Goal: Information Seeking & Learning: Learn about a topic

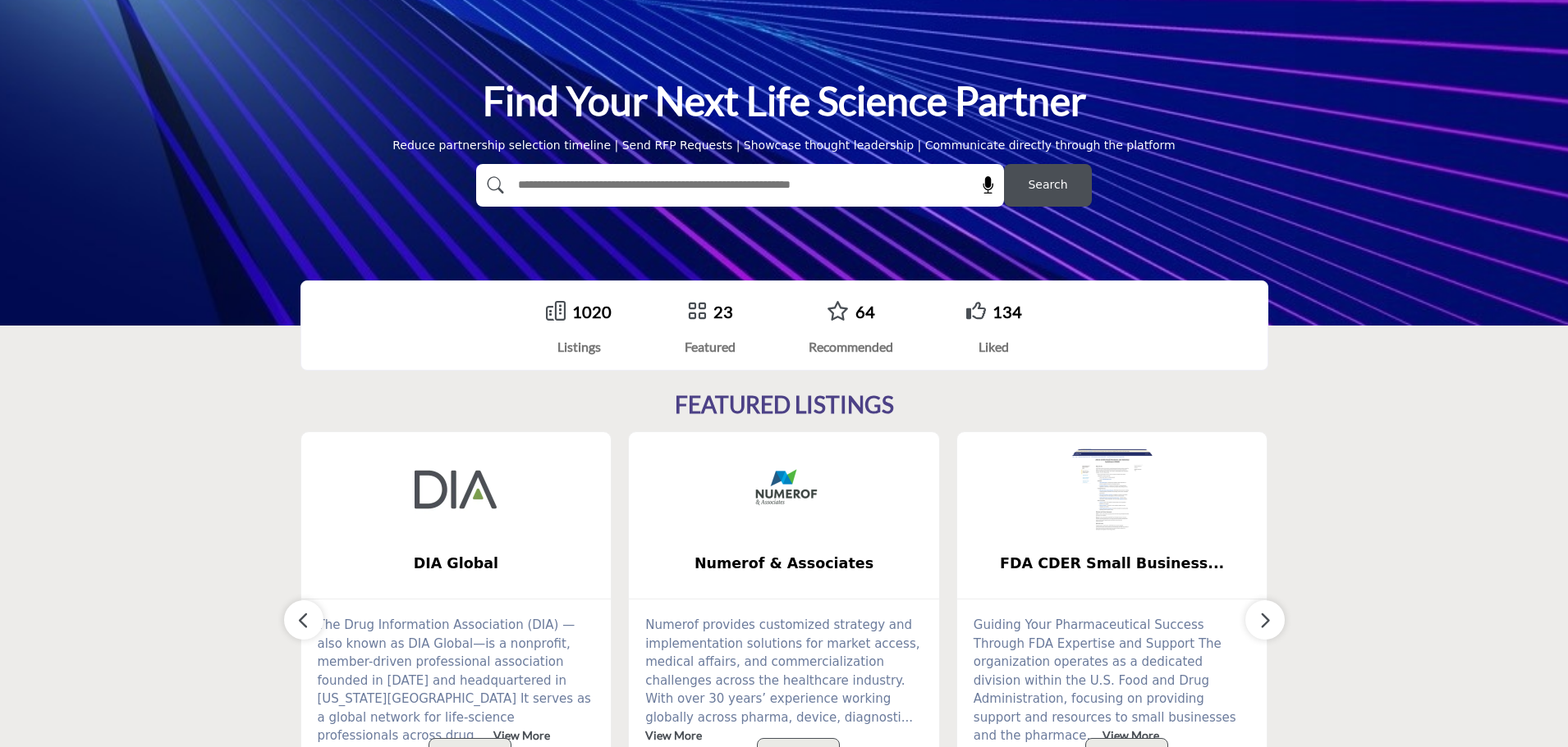
scroll to position [164, 0]
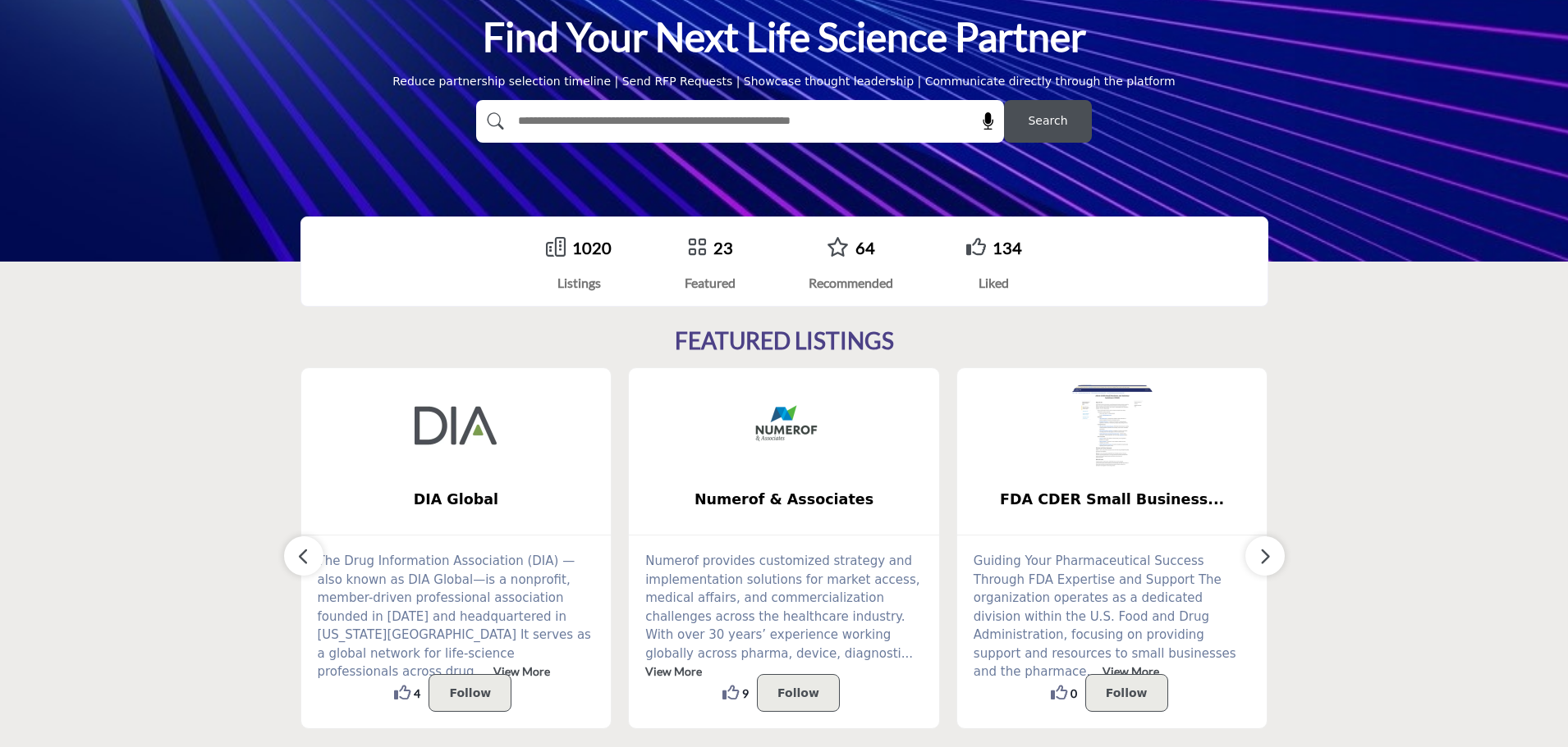
click at [550, 129] on input "text" at bounding box center [704, 121] width 391 height 25
click at [1078, 487] on b "FDA CDER Small Business..." at bounding box center [1112, 500] width 261 height 43
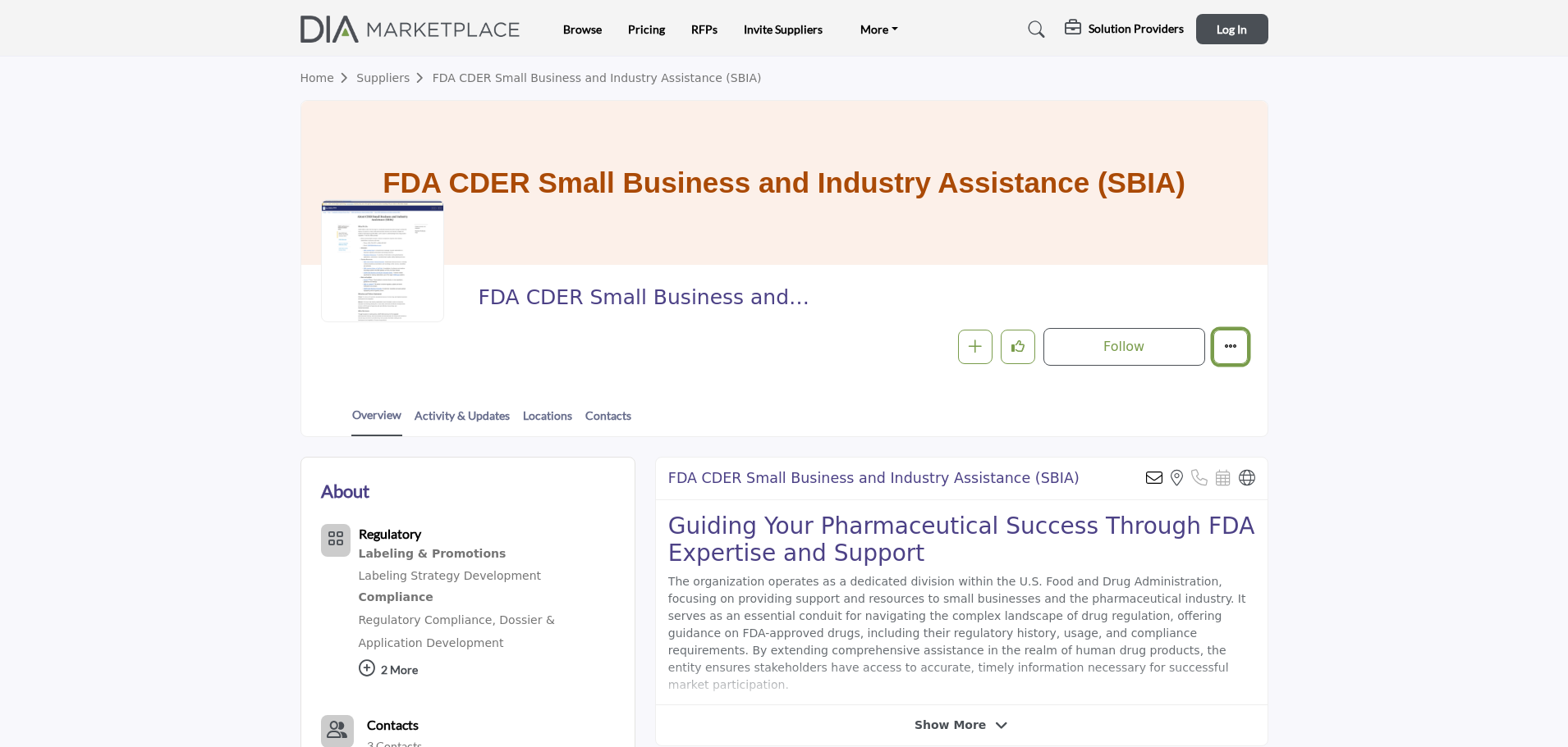
click at [1228, 340] on icon "More details" at bounding box center [1231, 346] width 13 height 13
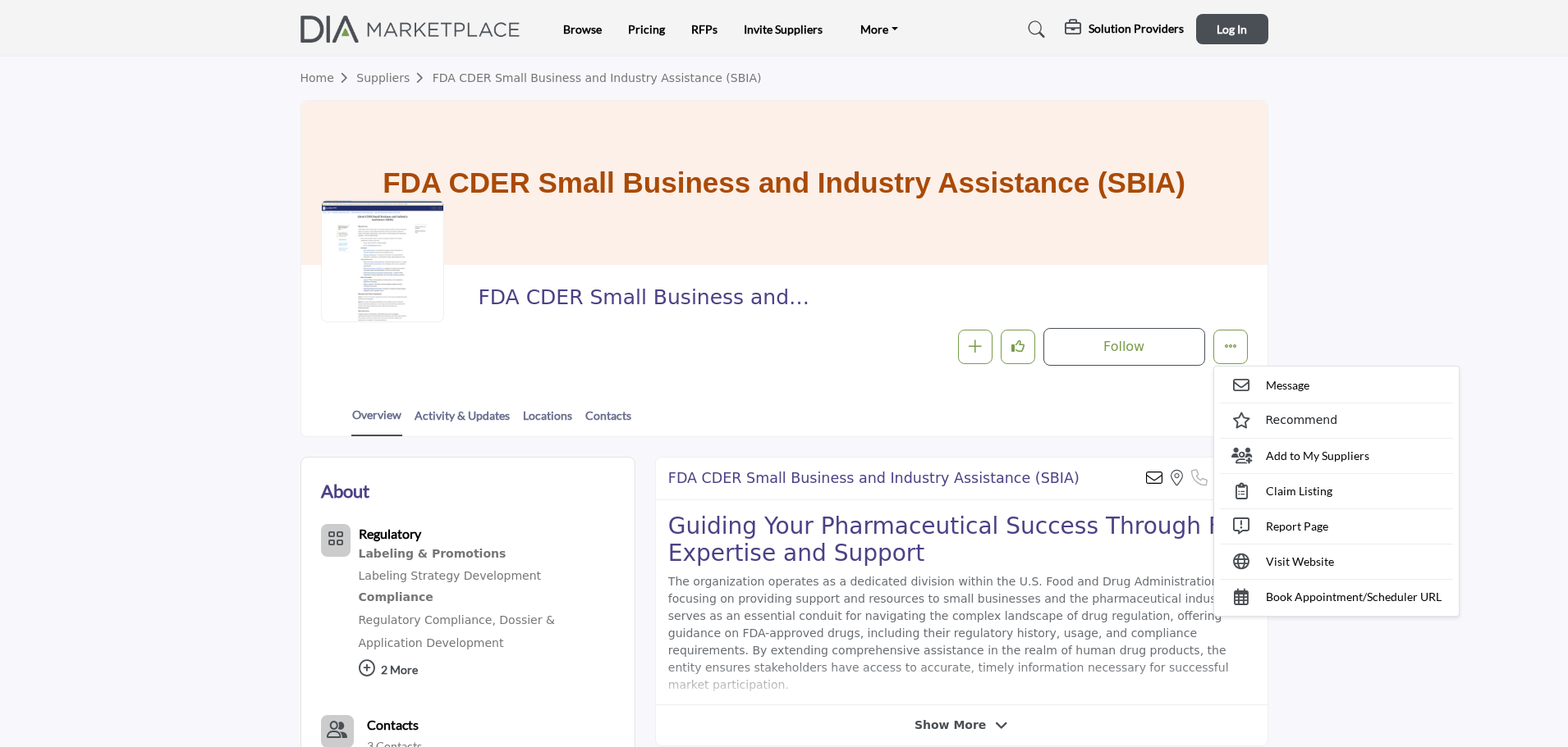
click at [1146, 414] on div "Overview Activity & Updates Locations Contacts" at bounding box center [805, 411] width 925 height 51
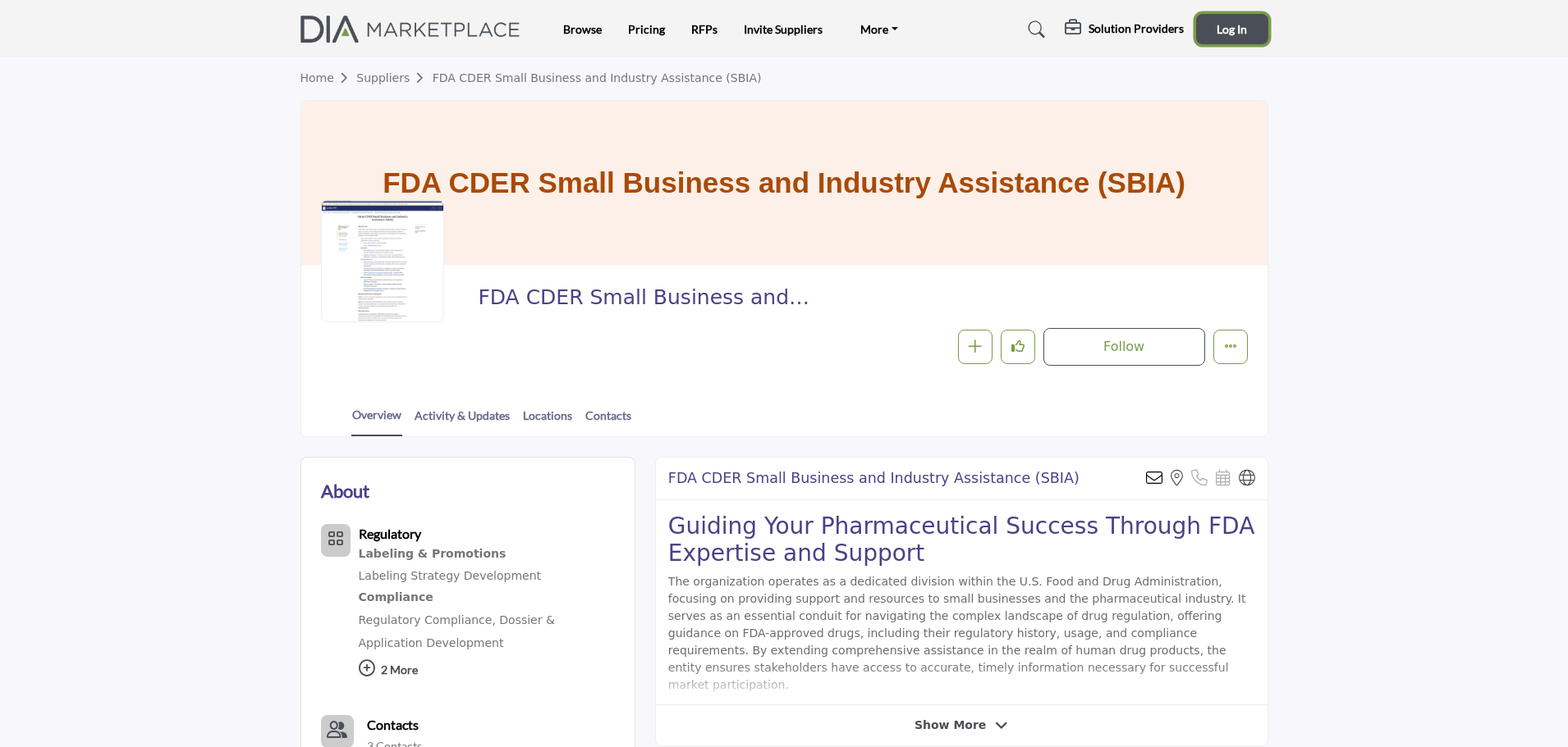
click at [1237, 23] on span "Log In" at bounding box center [1232, 29] width 31 height 14
click at [0, 0] on div at bounding box center [0, 0] width 0 height 0
click at [1237, 22] on span "Log In" at bounding box center [1232, 29] width 31 height 14
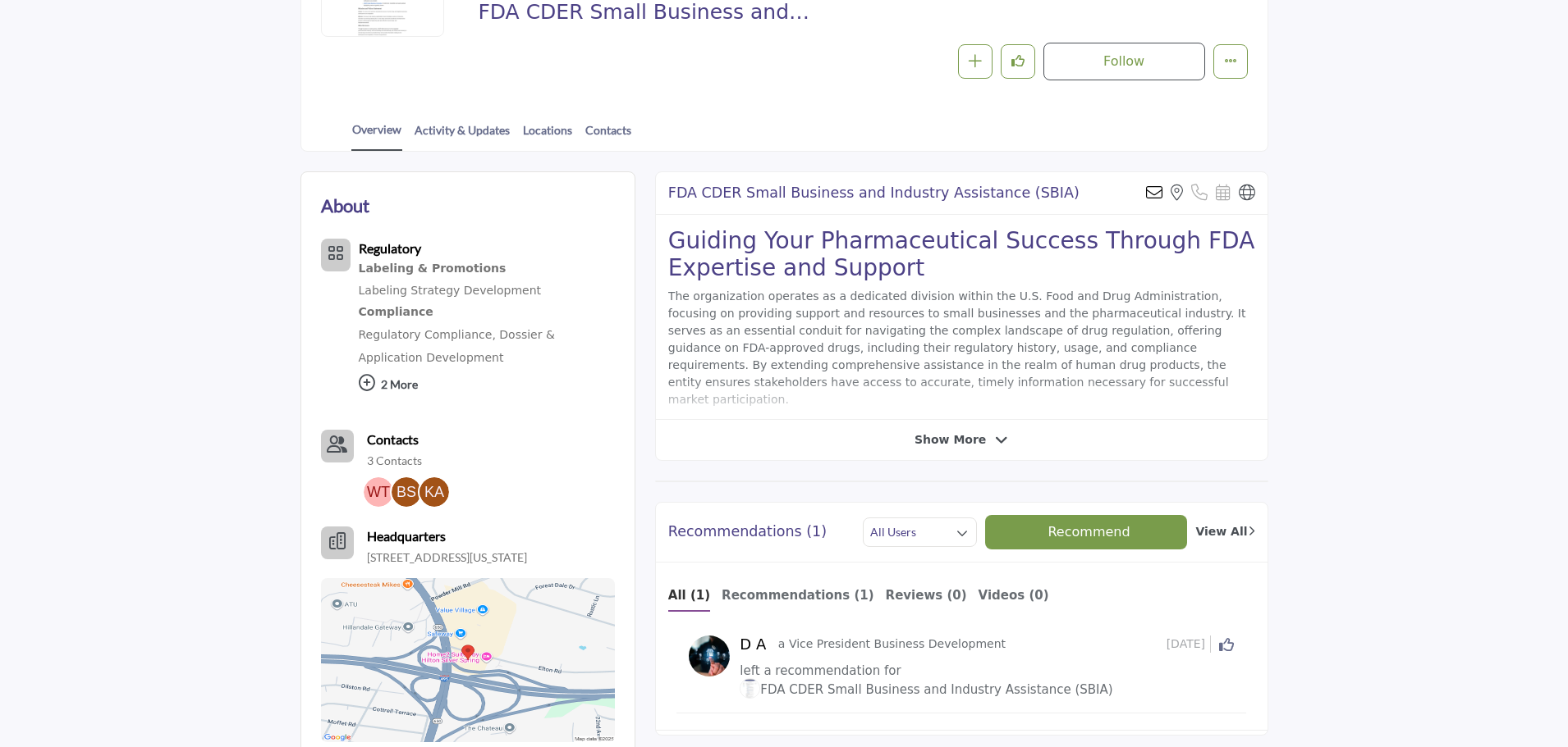
scroll to position [328, 0]
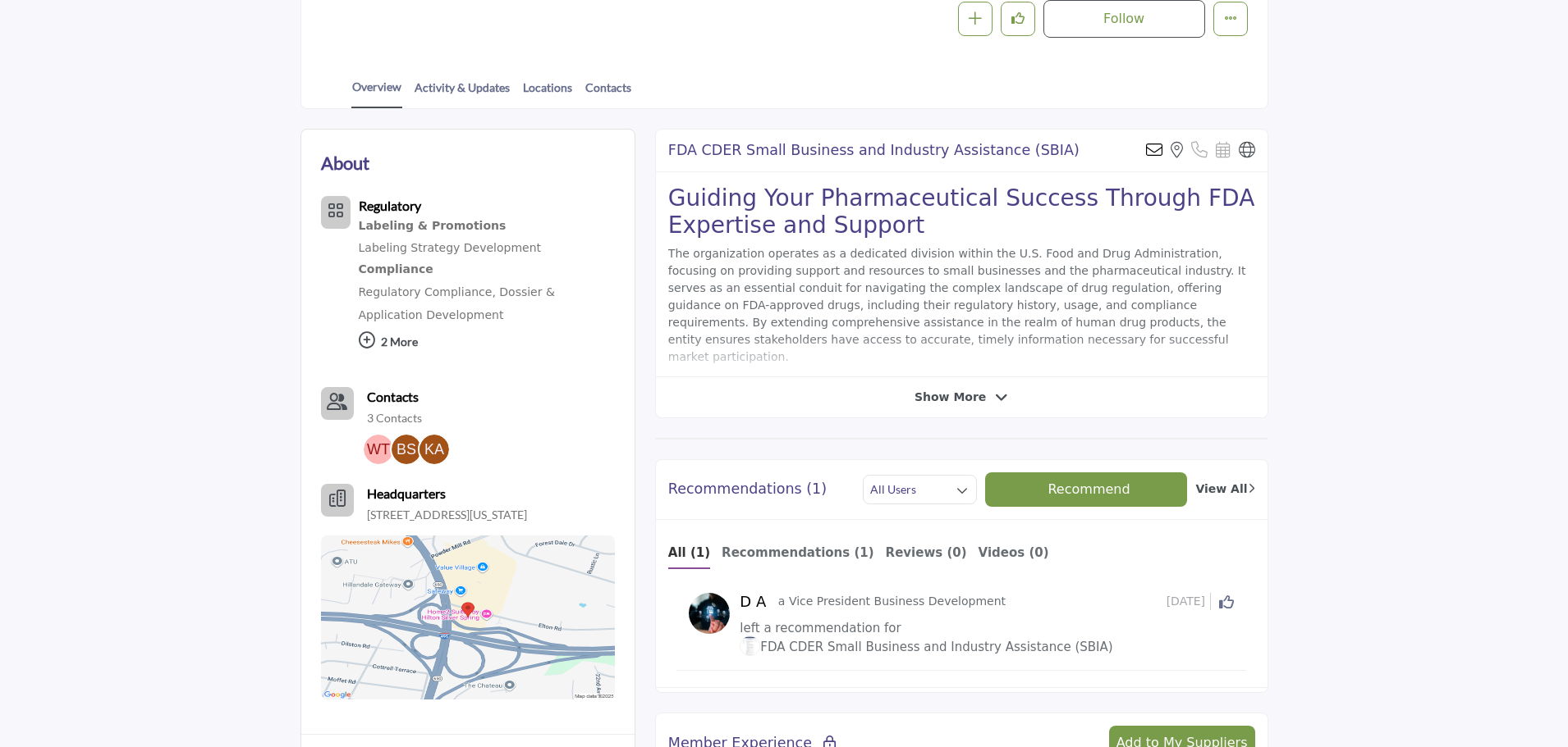
click at [798, 389] on div "Show More" at bounding box center [962, 398] width 611 height 17
click at [968, 394] on span "Show More" at bounding box center [950, 398] width 71 height 17
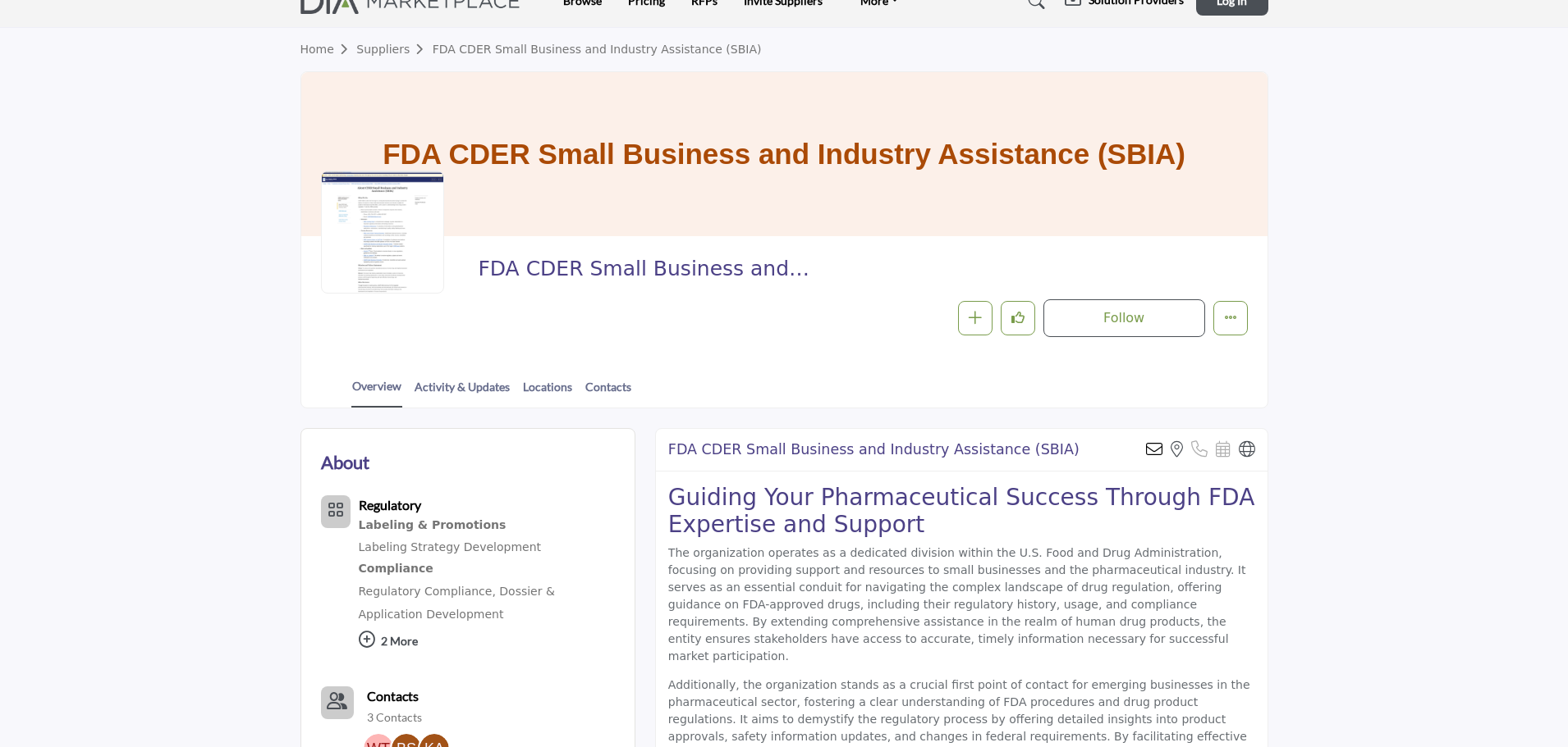
scroll to position [0, 0]
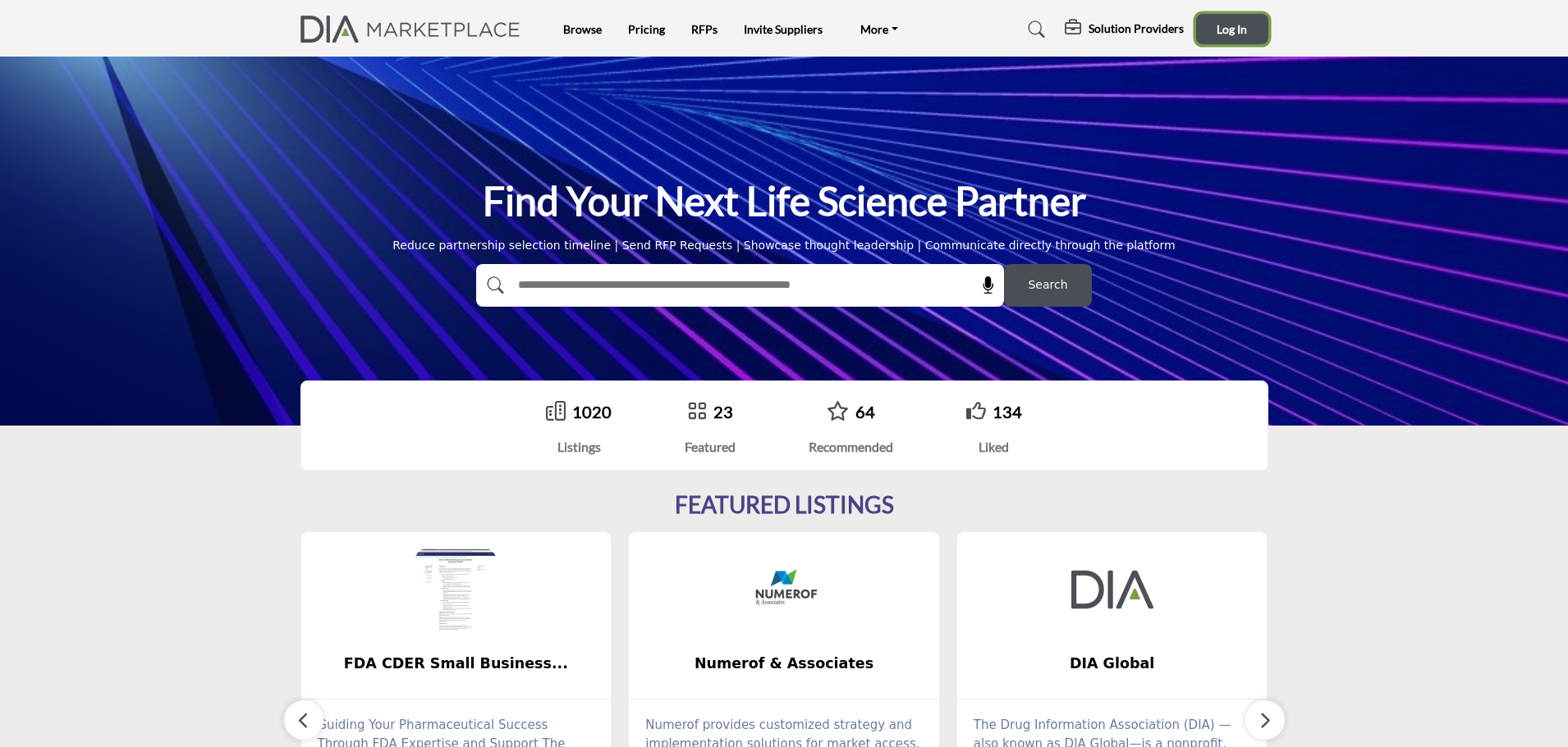
click at [1262, 23] on button "Log In" at bounding box center [1232, 29] width 72 height 31
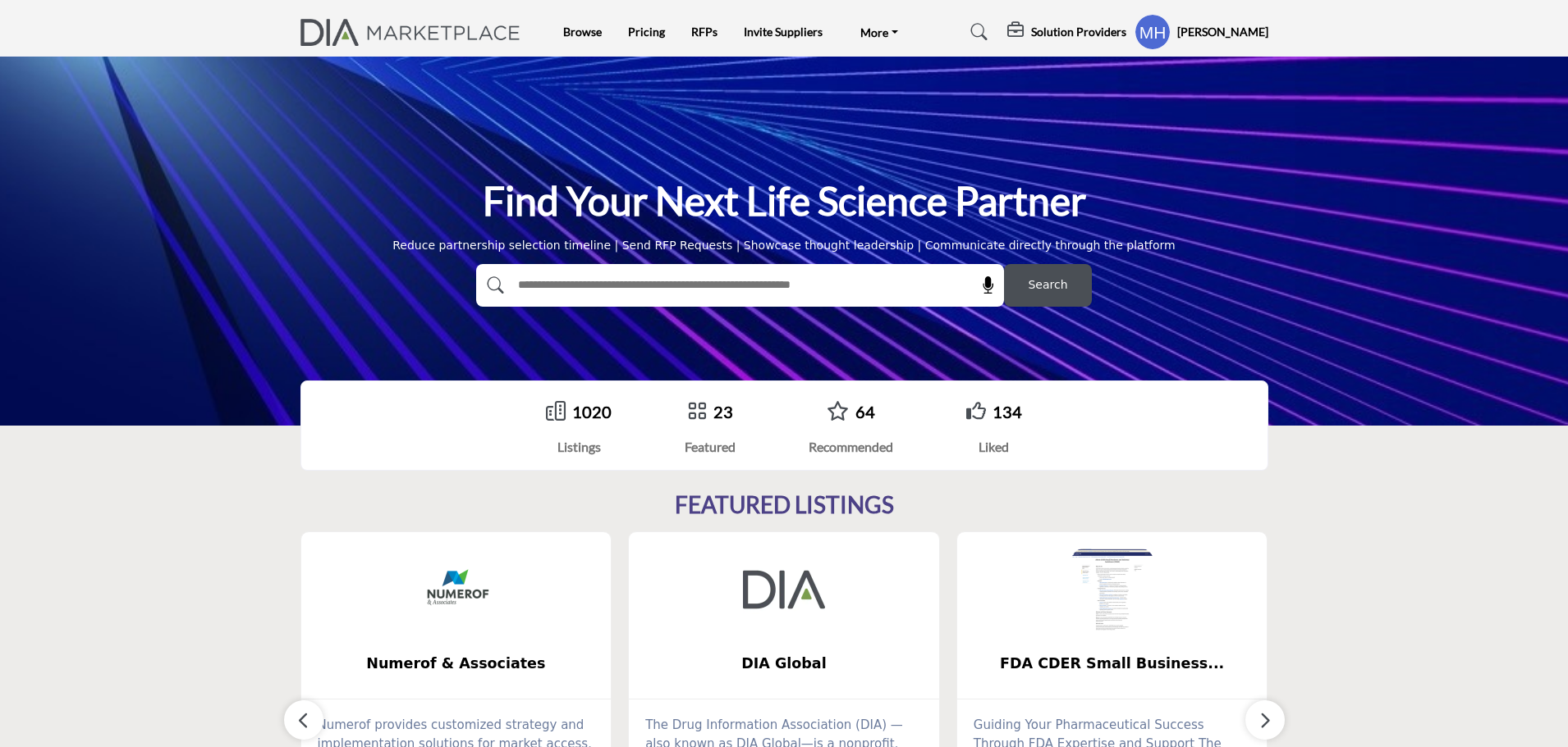
click at [598, 290] on input "text" at bounding box center [704, 286] width 391 height 25
type input "*"
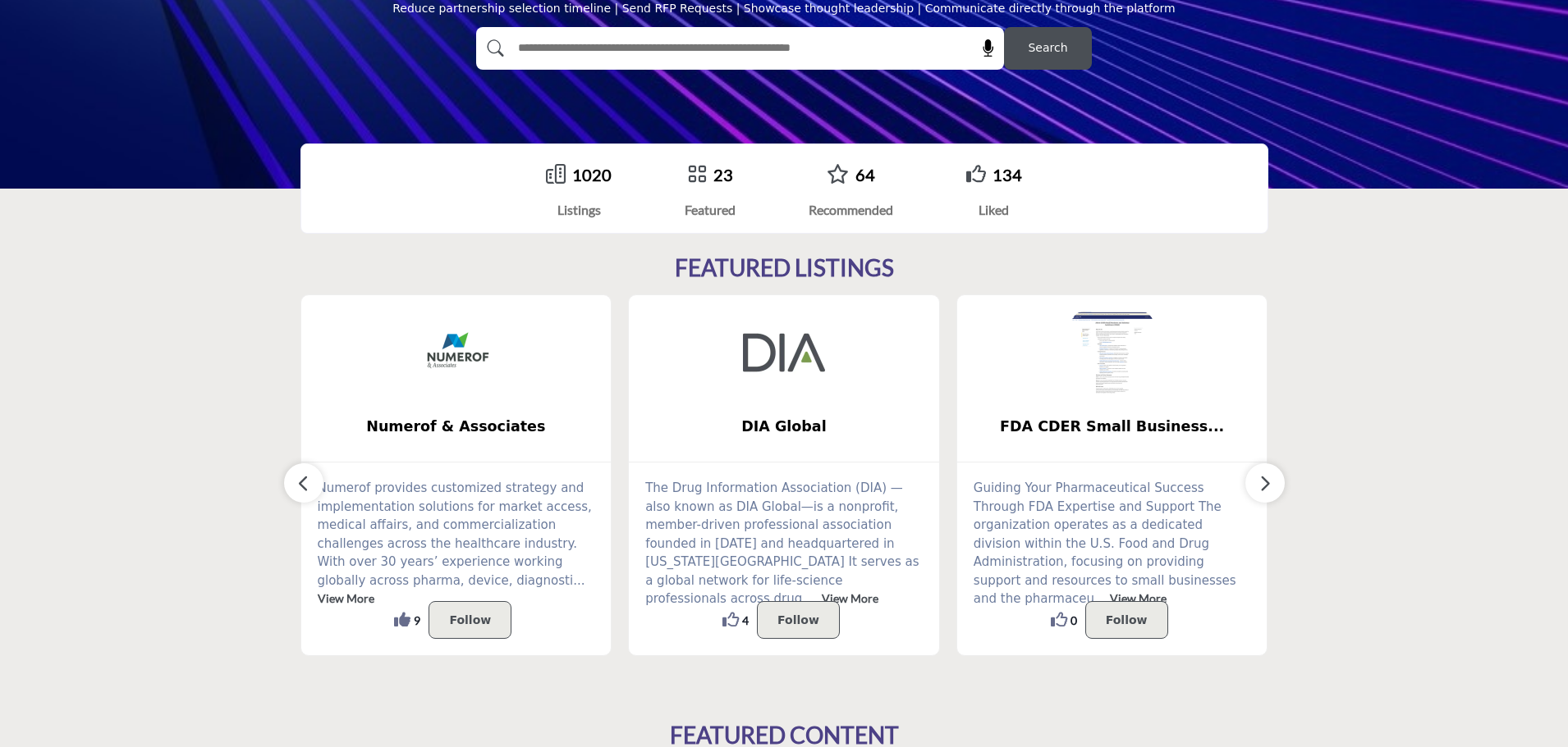
scroll to position [247, 0]
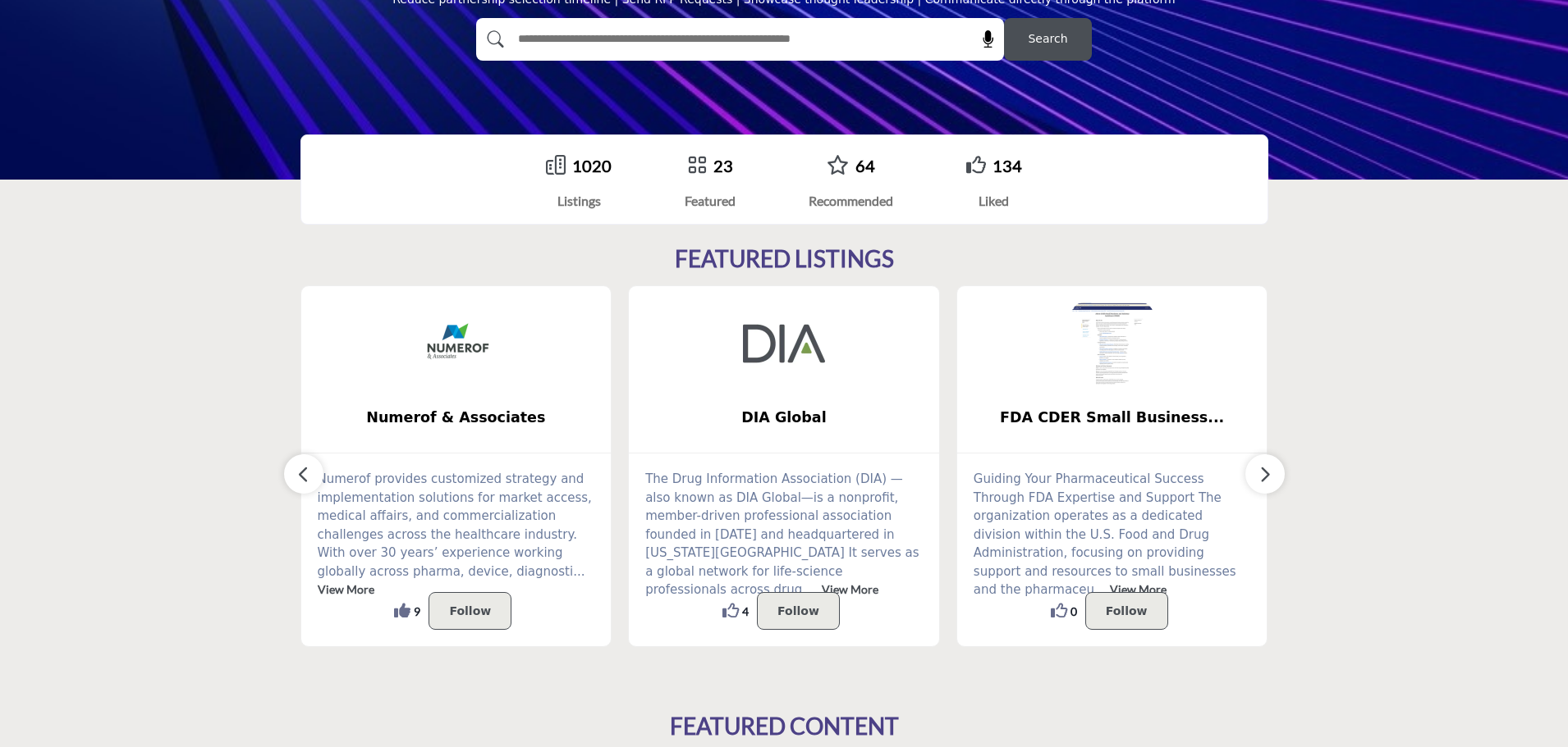
click at [1082, 374] on img at bounding box center [1112, 344] width 82 height 82
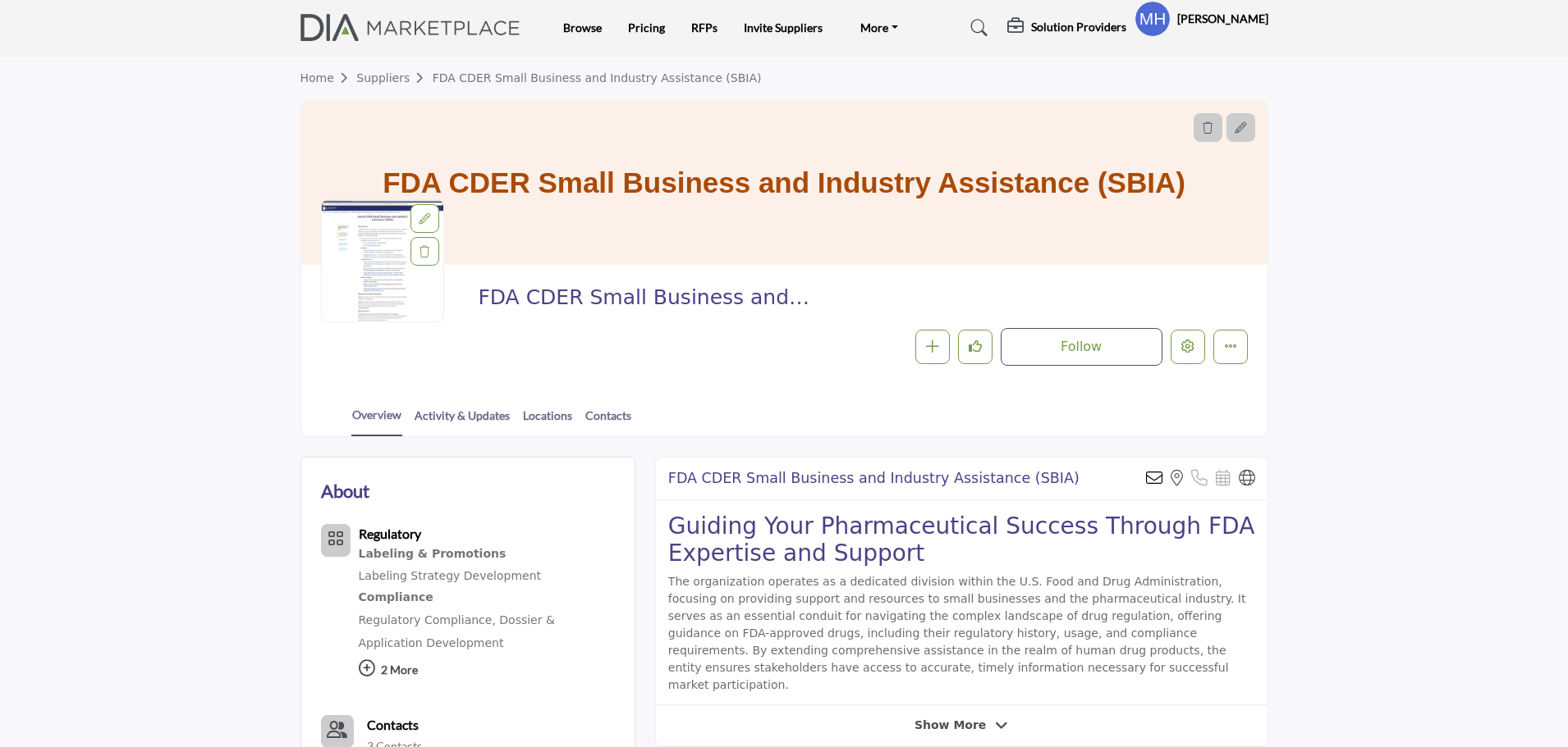
click at [0, 0] on div at bounding box center [0, 0] width 0 height 0
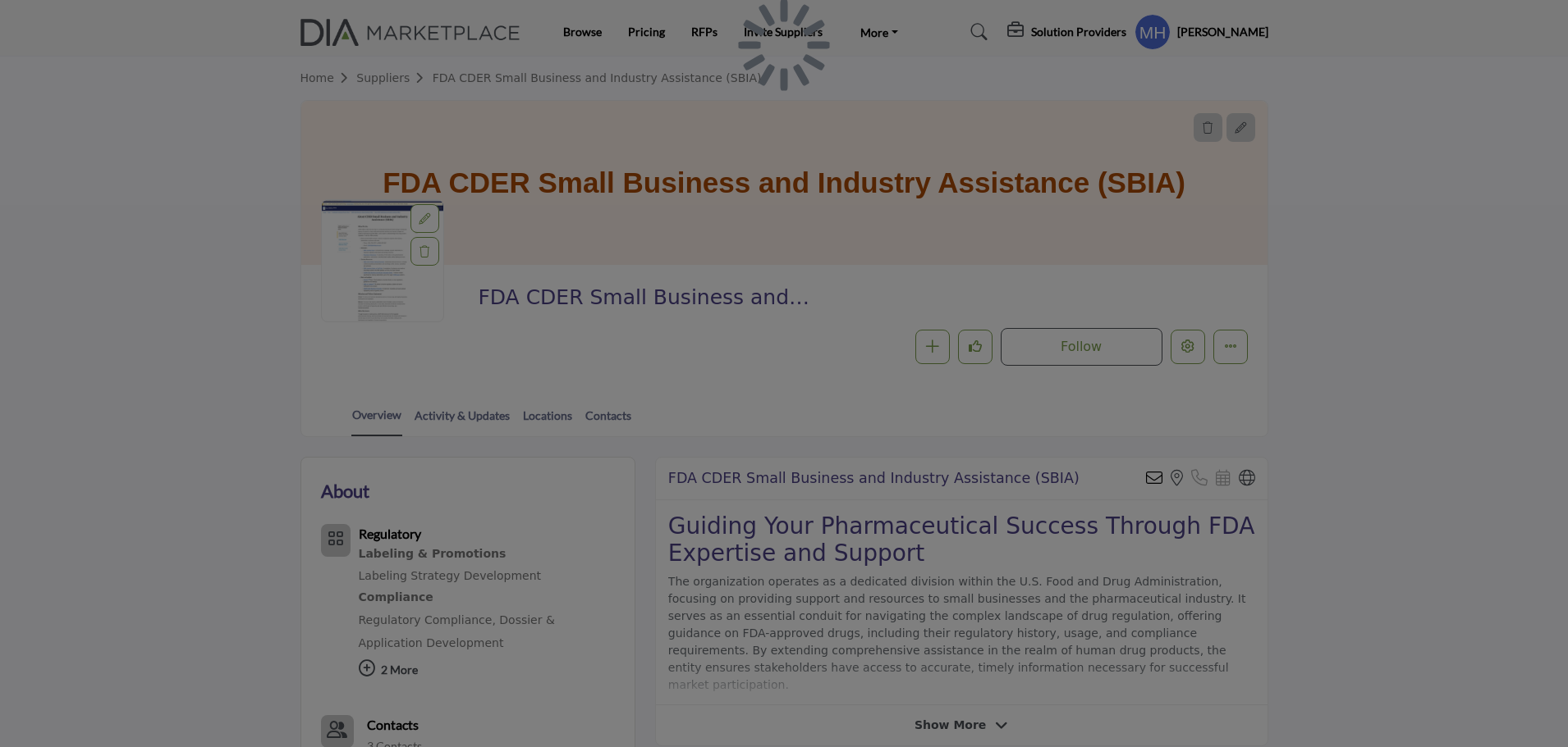
scroll to position [164, 0]
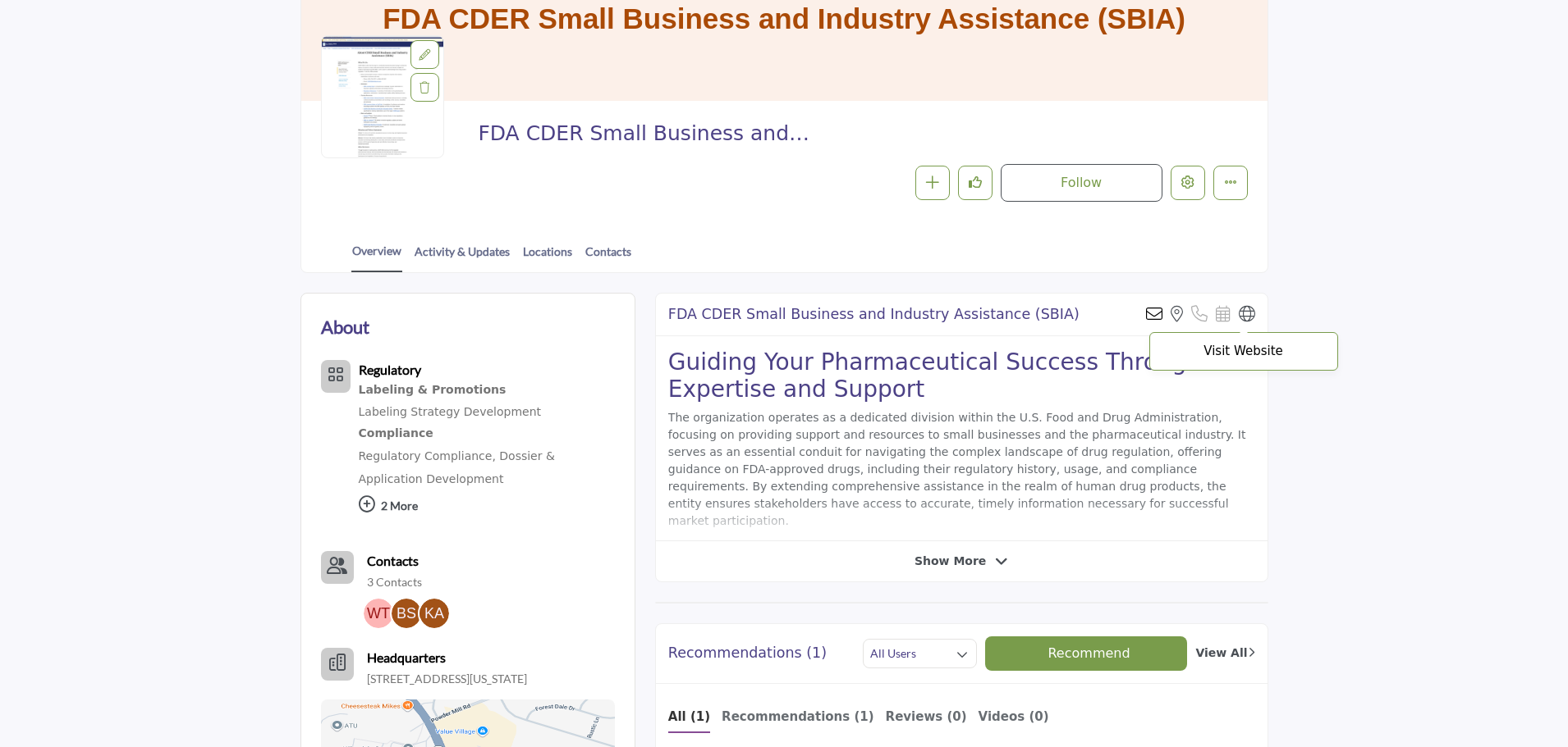
click at [1244, 312] on icon at bounding box center [1247, 315] width 17 height 17
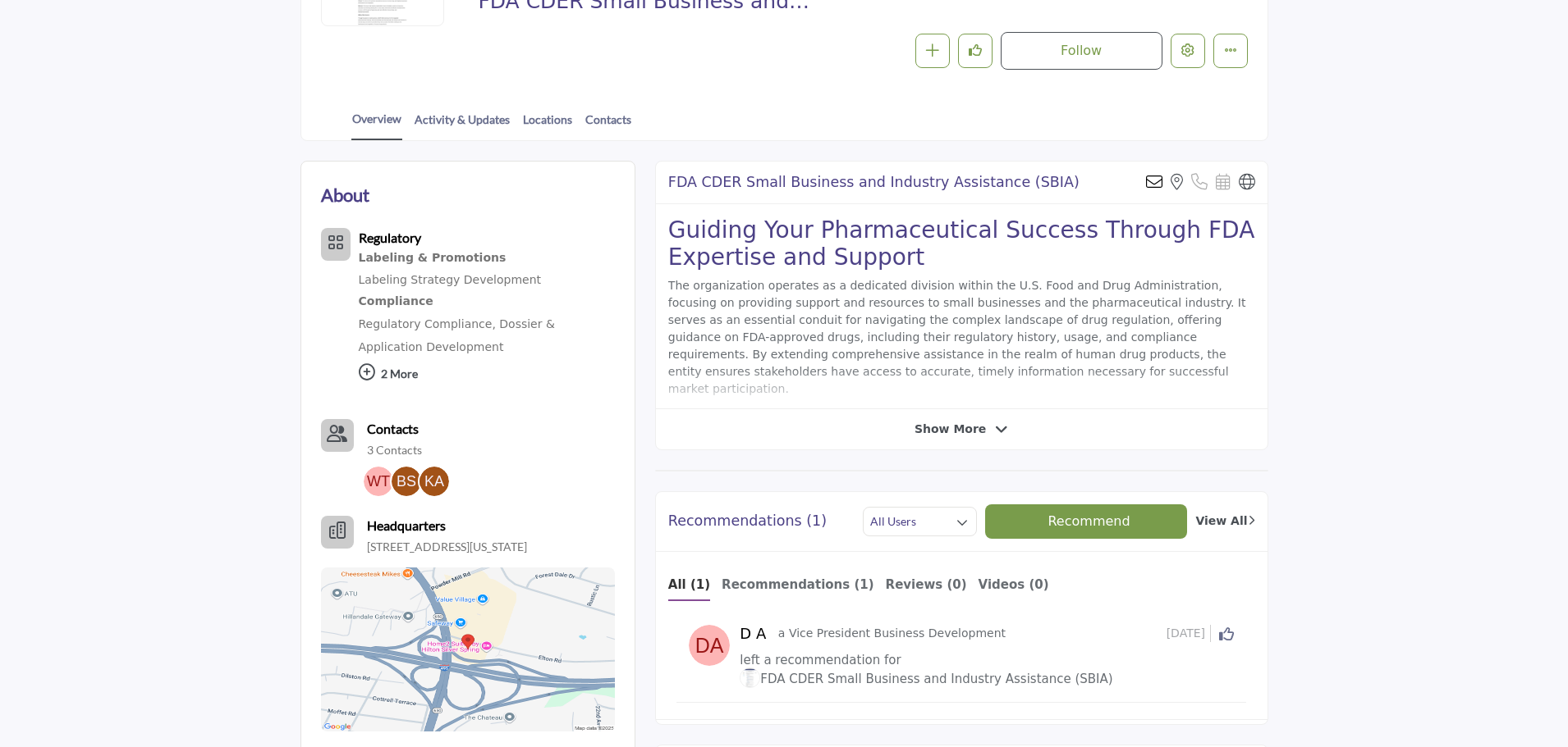
scroll to position [328, 0]
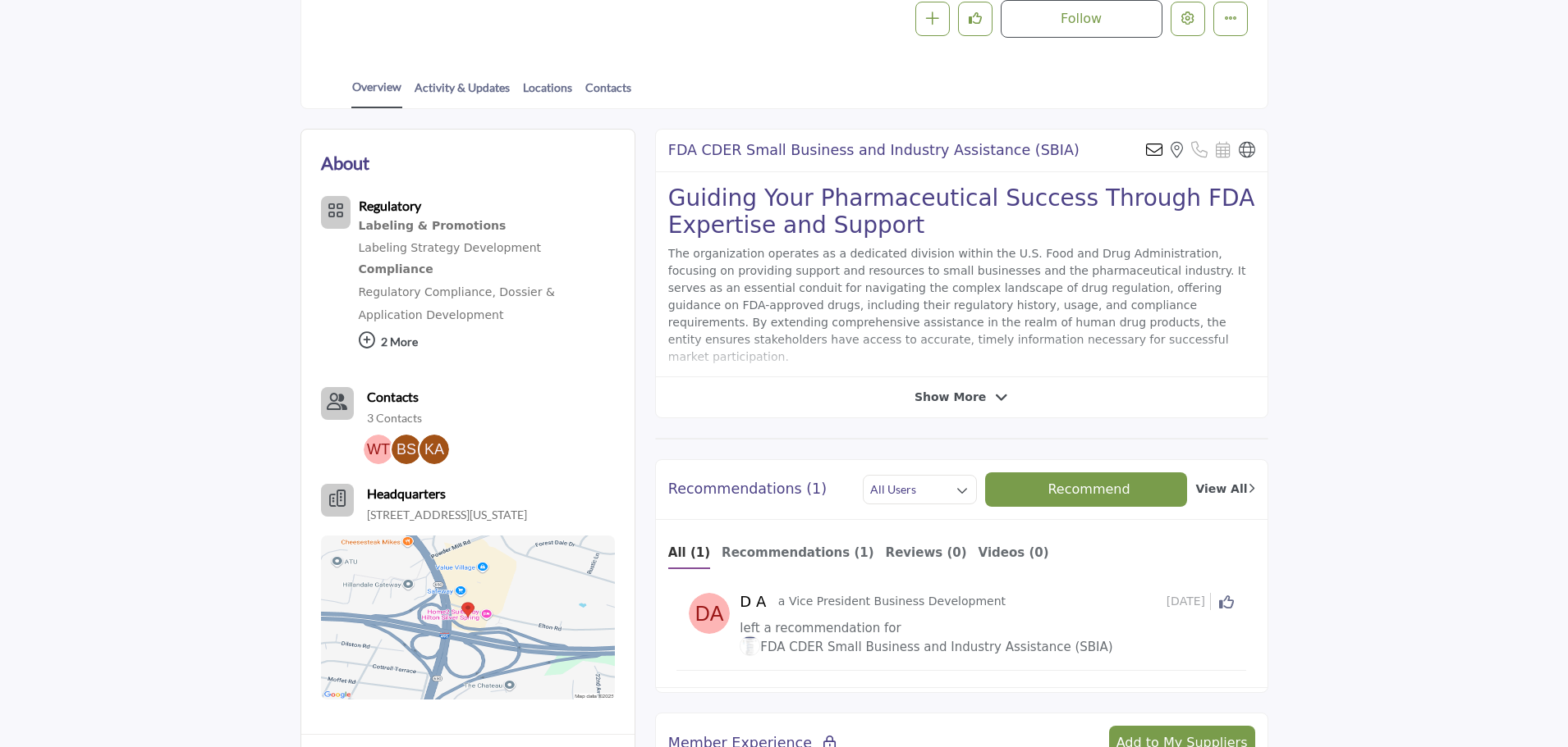
click at [968, 401] on span "Show More" at bounding box center [950, 398] width 71 height 17
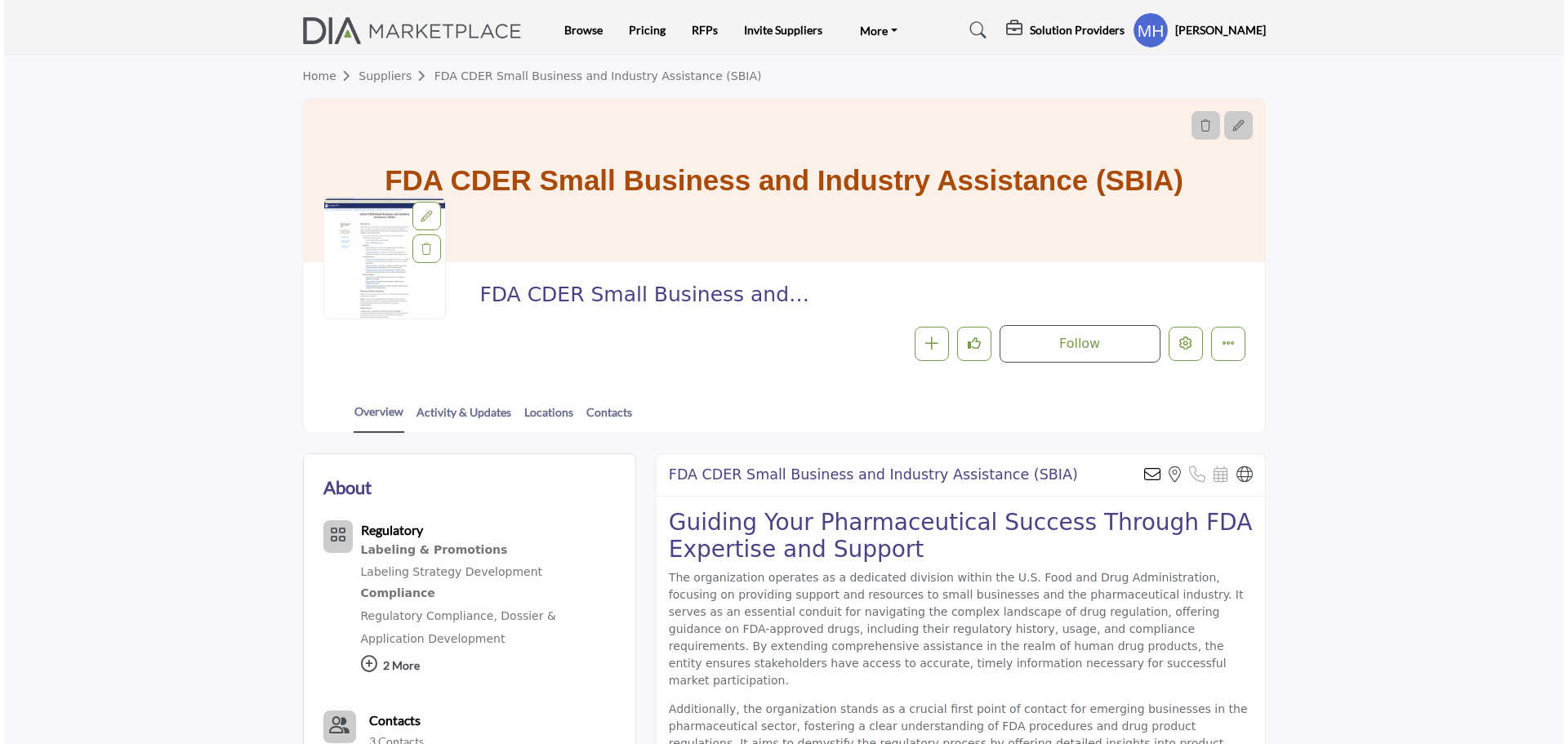
scroll to position [0, 0]
click at [1176, 346] on icon "Edit company" at bounding box center [1181, 345] width 13 height 13
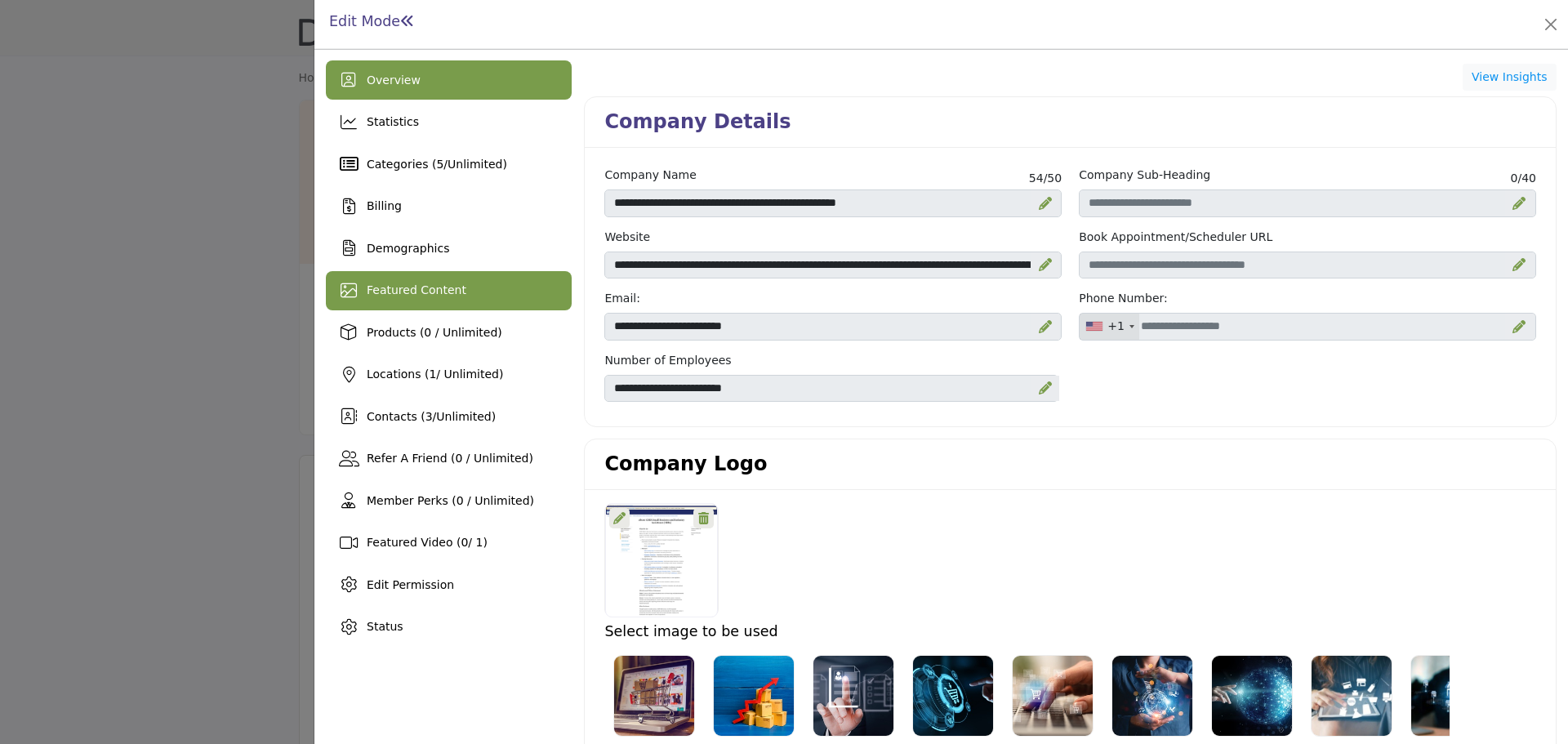
click at [452, 280] on div "Featured Content" at bounding box center [449, 290] width 246 height 39
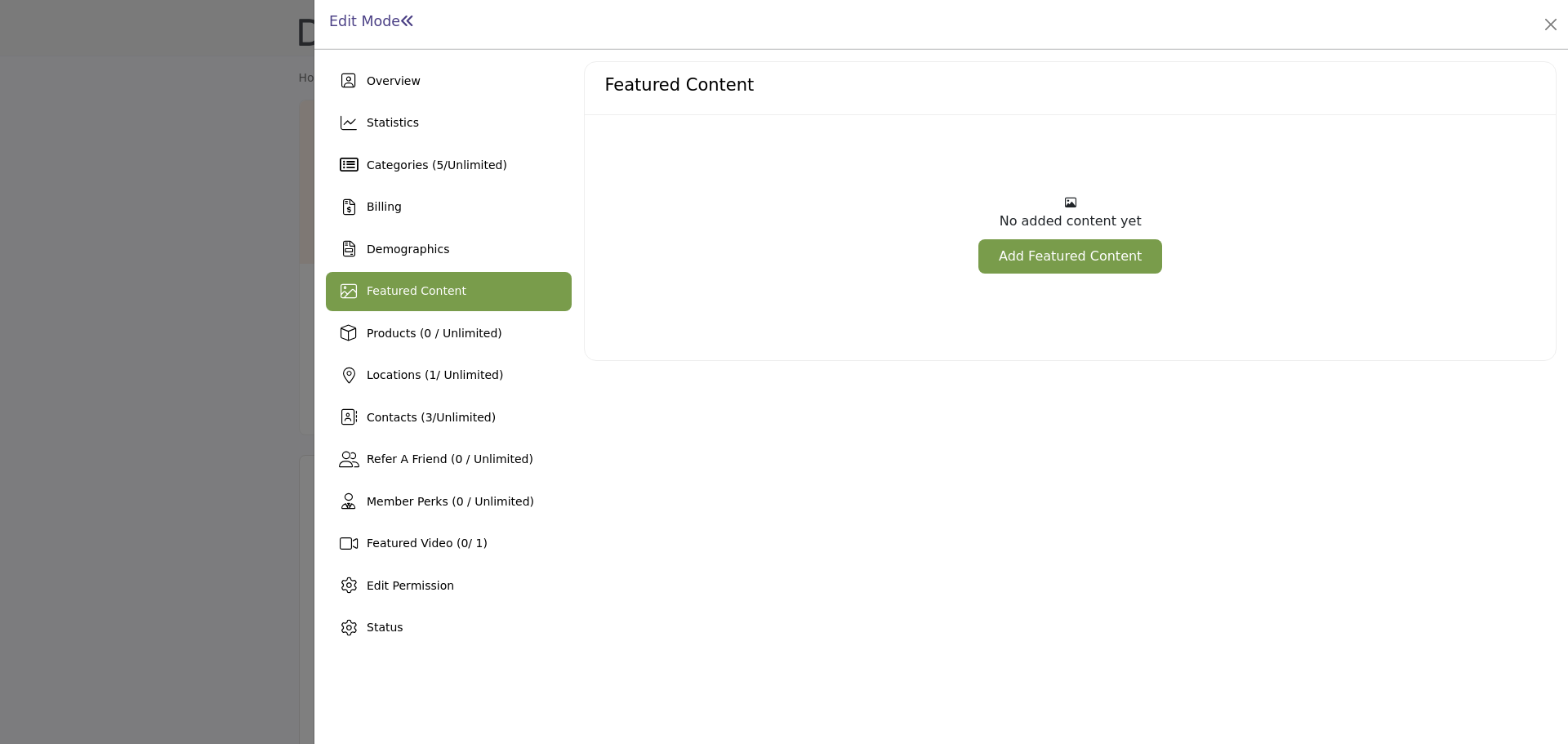
click at [1102, 257] on link "Add Featured Content" at bounding box center [1070, 257] width 183 height 35
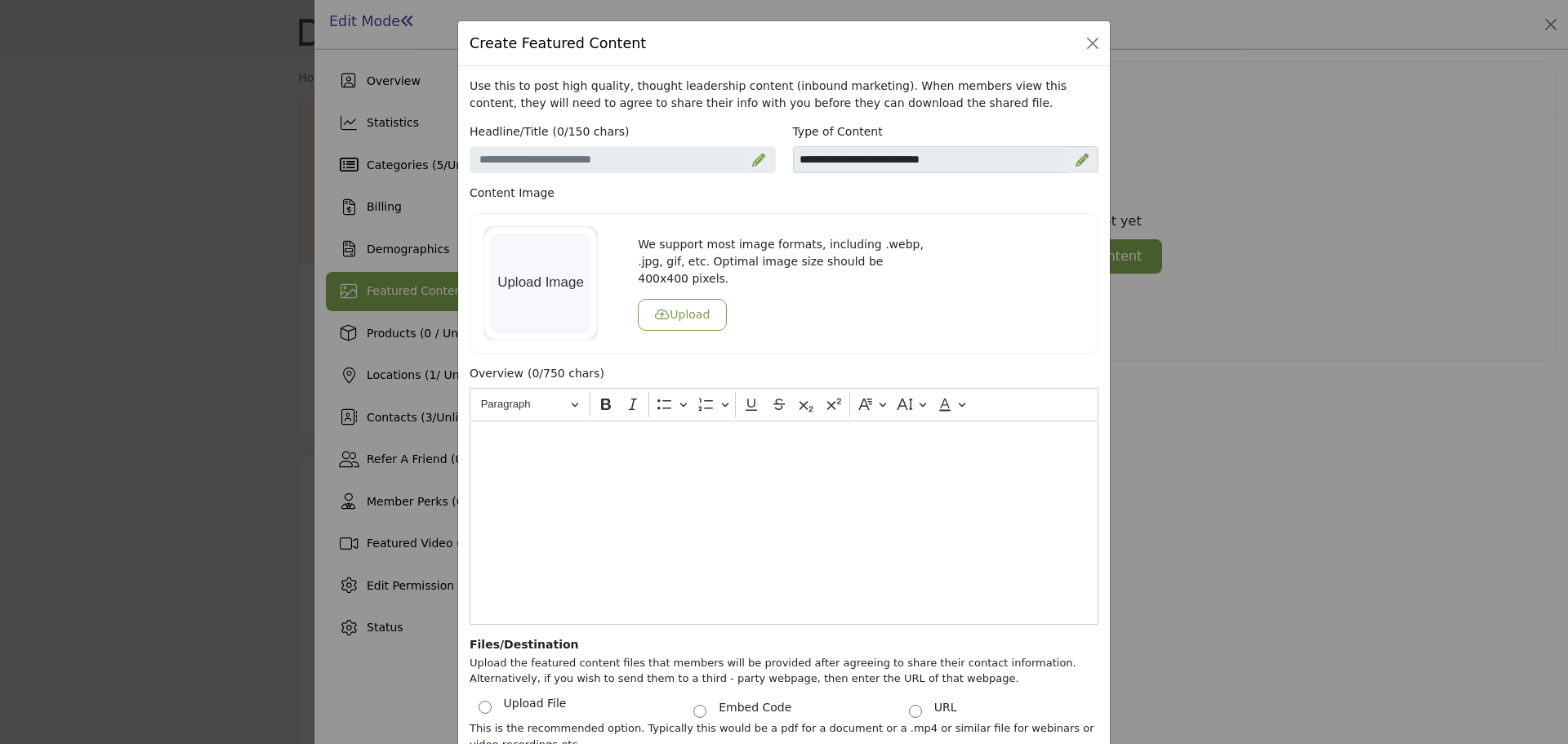
click at [754, 163] on icon at bounding box center [758, 160] width 13 height 13
click at [681, 155] on input "Enter a compelling headline" at bounding box center [622, 160] width 306 height 28
paste input "**********"
type input "**********"
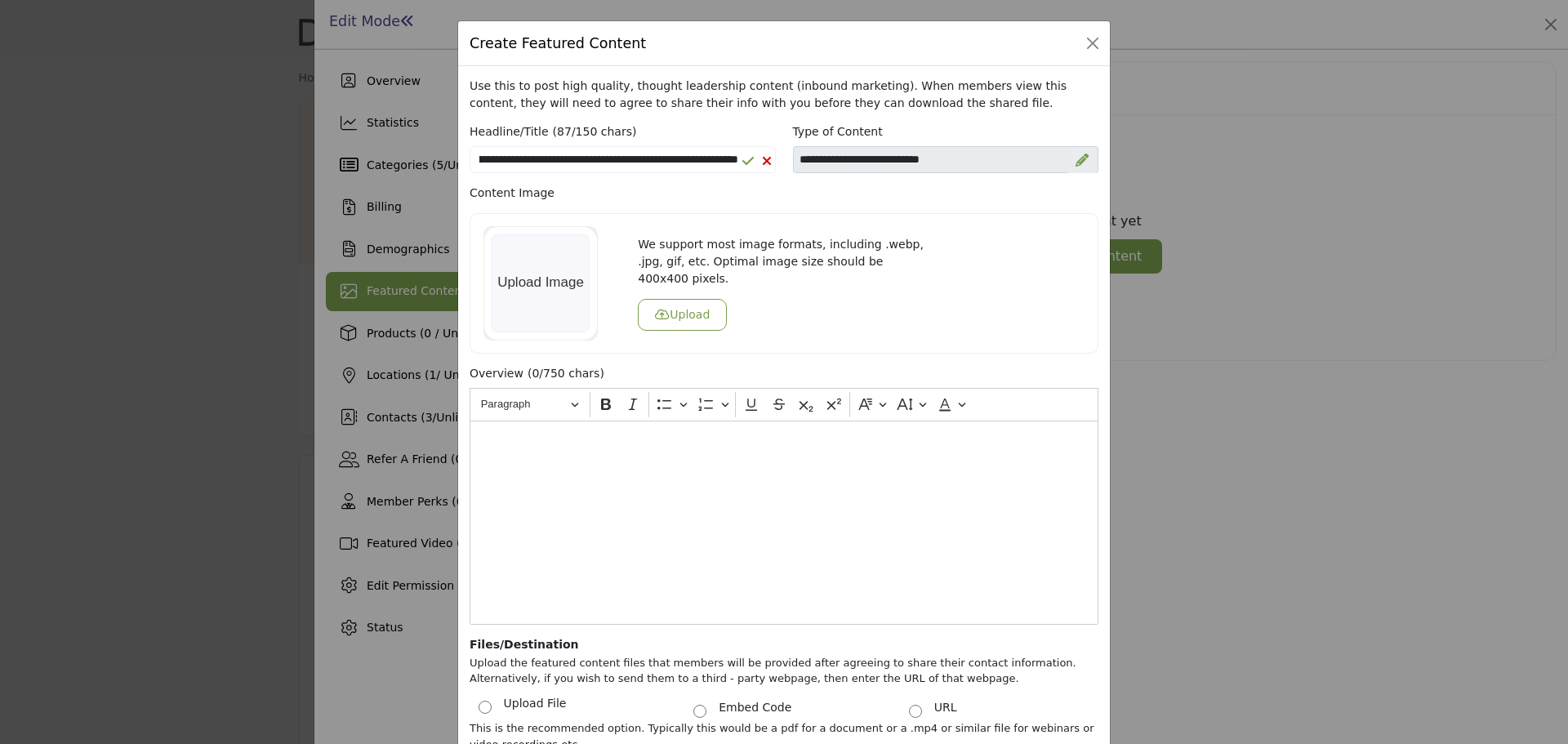
scroll to position [0, 0]
click at [1085, 156] on div at bounding box center [1081, 160] width 29 height 26
click at [1080, 158] on div at bounding box center [1080, 161] width 30 height 13
click at [1067, 160] on icon at bounding box center [1071, 161] width 12 height 13
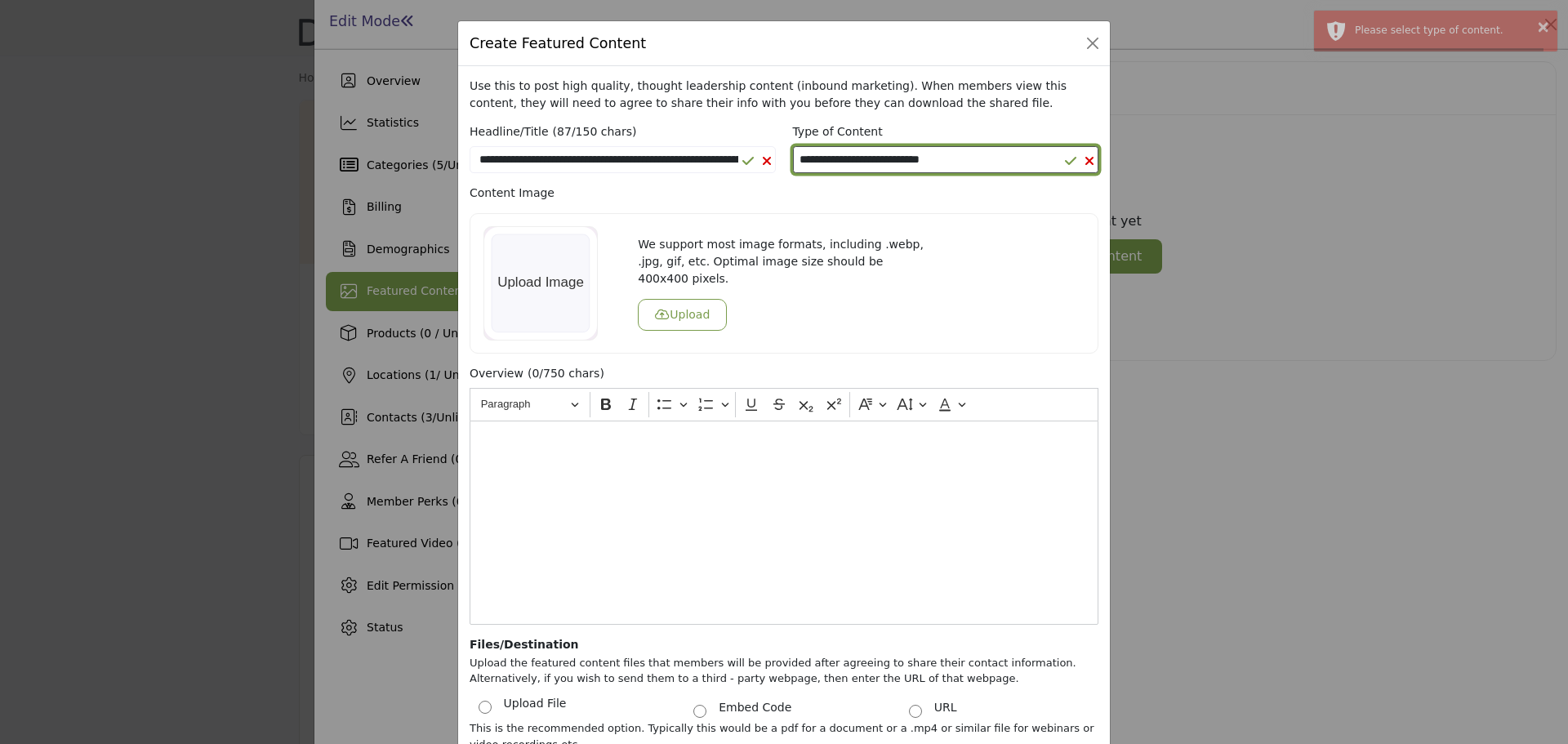
click at [953, 153] on select "**********" at bounding box center [946, 160] width 306 height 28
select select "*******"
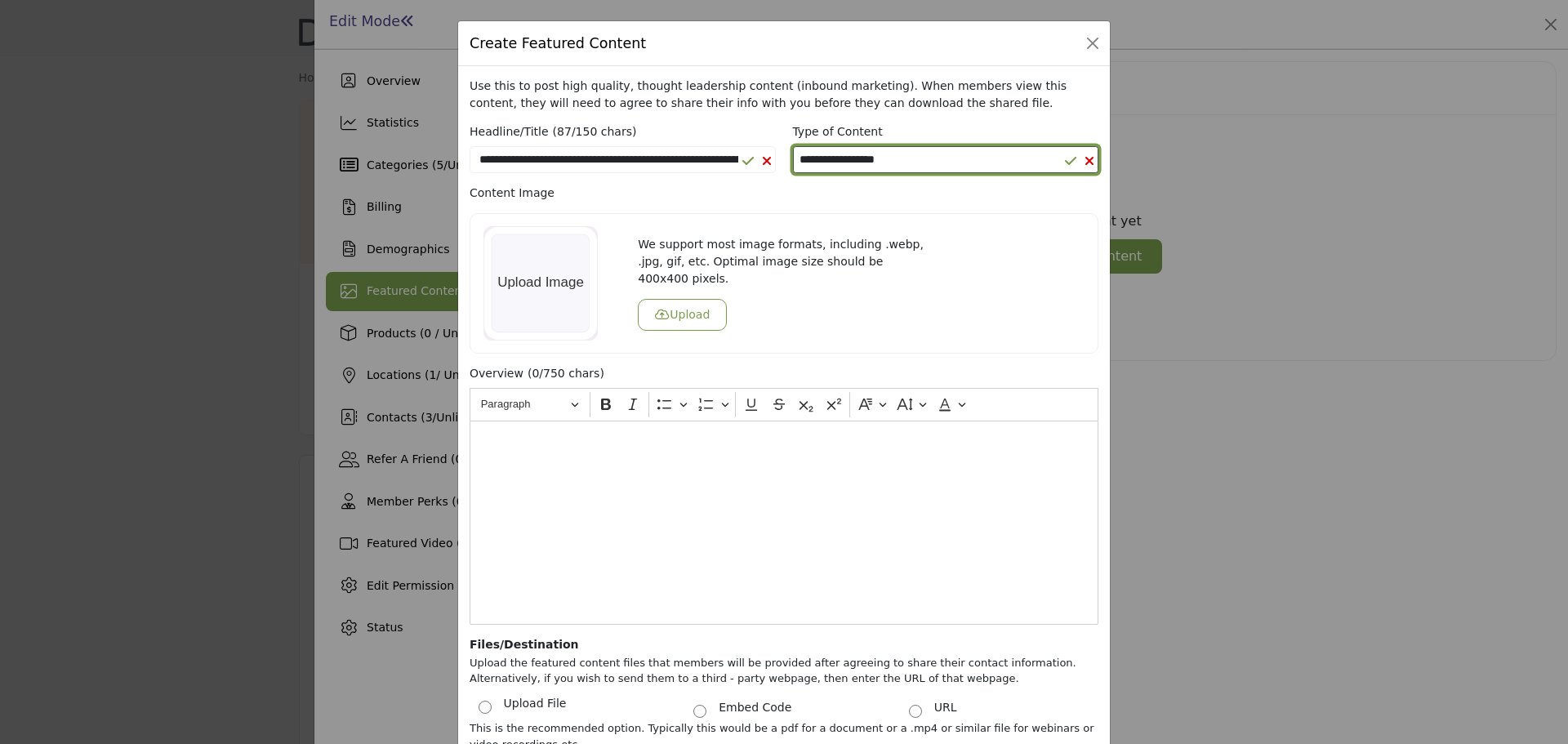
click at [793, 146] on select "**********" at bounding box center [946, 160] width 306 height 28
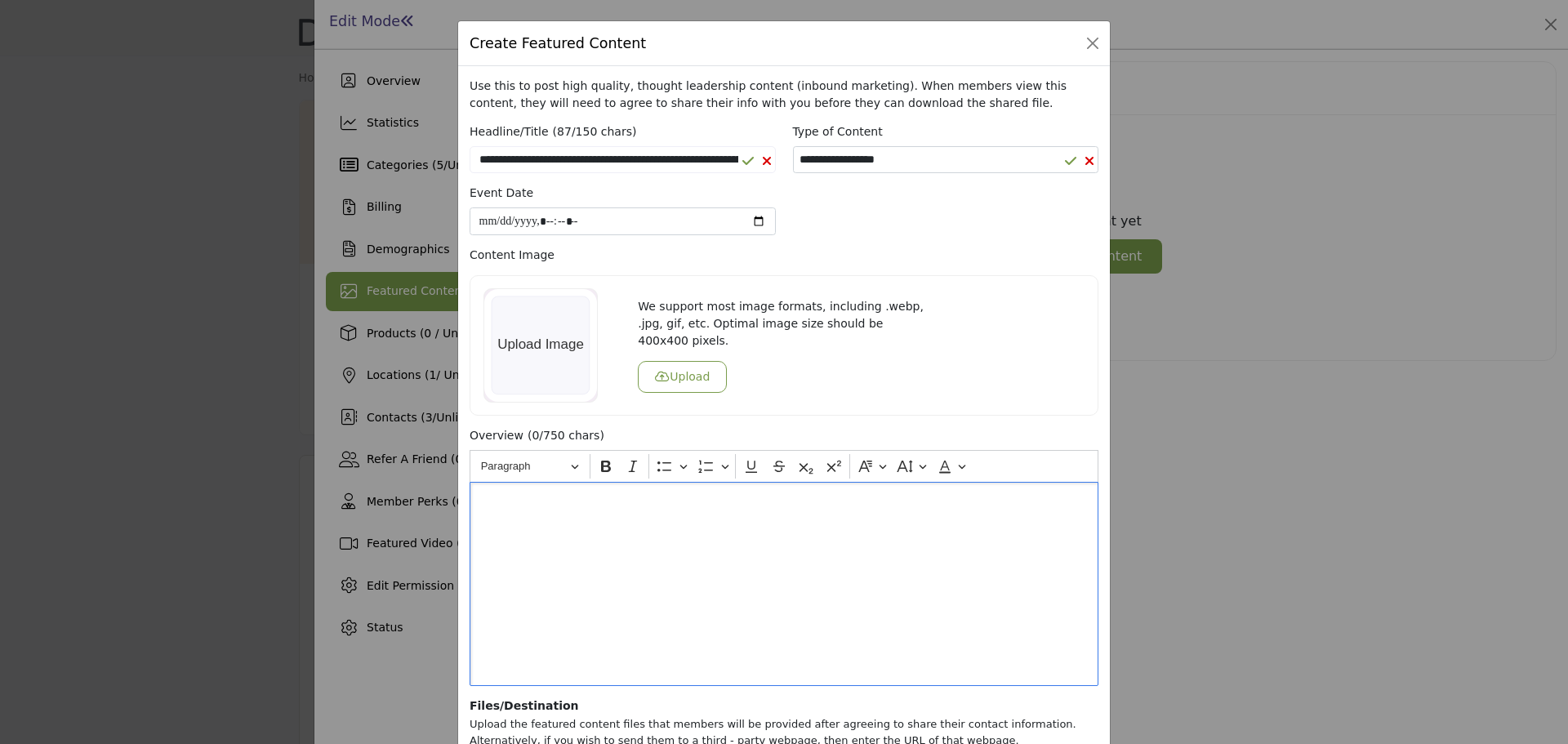
click at [554, 557] on div "Editor editing area: main" at bounding box center [783, 584] width 629 height 204
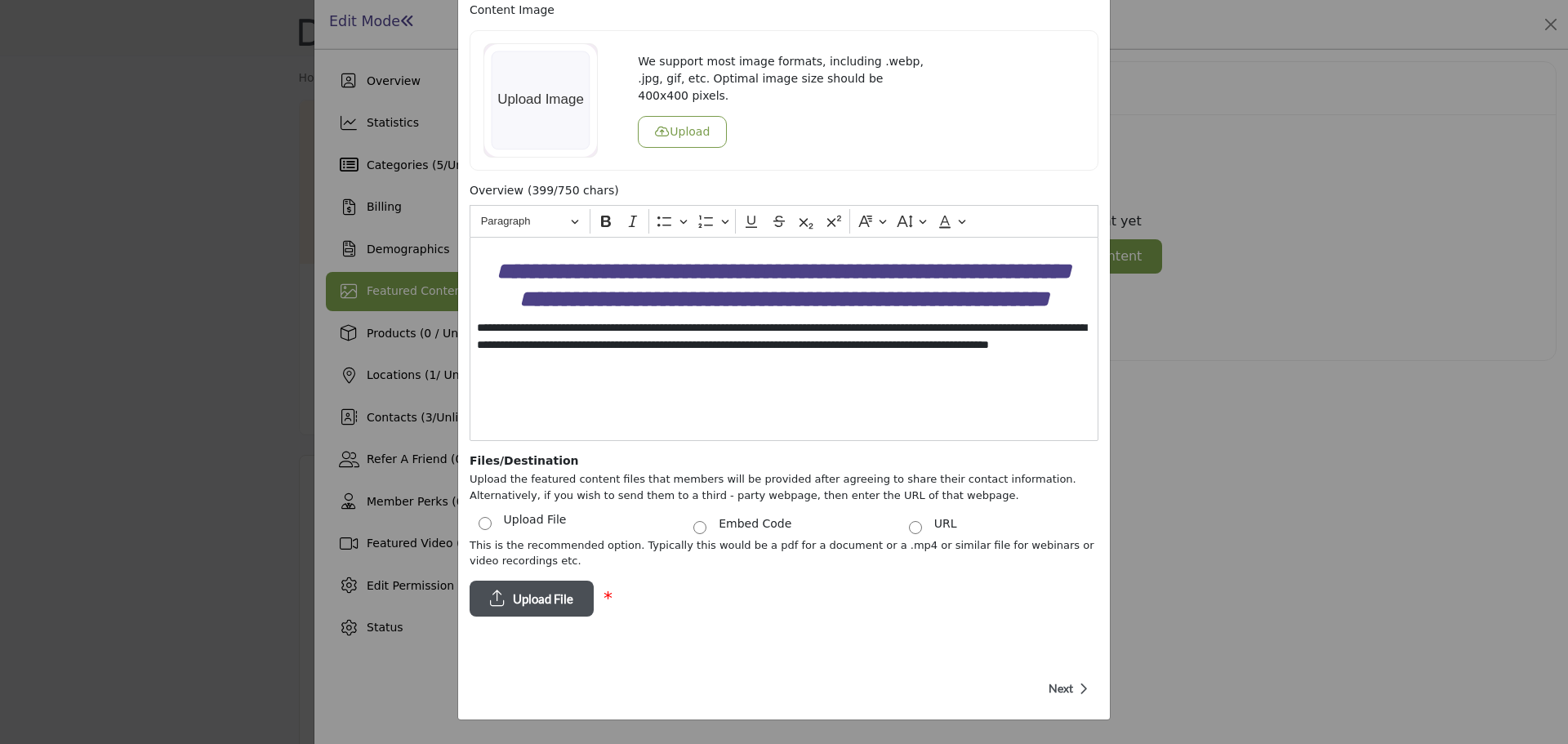
scroll to position [229, 0]
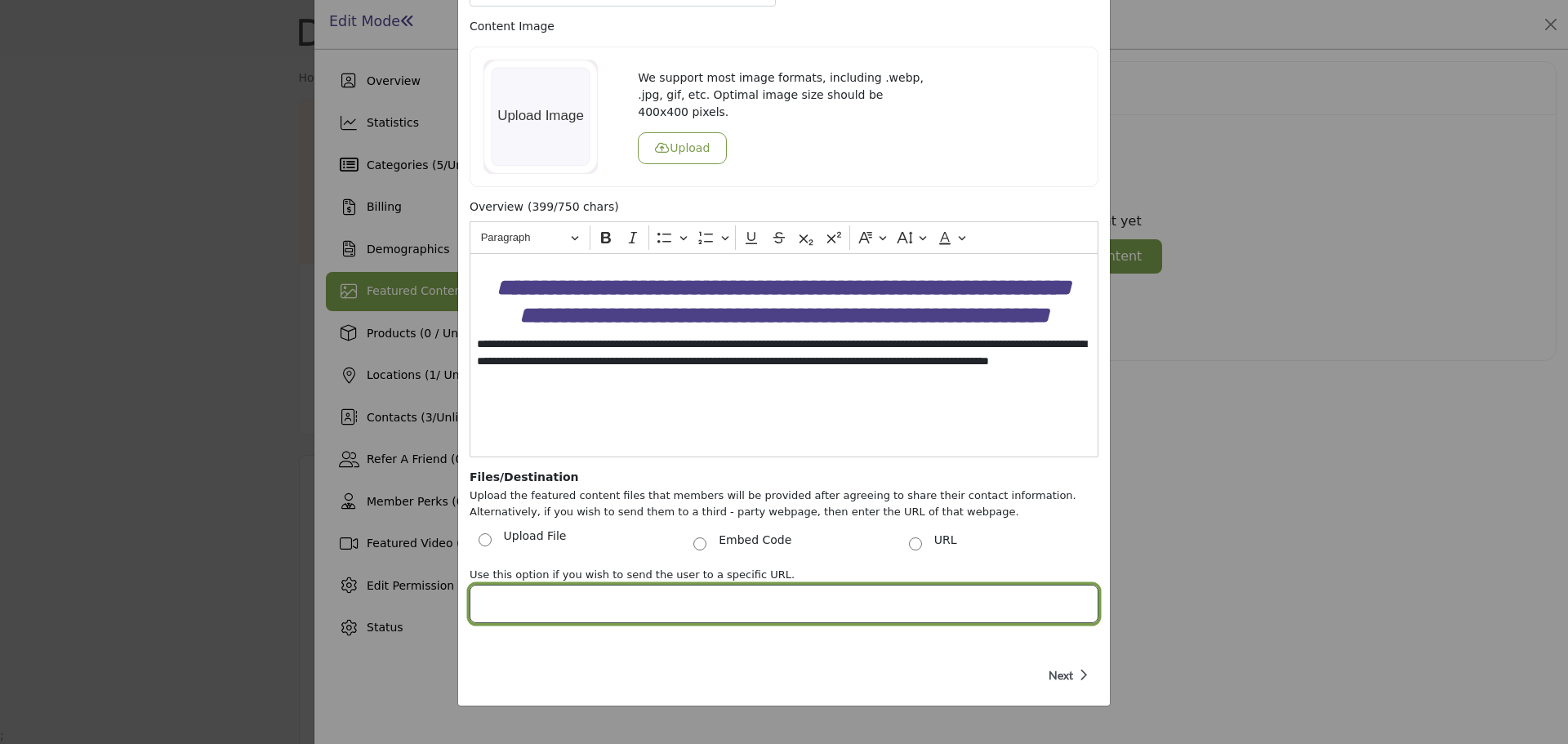
click at [644, 604] on input "Post Website URL" at bounding box center [783, 604] width 629 height 38
paste input "**********"
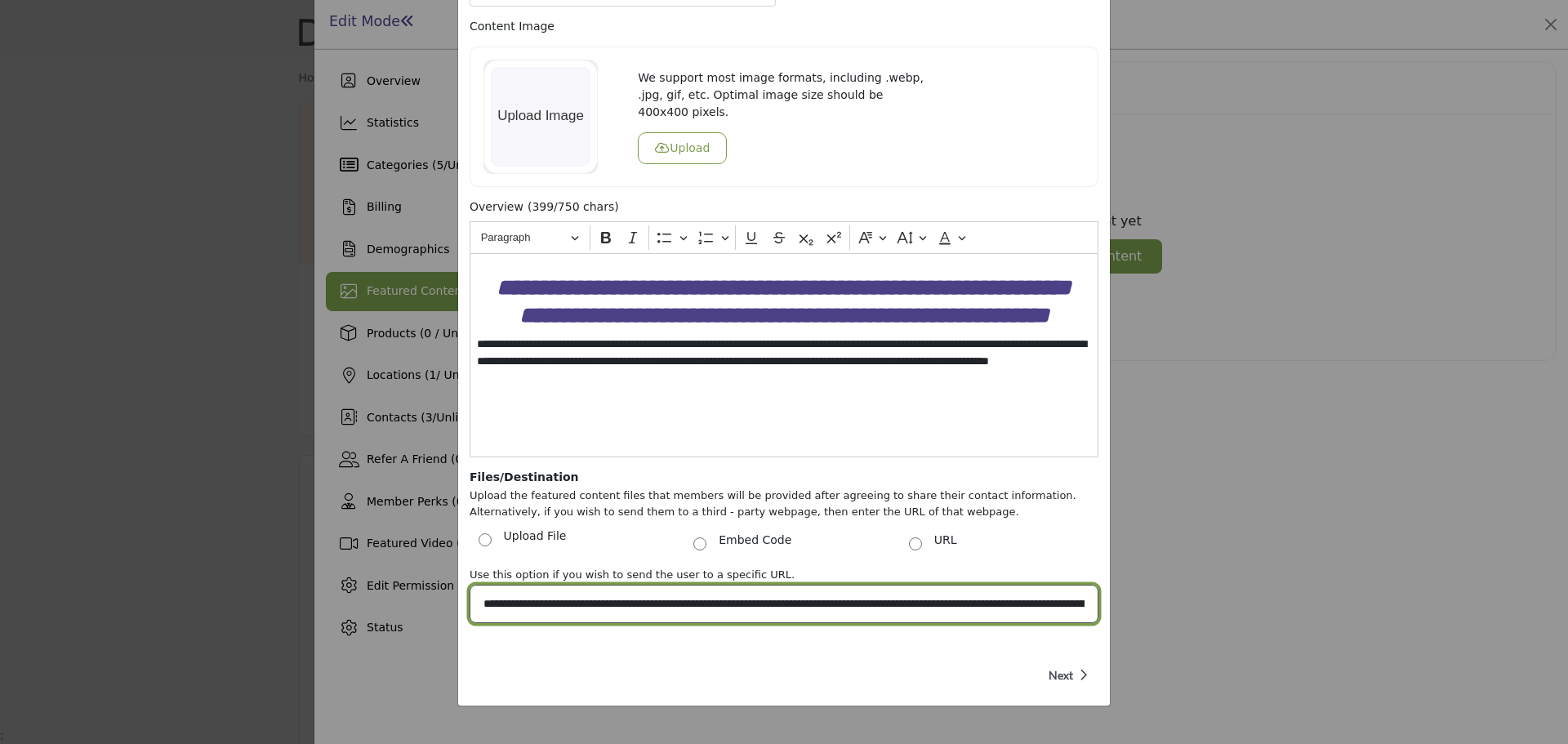
scroll to position [0, 198]
type input "**********"
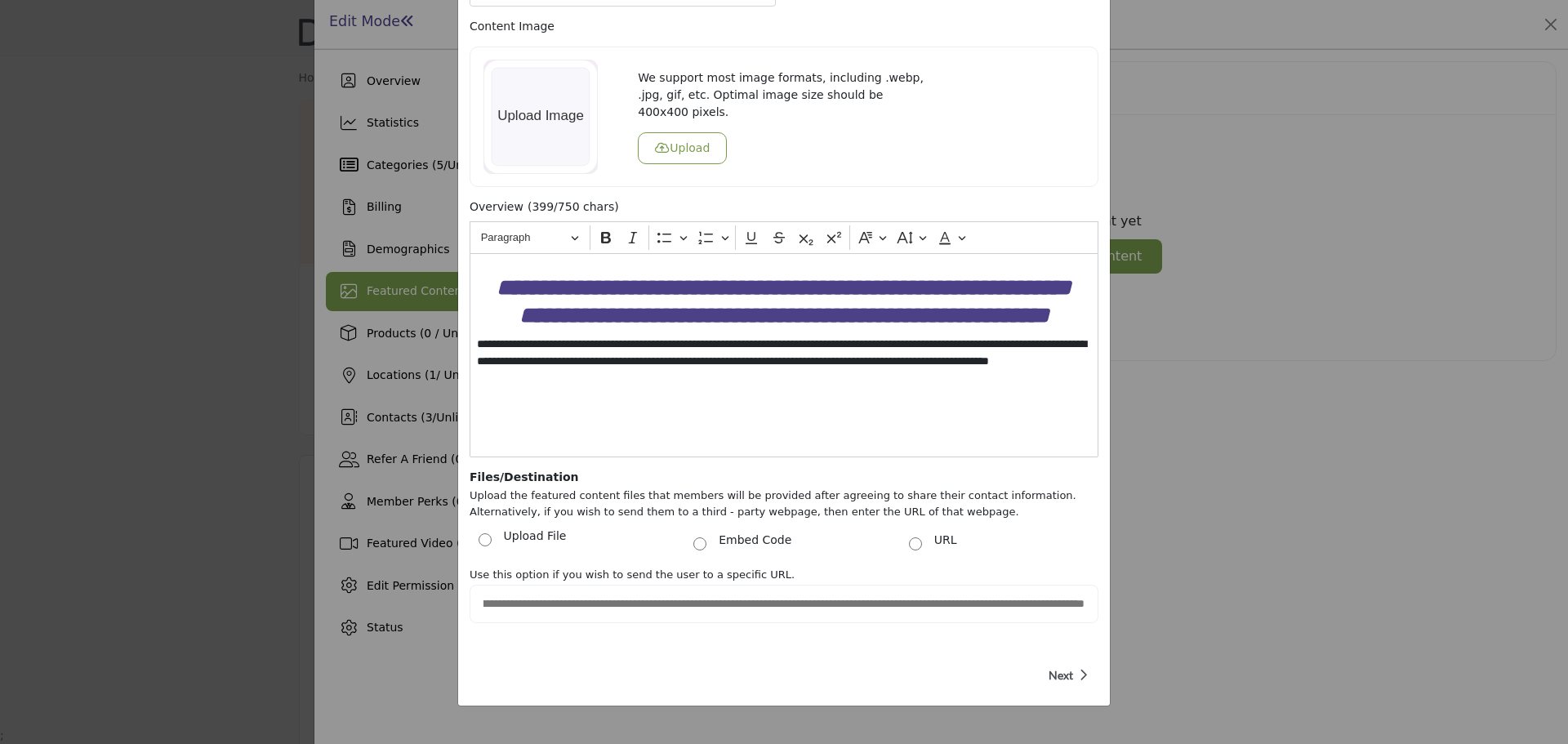
scroll to position [0, 0]
click at [1068, 675] on span "Next" at bounding box center [1061, 676] width 25 height 17
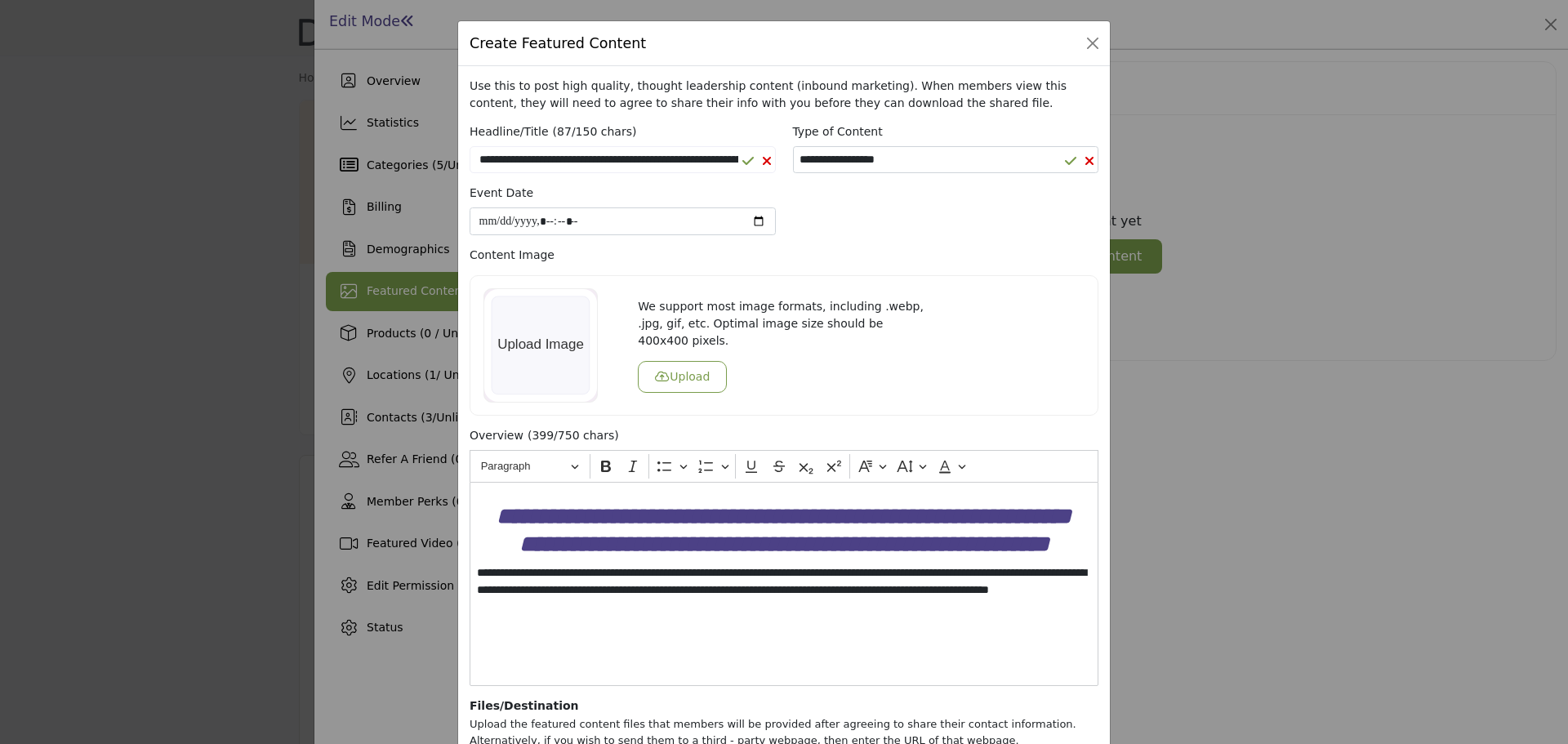
click at [669, 367] on button "Upload" at bounding box center [682, 377] width 89 height 32
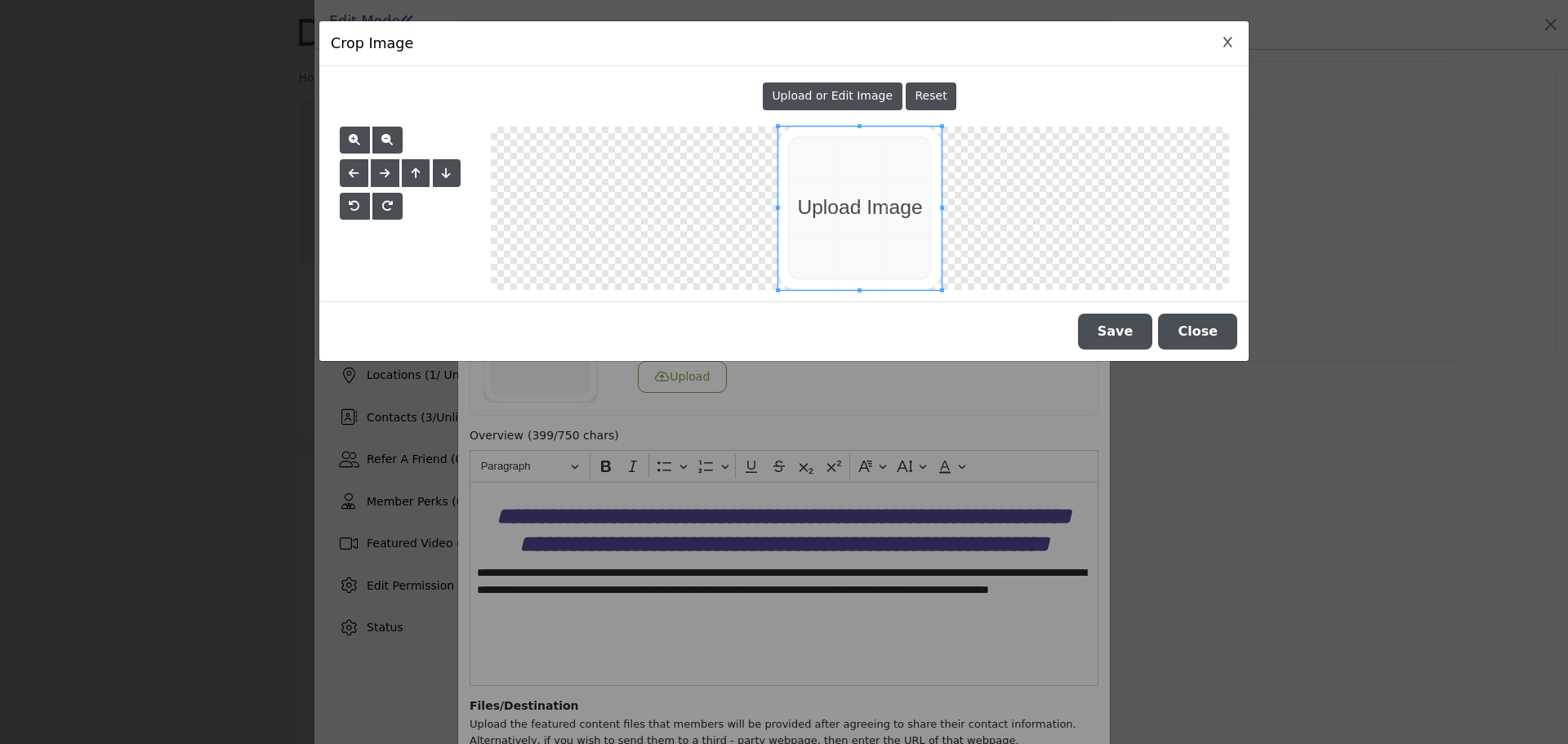
click at [857, 97] on span "Upload or Edit Image" at bounding box center [832, 96] width 121 height 13
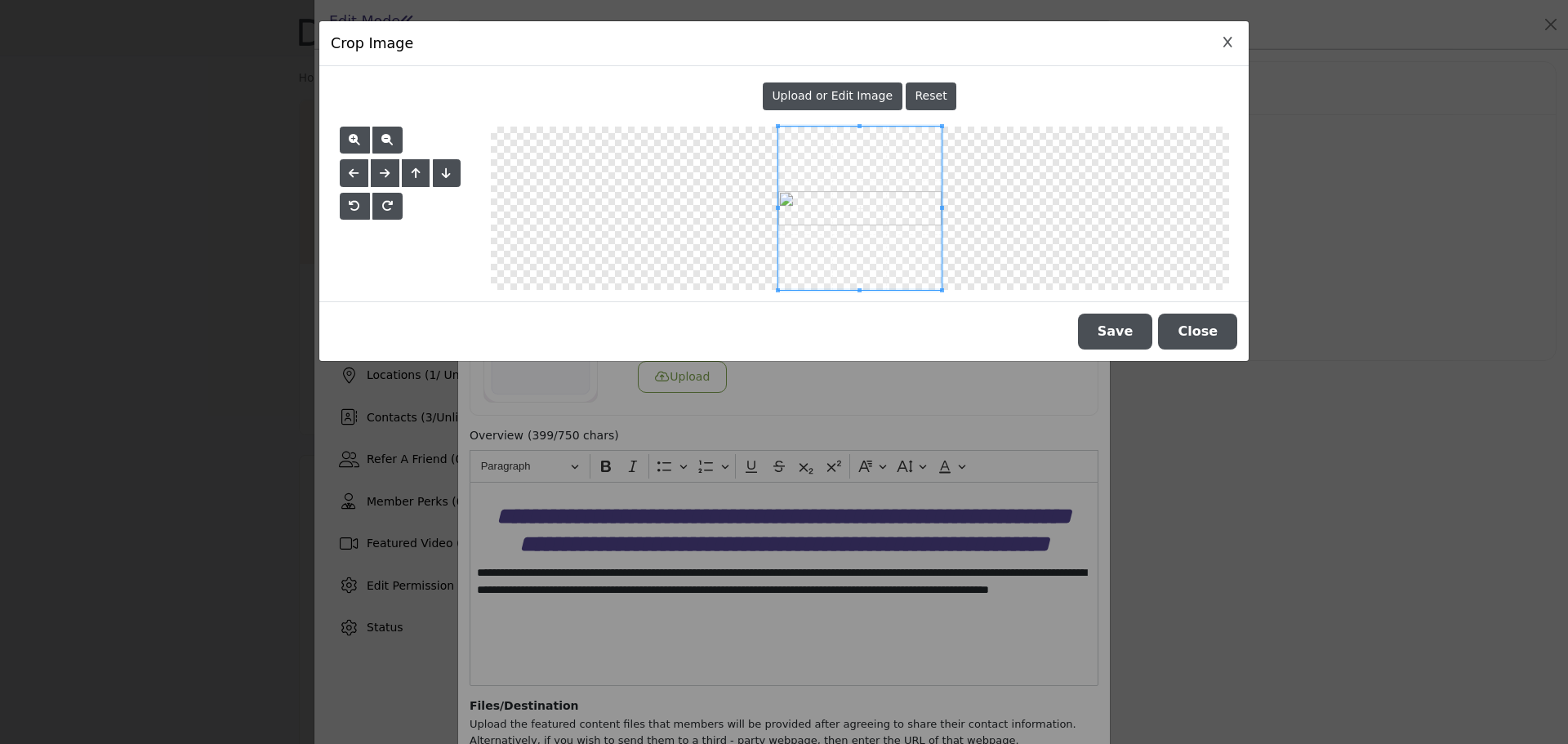
click at [1119, 330] on button "Save" at bounding box center [1115, 331] width 75 height 36
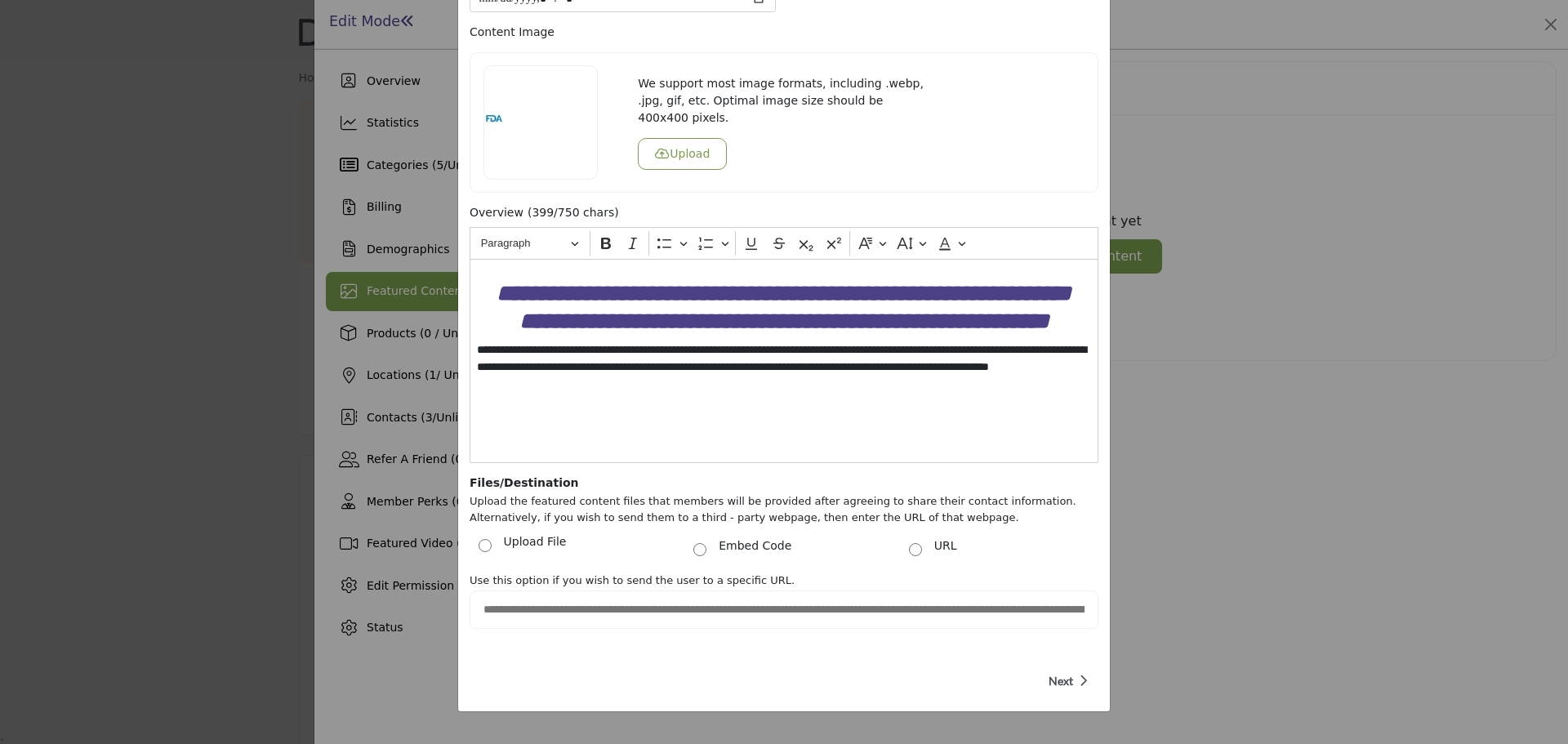
scroll to position [229, 0]
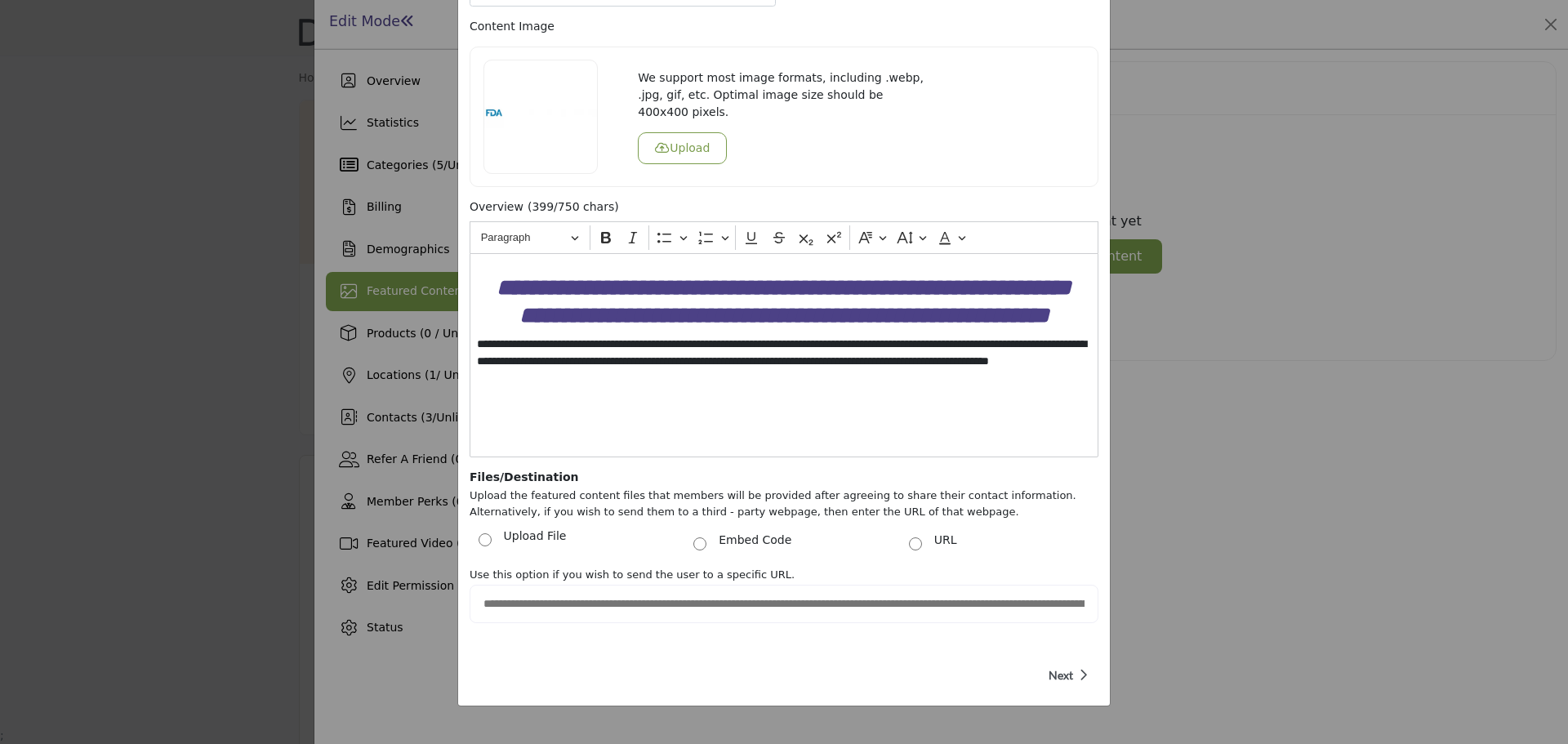
click at [1043, 681] on button "Next" at bounding box center [1062, 675] width 39 height 39
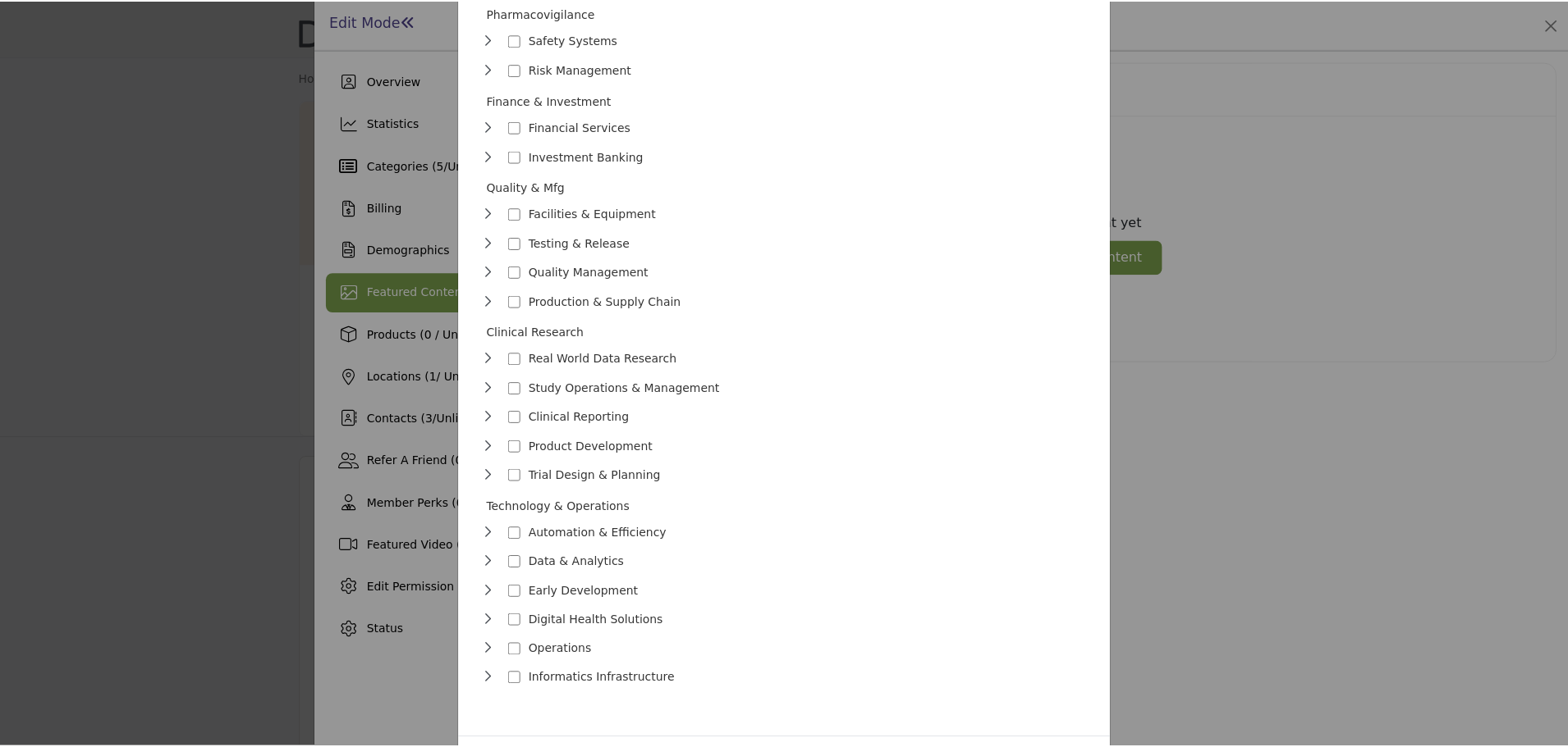
scroll to position [764, 0]
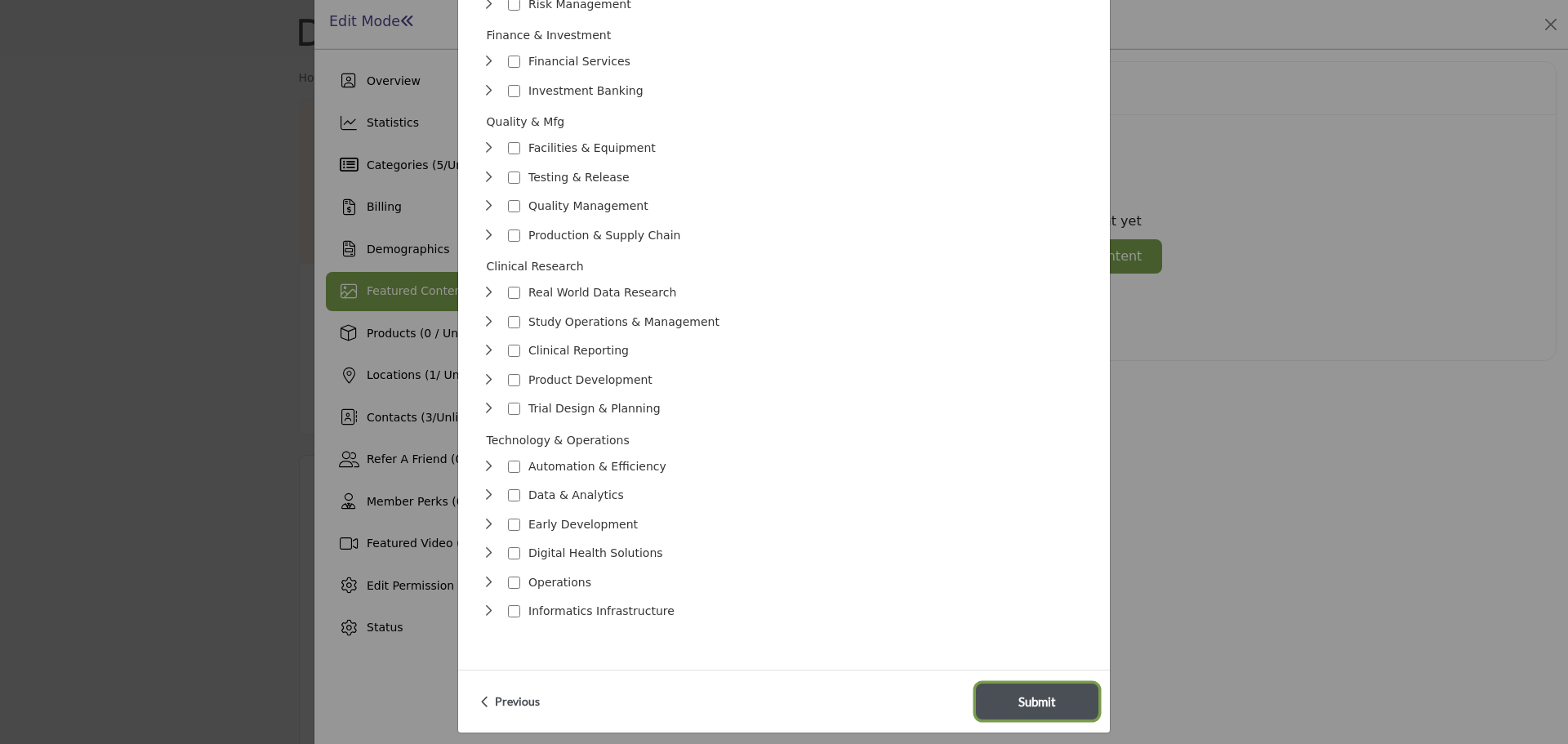
click at [985, 684] on button "Submit" at bounding box center [1037, 701] width 122 height 36
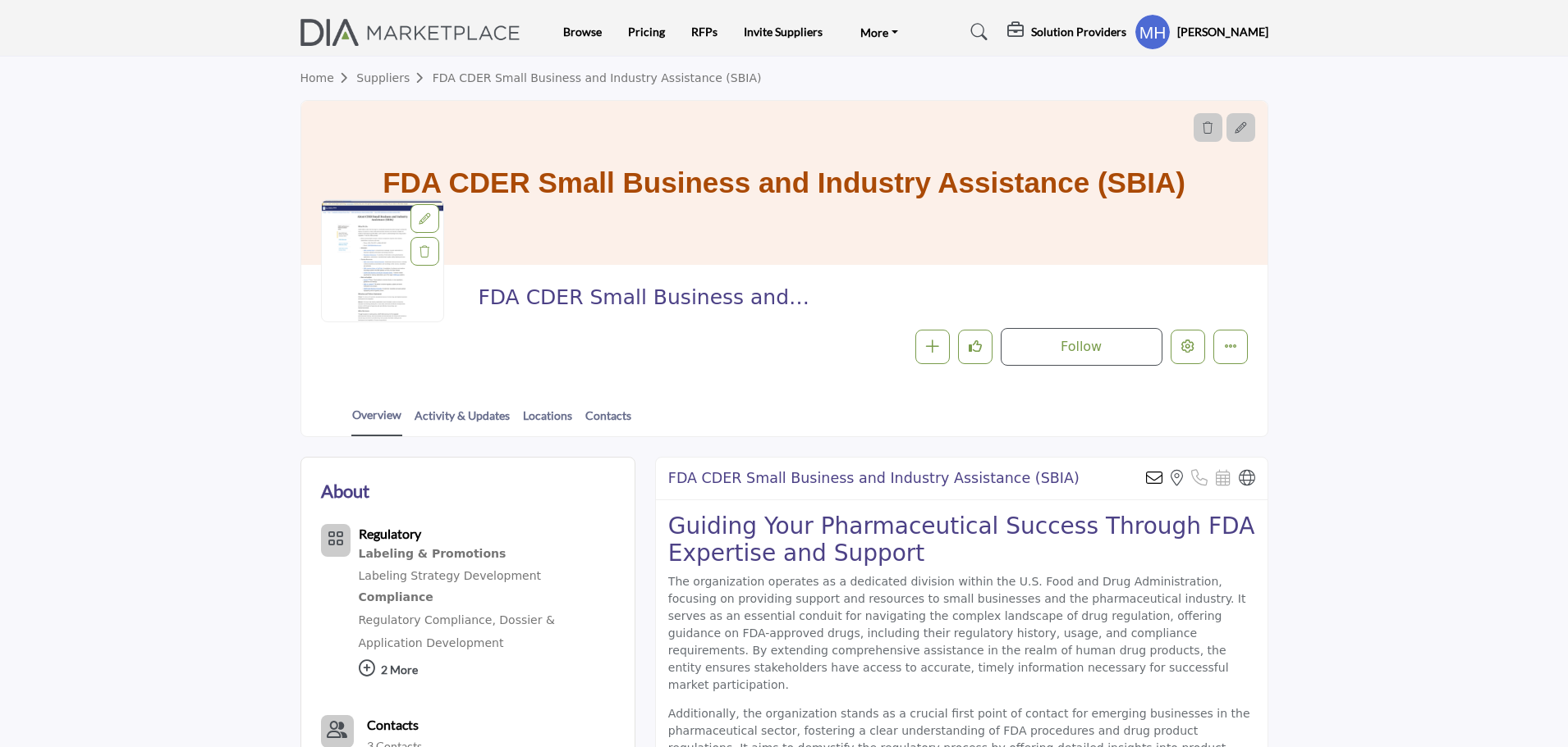
click at [159, 332] on div at bounding box center [784, 374] width 1568 height 747
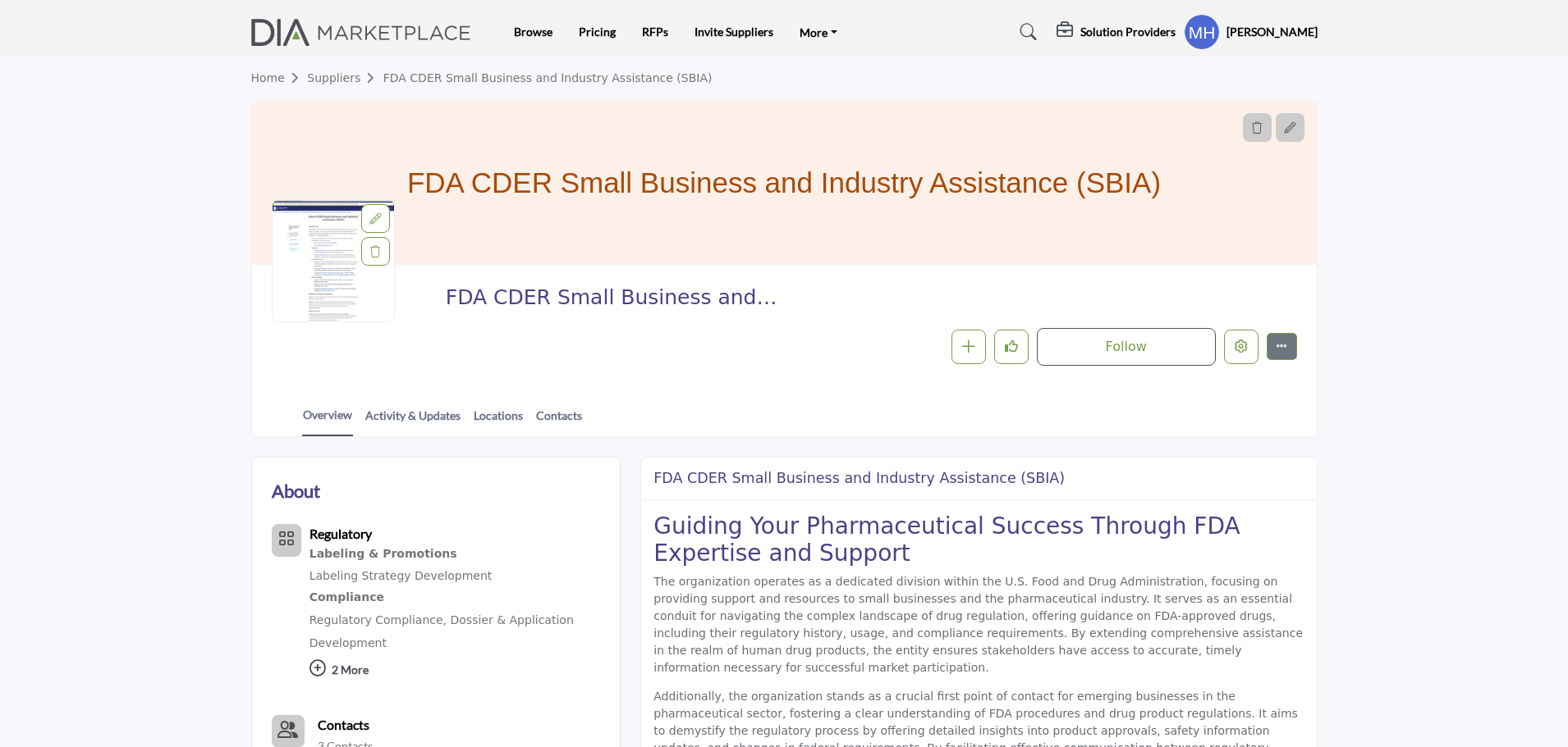
drag, startPoint x: 143, startPoint y: 256, endPoint x: 151, endPoint y: 247, distance: 12.0
click at [143, 256] on section "Home Suppliers FDA CDER Small Business and Industry Assistance (SBIA) FDA CDER …" at bounding box center [784, 247] width 1568 height 381
click at [424, 23] on img at bounding box center [365, 32] width 229 height 27
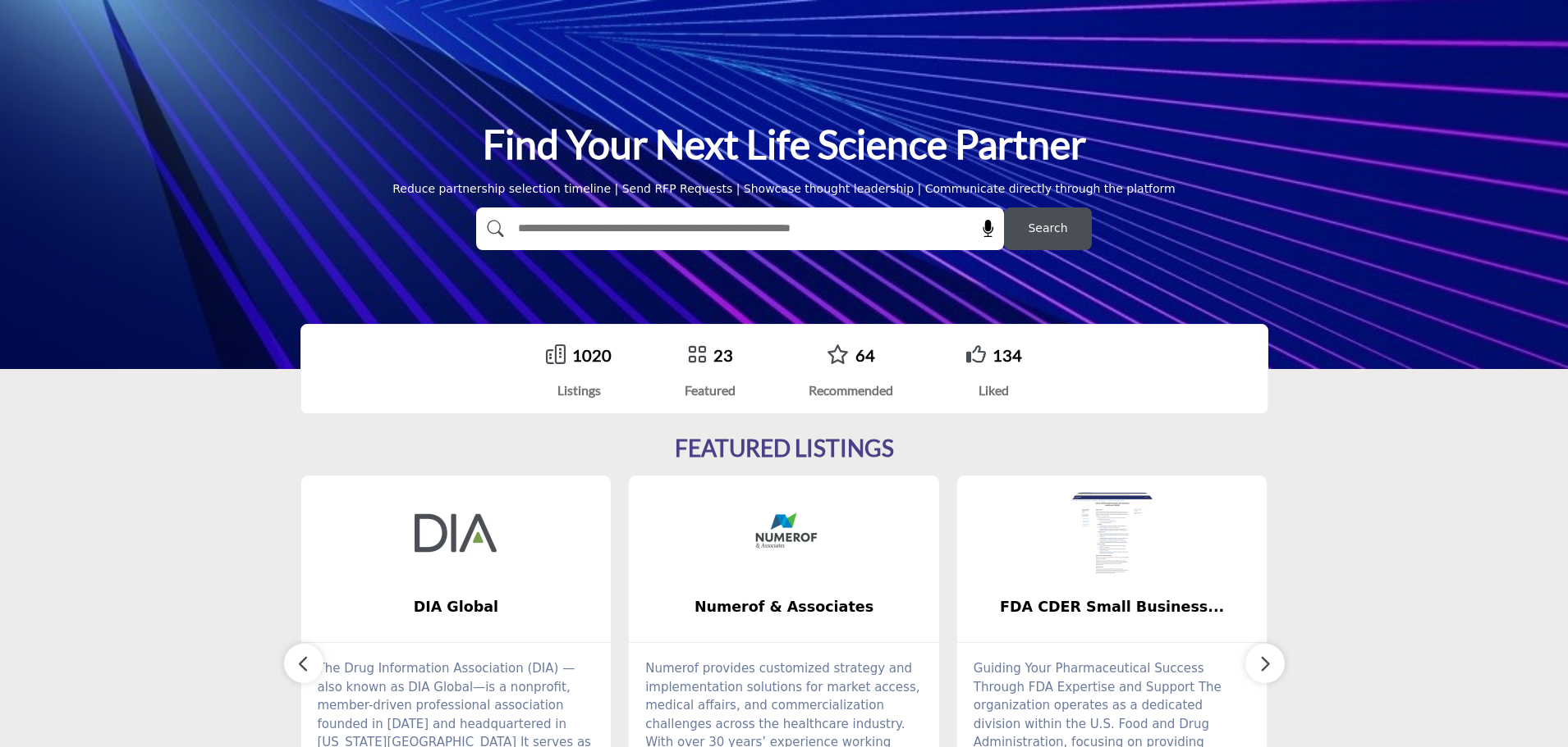
scroll to position [164, 0]
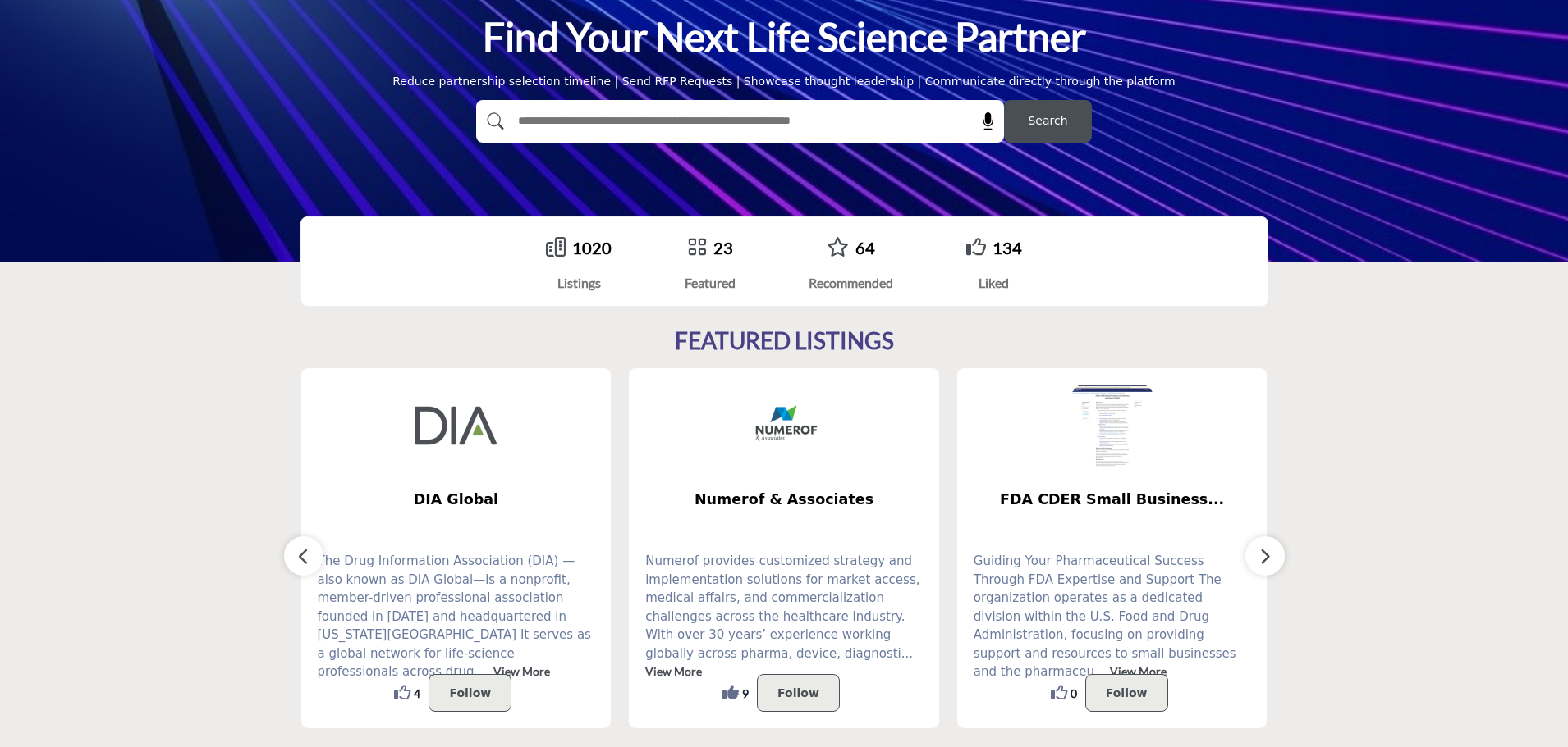
click at [1115, 440] on img at bounding box center [1112, 426] width 82 height 82
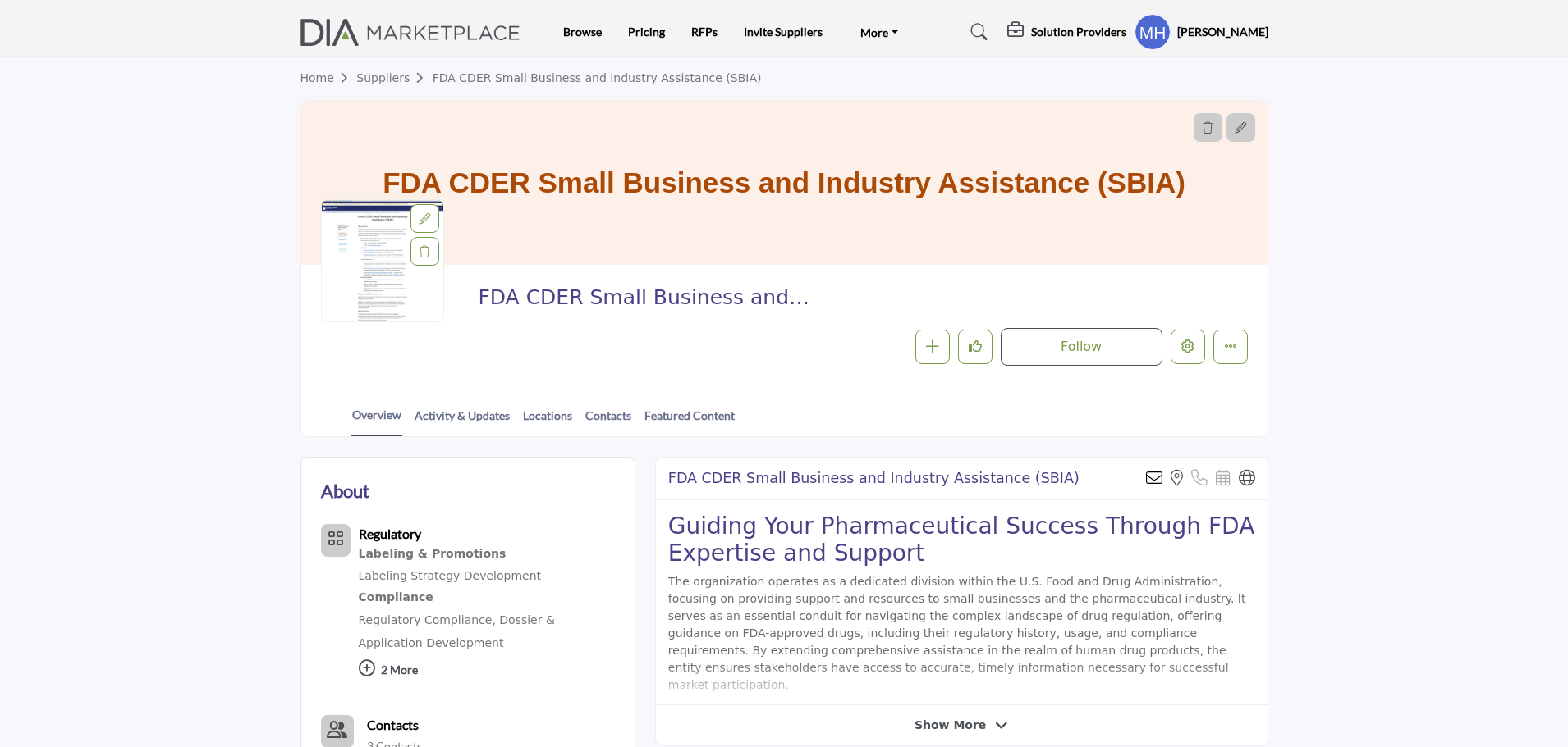
drag, startPoint x: 676, startPoint y: 180, endPoint x: 1229, endPoint y: 199, distance: 553.3
click at [1229, 199] on div "FDA CDER Small Business and Industry Assistance (SBIA)" at bounding box center [784, 183] width 966 height 164
click at [1059, 190] on h1 "FDA CDER Small Business and Industry Assistance (SBIA)" at bounding box center [784, 183] width 803 height 164
drag, startPoint x: 1098, startPoint y: 177, endPoint x: 380, endPoint y: 139, distance: 719.0
click at [380, 139] on div "FDA CDER Small Business and Industry Assistance (SBIA)" at bounding box center [784, 183] width 966 height 164
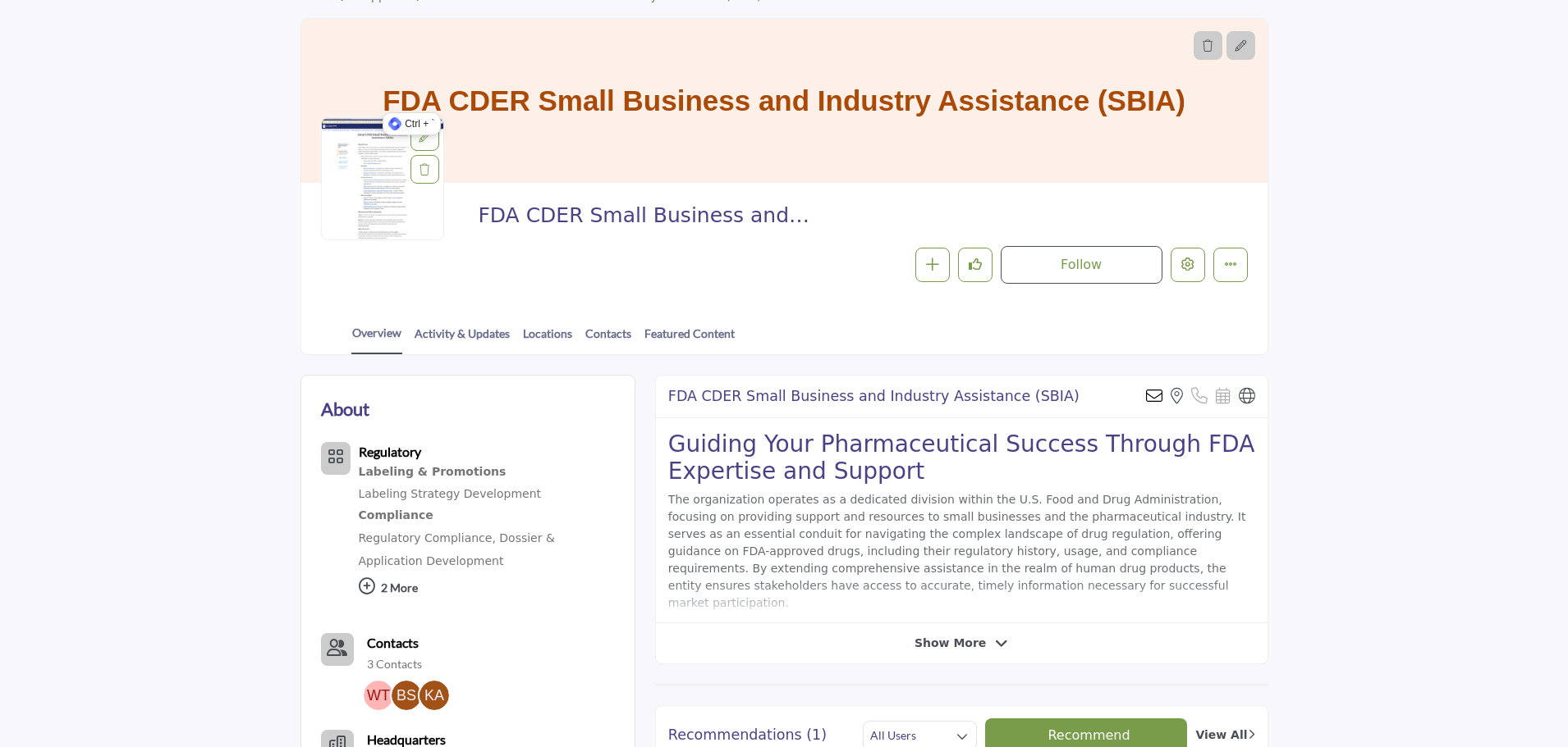
scroll to position [164, 0]
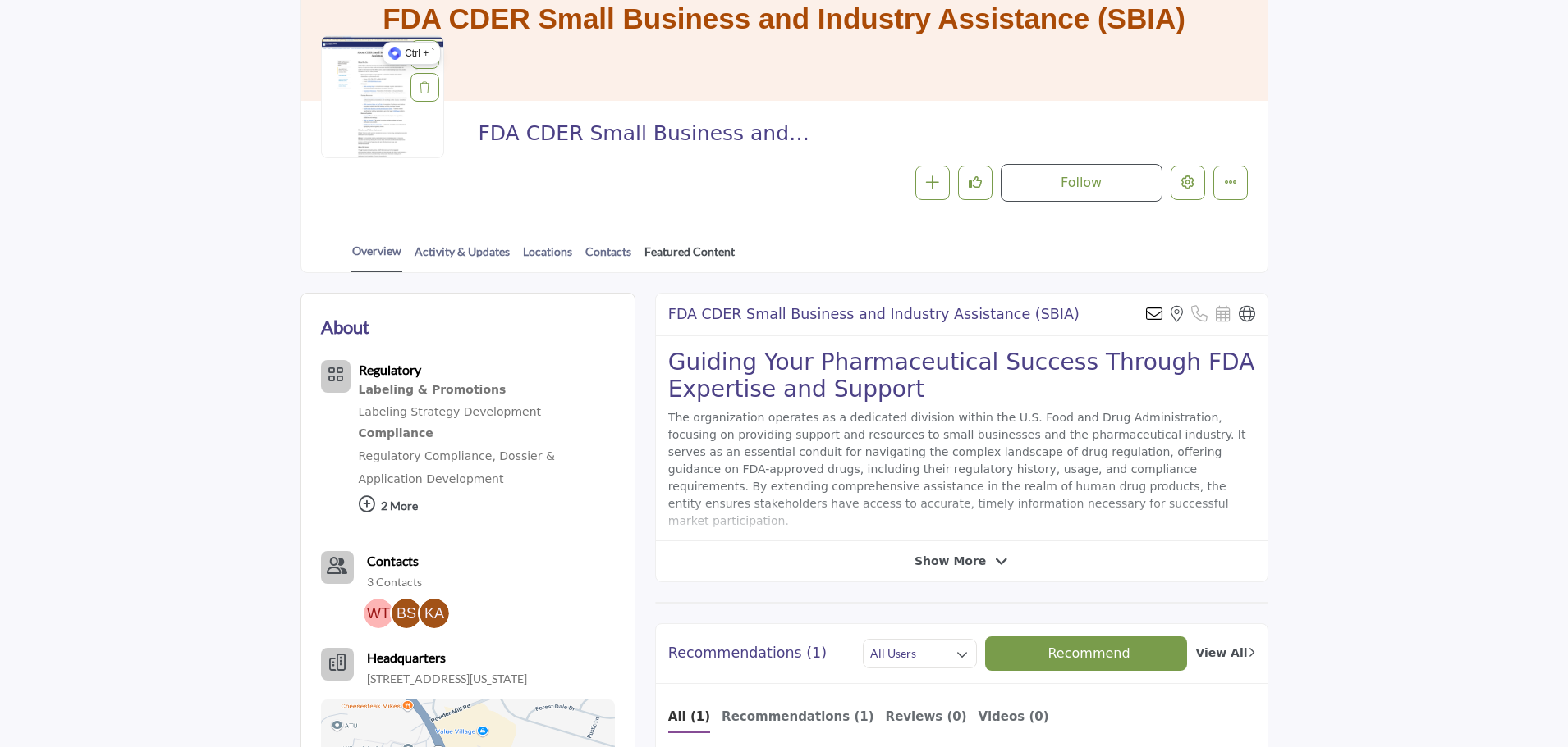
click at [689, 243] on link "Featured Content" at bounding box center [689, 257] width 92 height 29
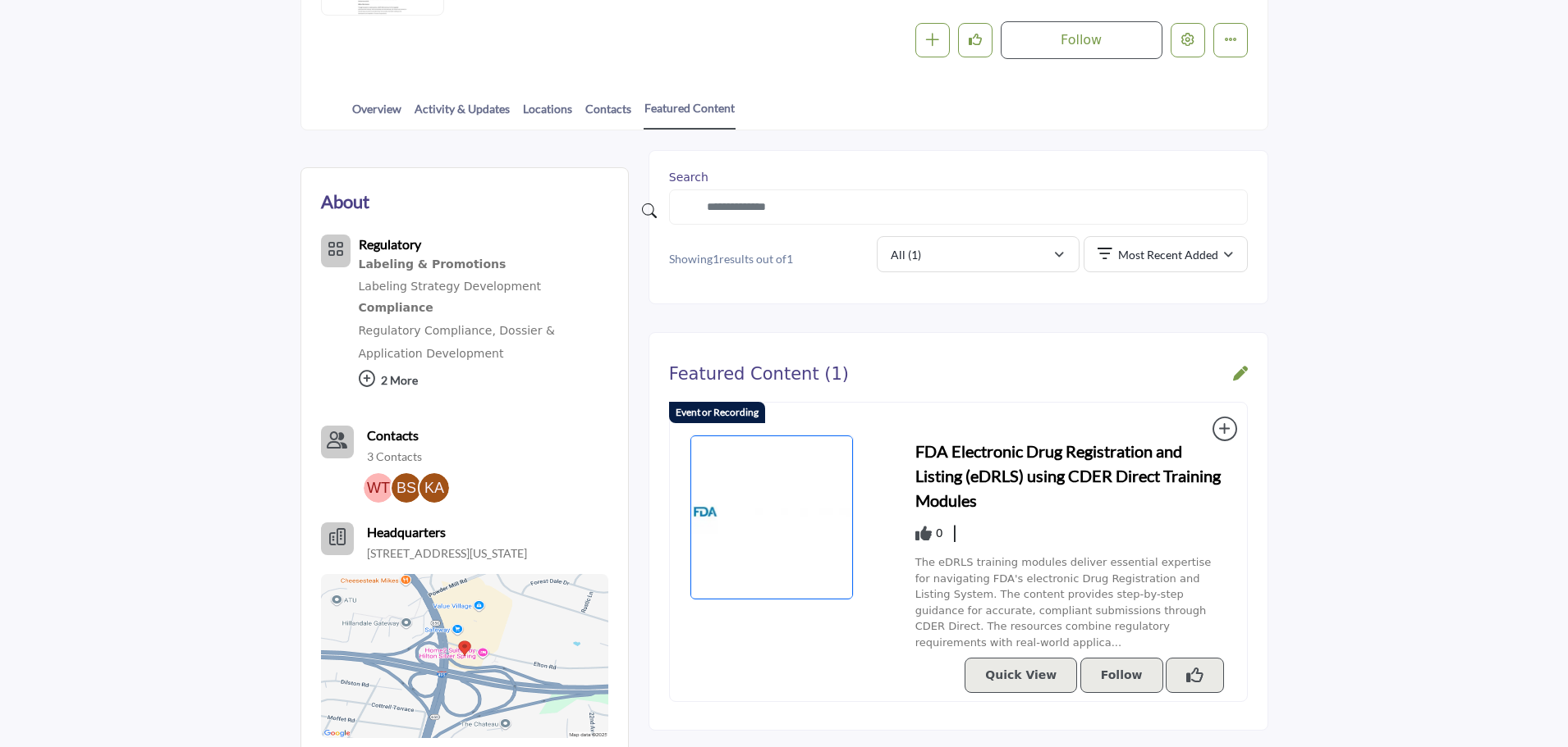
scroll to position [328, 0]
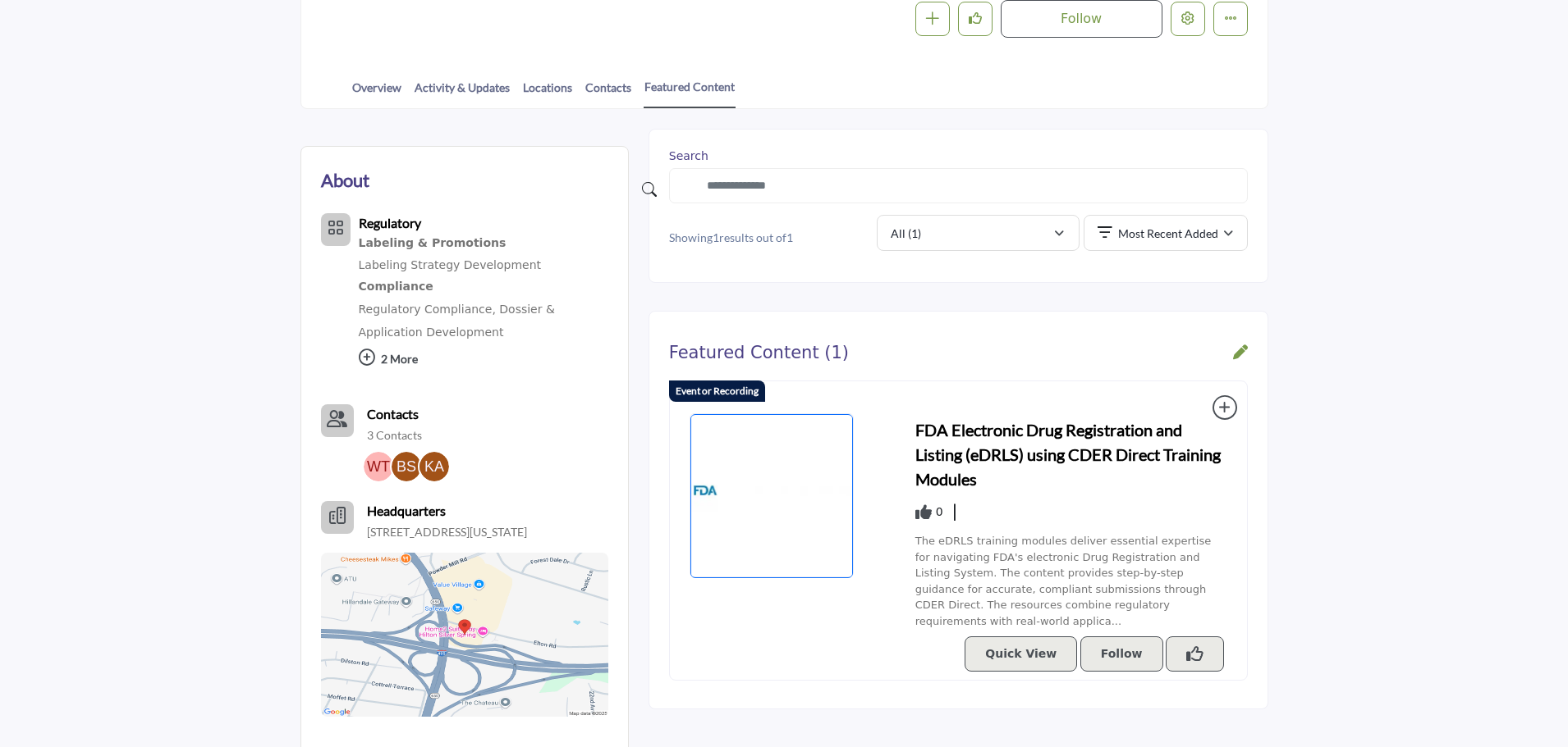
click at [1037, 437] on h3 "FDA Electronic Drug Registration and Listing (eDRLS) using CDER Direct Training…" at bounding box center [1071, 454] width 312 height 74
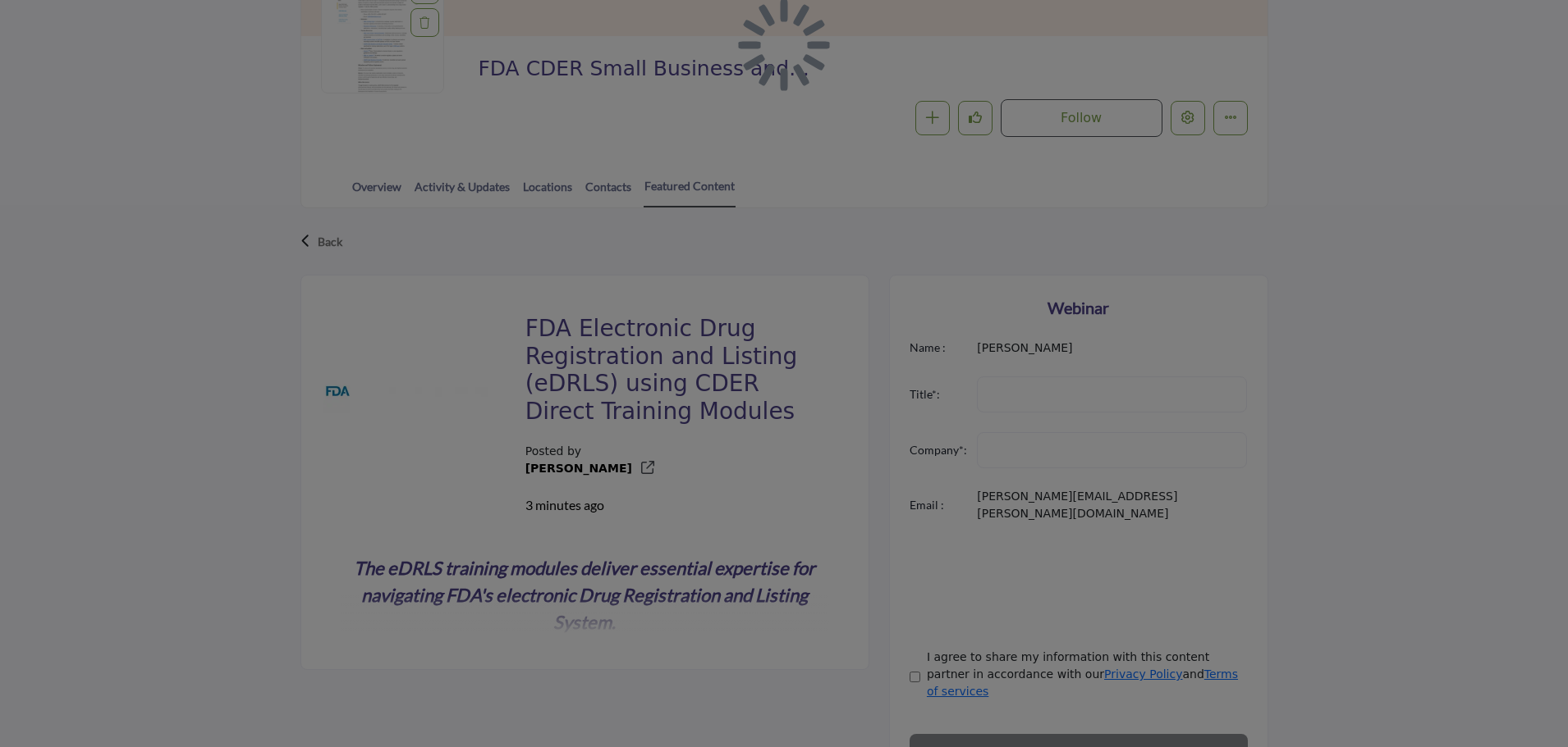
scroll to position [328, 0]
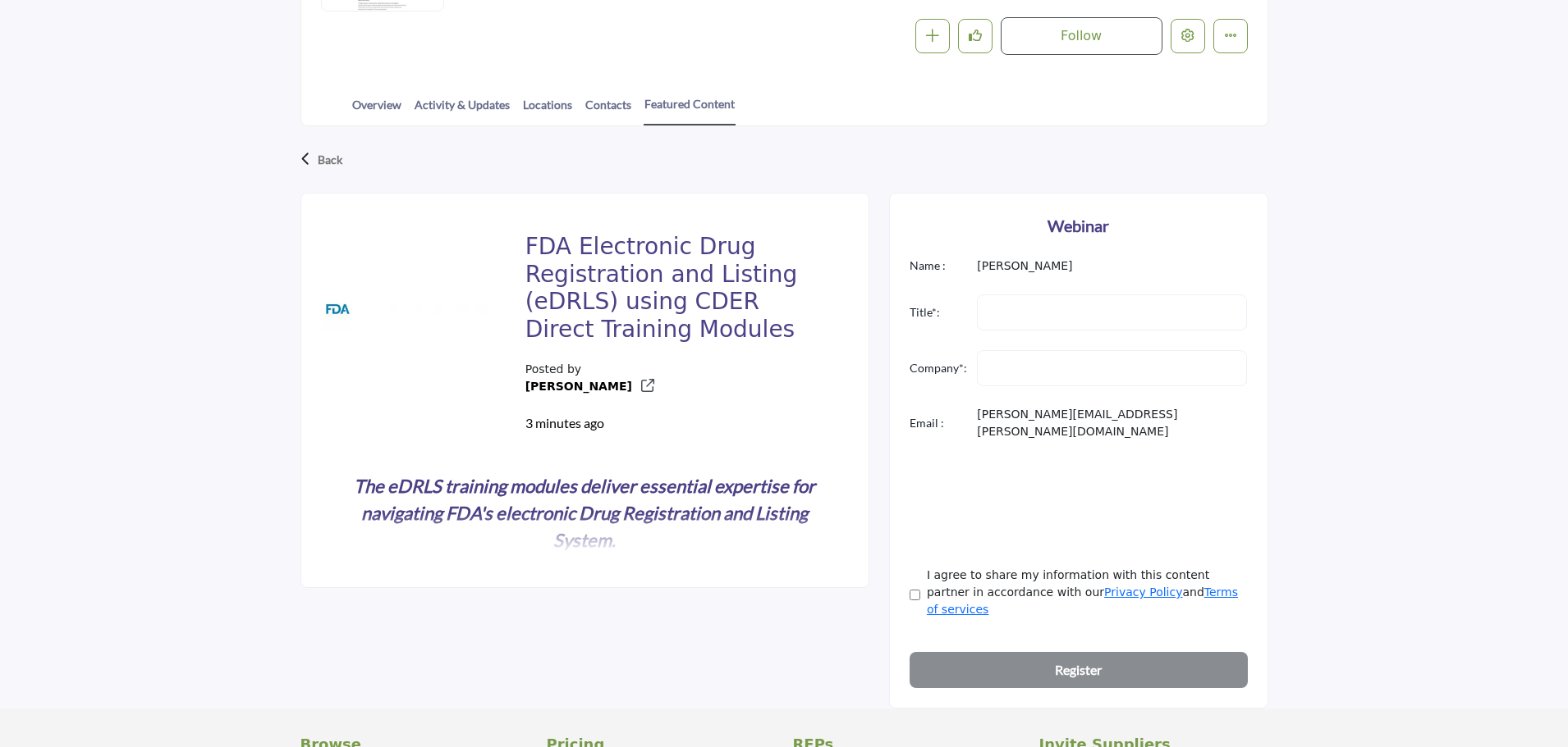
click at [593, 545] on strong "The eDRLS training modules deliver essential expertise for navigating FDA's ele…" at bounding box center [584, 513] width 461 height 76
click at [1083, 319] on input "Designation" at bounding box center [1111, 312] width 270 height 36
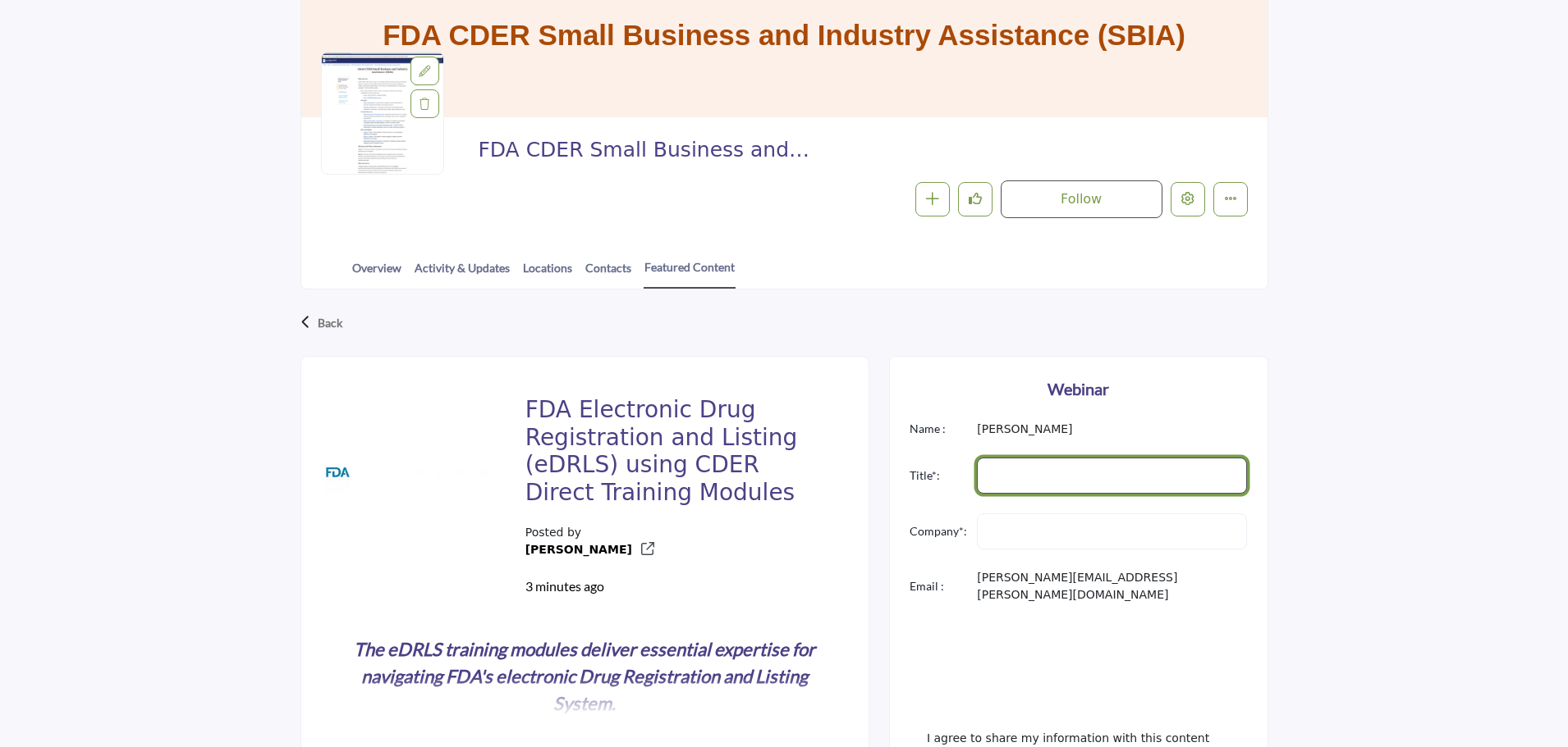
scroll to position [0, 0]
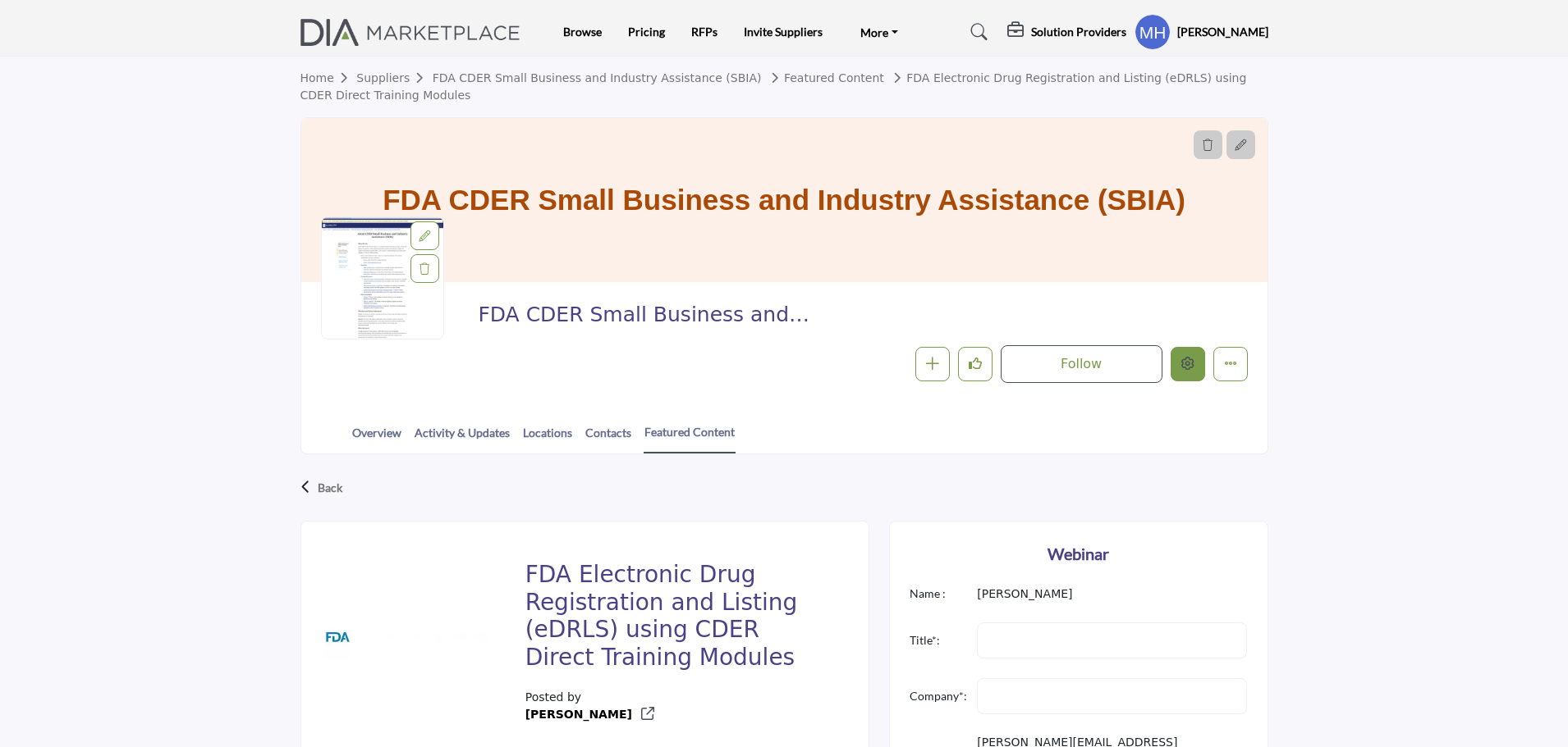
click at [1184, 364] on icon "Edit company" at bounding box center [1188, 364] width 13 height 13
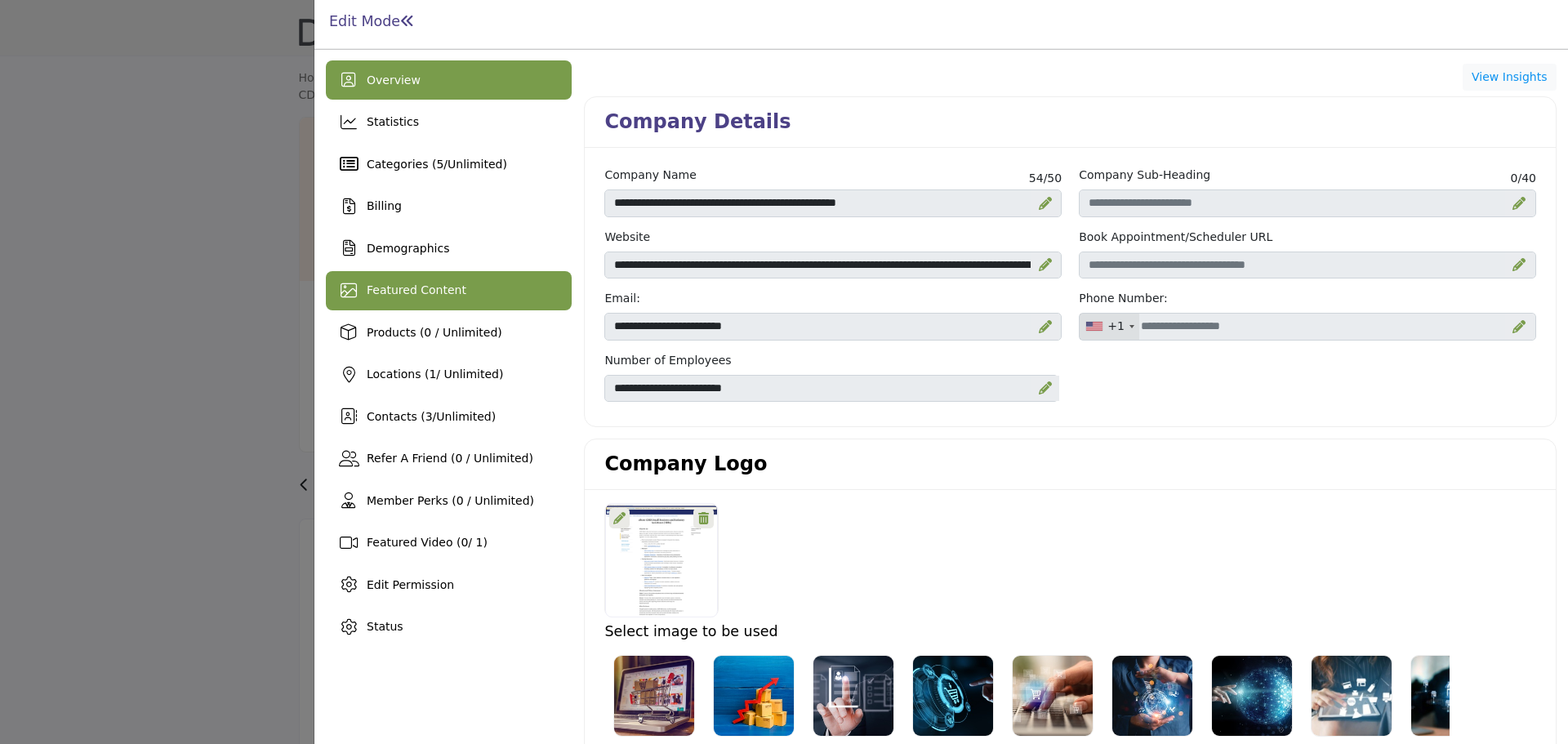
click at [439, 303] on div "Featured Content" at bounding box center [449, 290] width 246 height 39
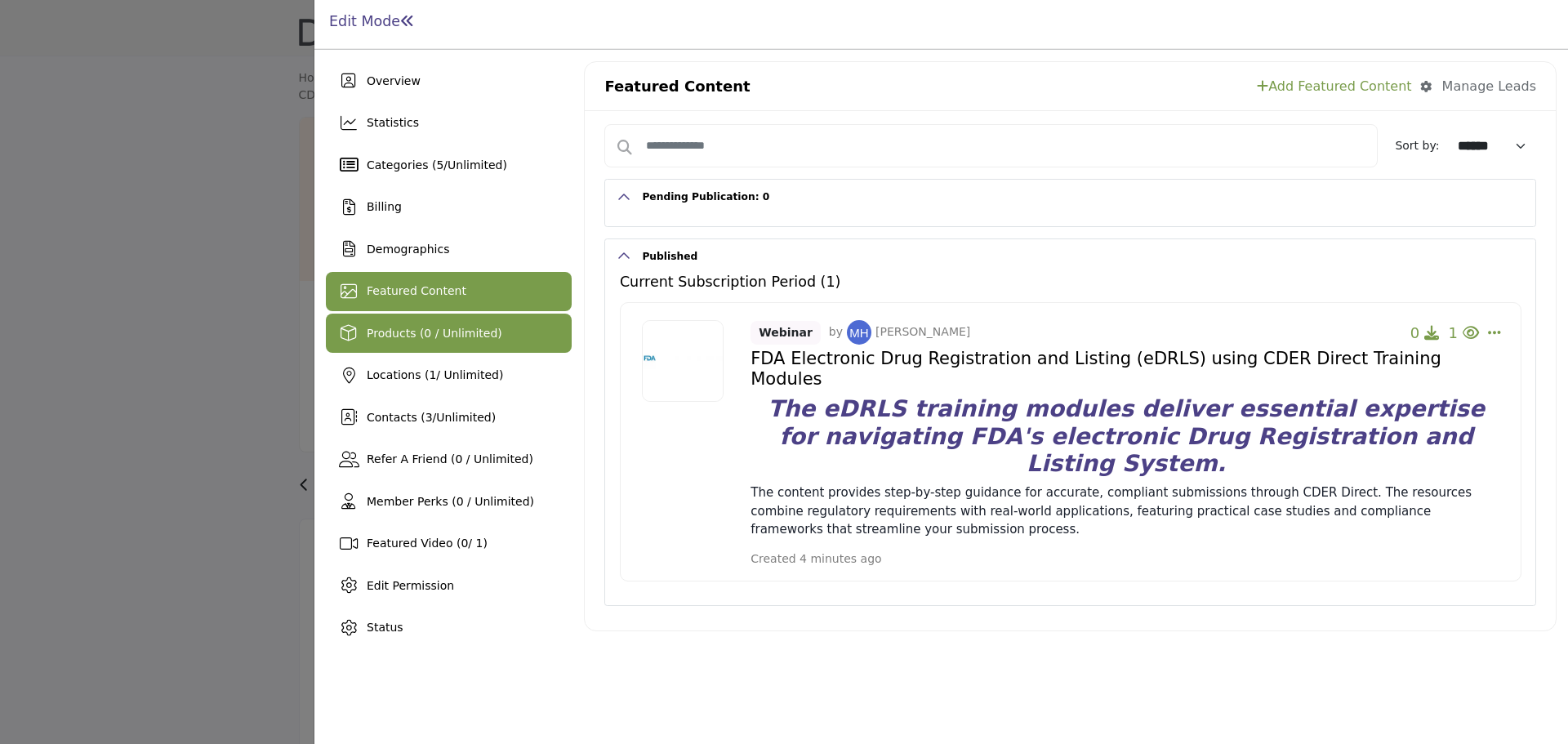
click at [465, 339] on span "Products (0 / Unlimited)" at bounding box center [435, 333] width 135 height 13
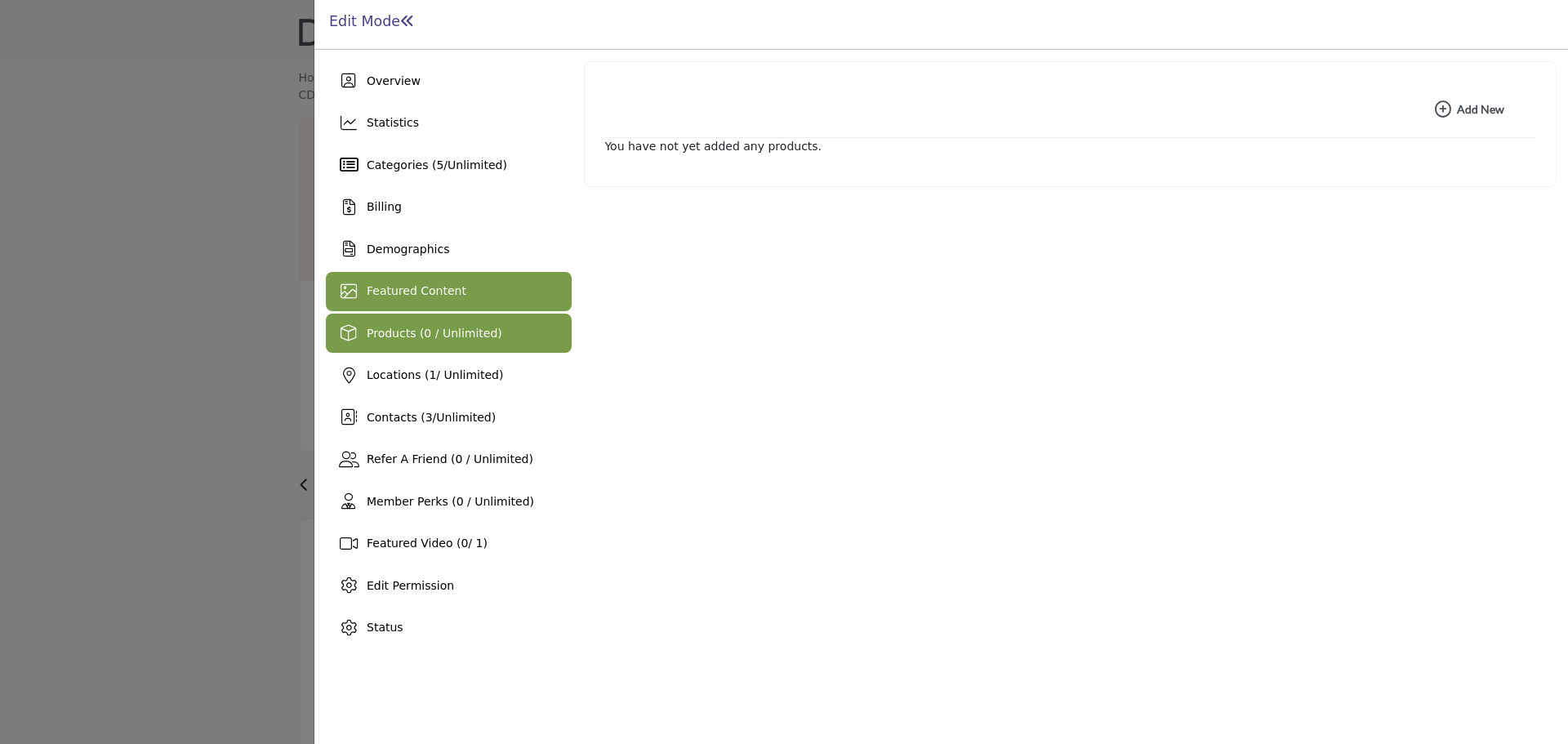
click at [463, 293] on div "Featured Content" at bounding box center [449, 291] width 246 height 39
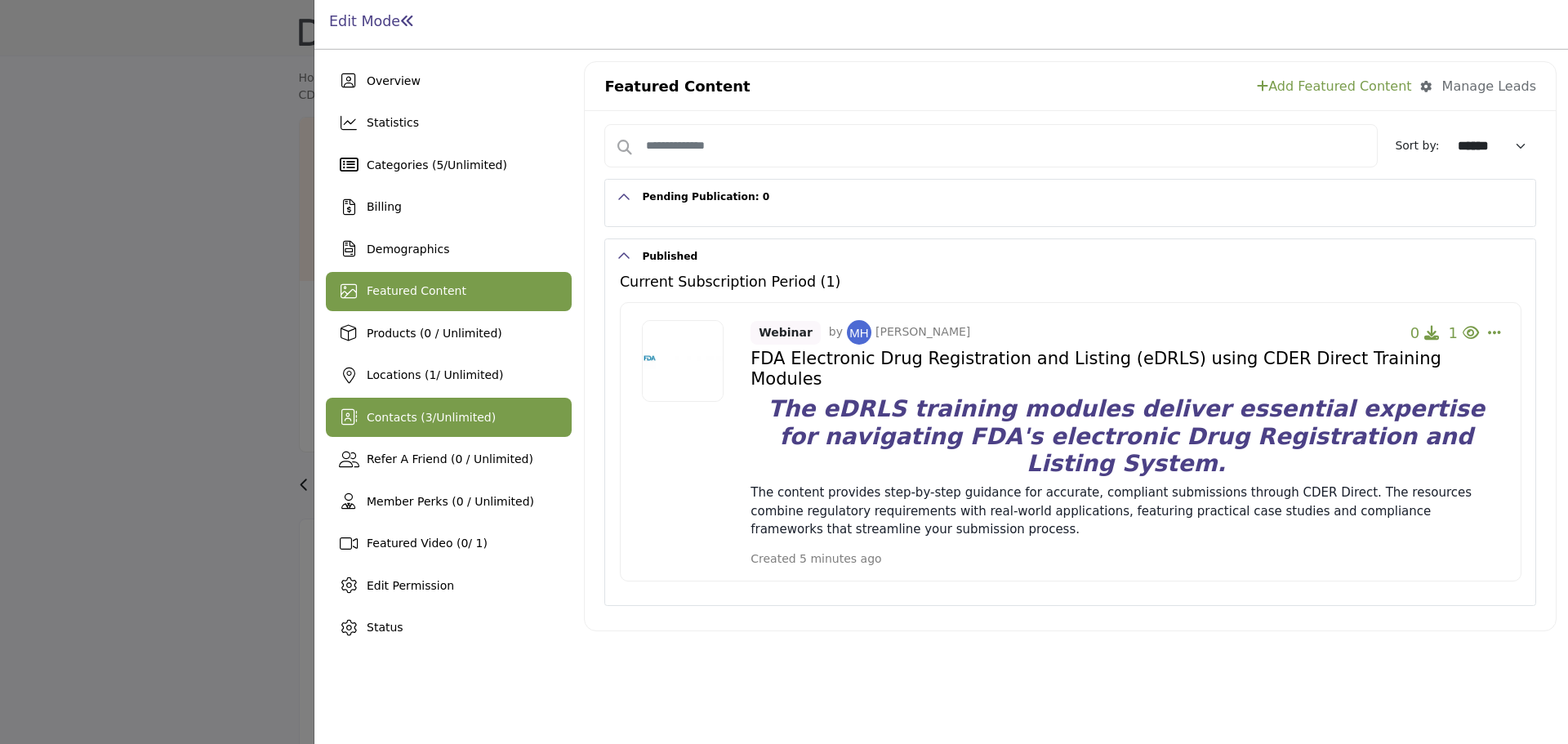
click at [490, 424] on div "Contacts ( 3 / Unlimited )" at bounding box center [449, 417] width 246 height 39
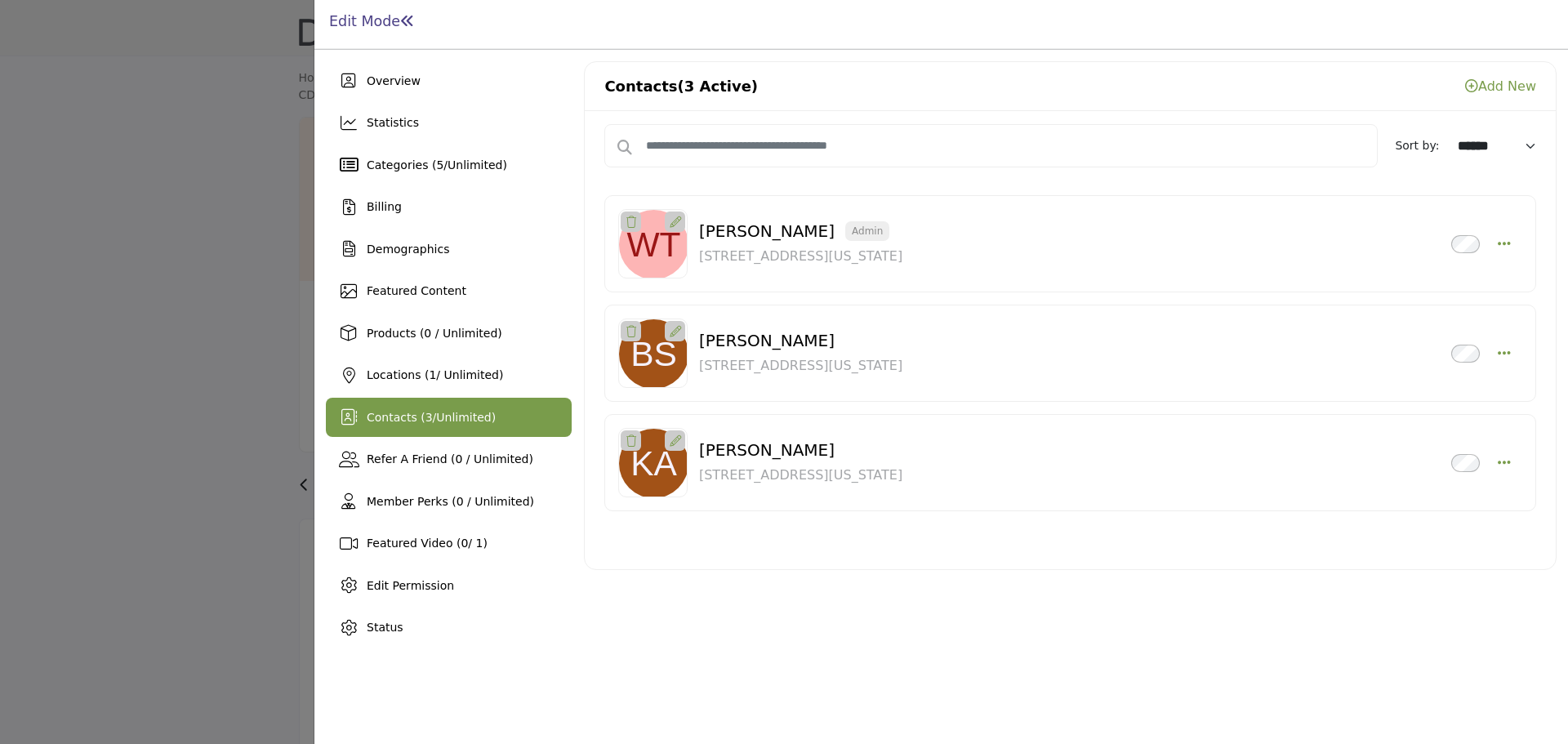
click at [192, 179] on div at bounding box center [784, 372] width 1568 height 744
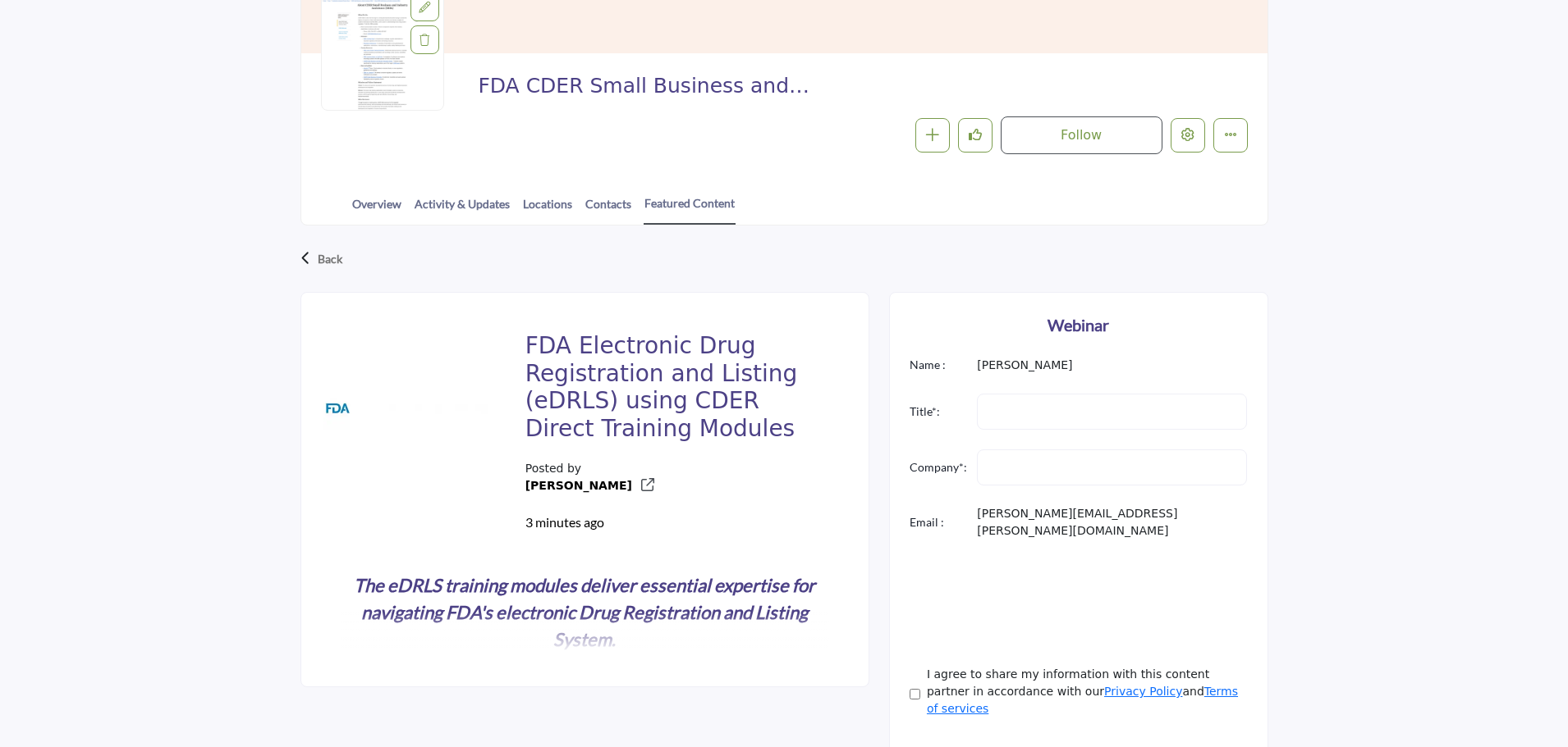
scroll to position [328, 0]
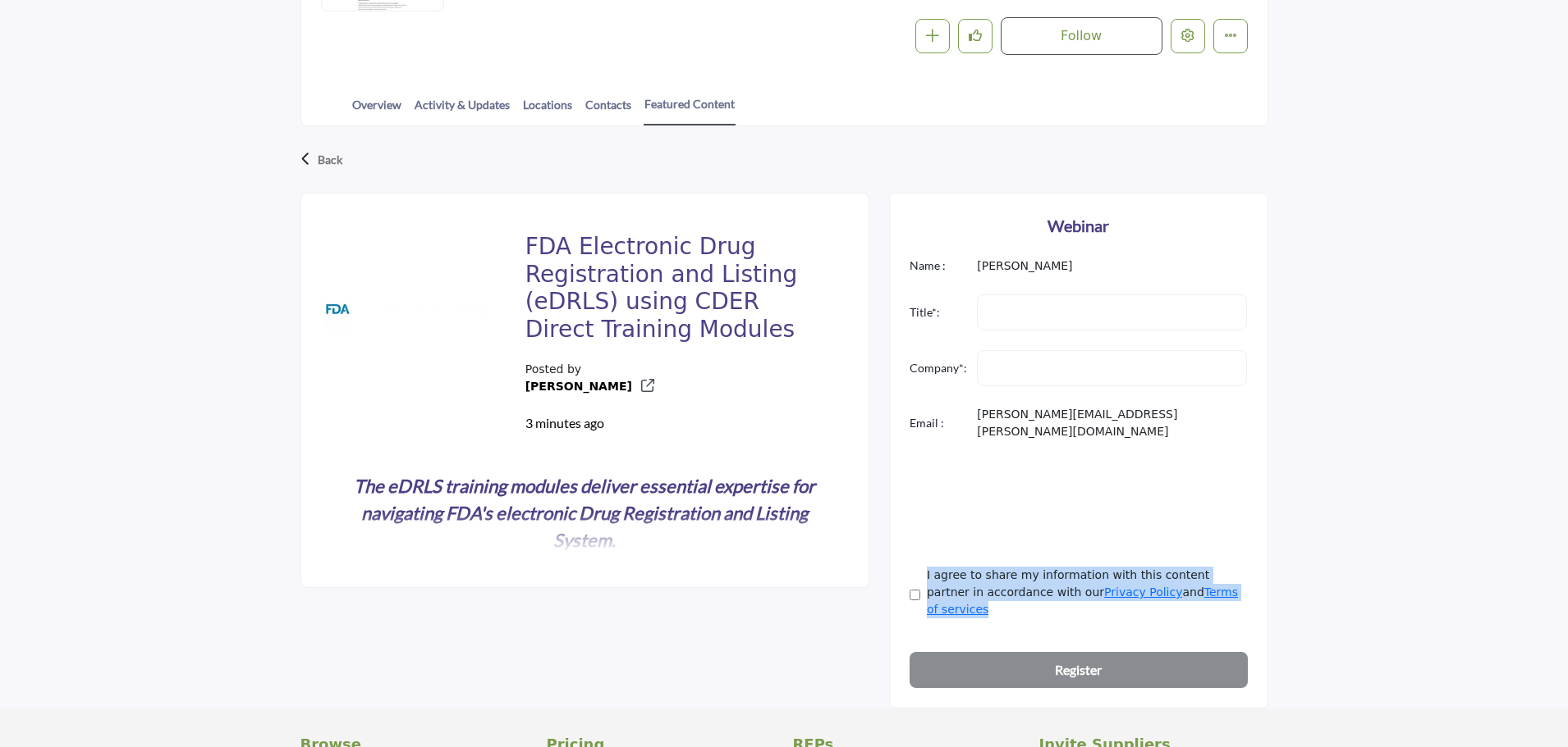
drag, startPoint x: 926, startPoint y: 559, endPoint x: 1236, endPoint y: 581, distance: 310.8
click at [1236, 581] on label "I agree to share my information with this content partner in accordance with ou…" at bounding box center [1087, 593] width 321 height 51
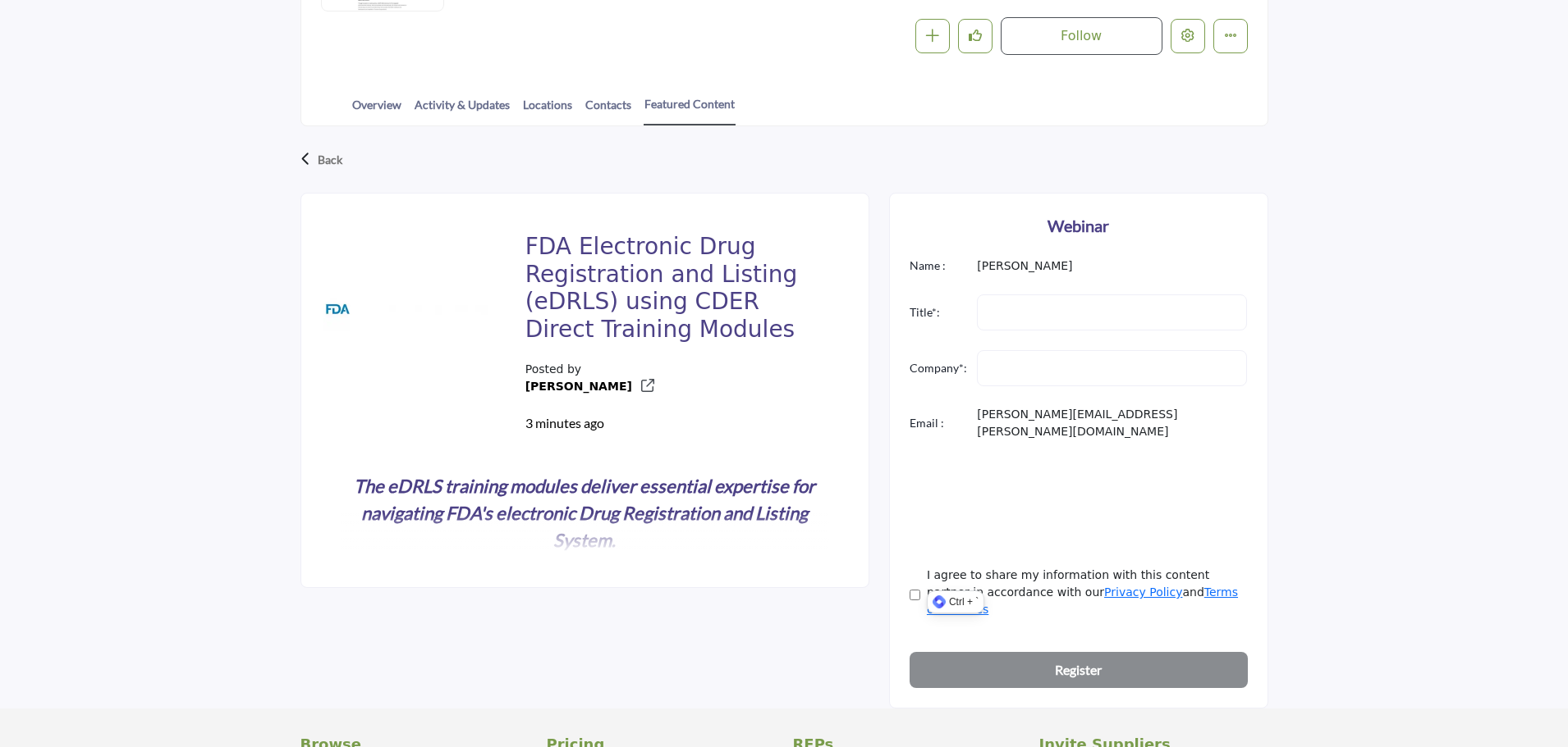
click at [1389, 457] on div "Back FDA Electronic Drug Registration and Listing (eDRLS) using CDER Direct Tra…" at bounding box center [784, 417] width 1568 height 583
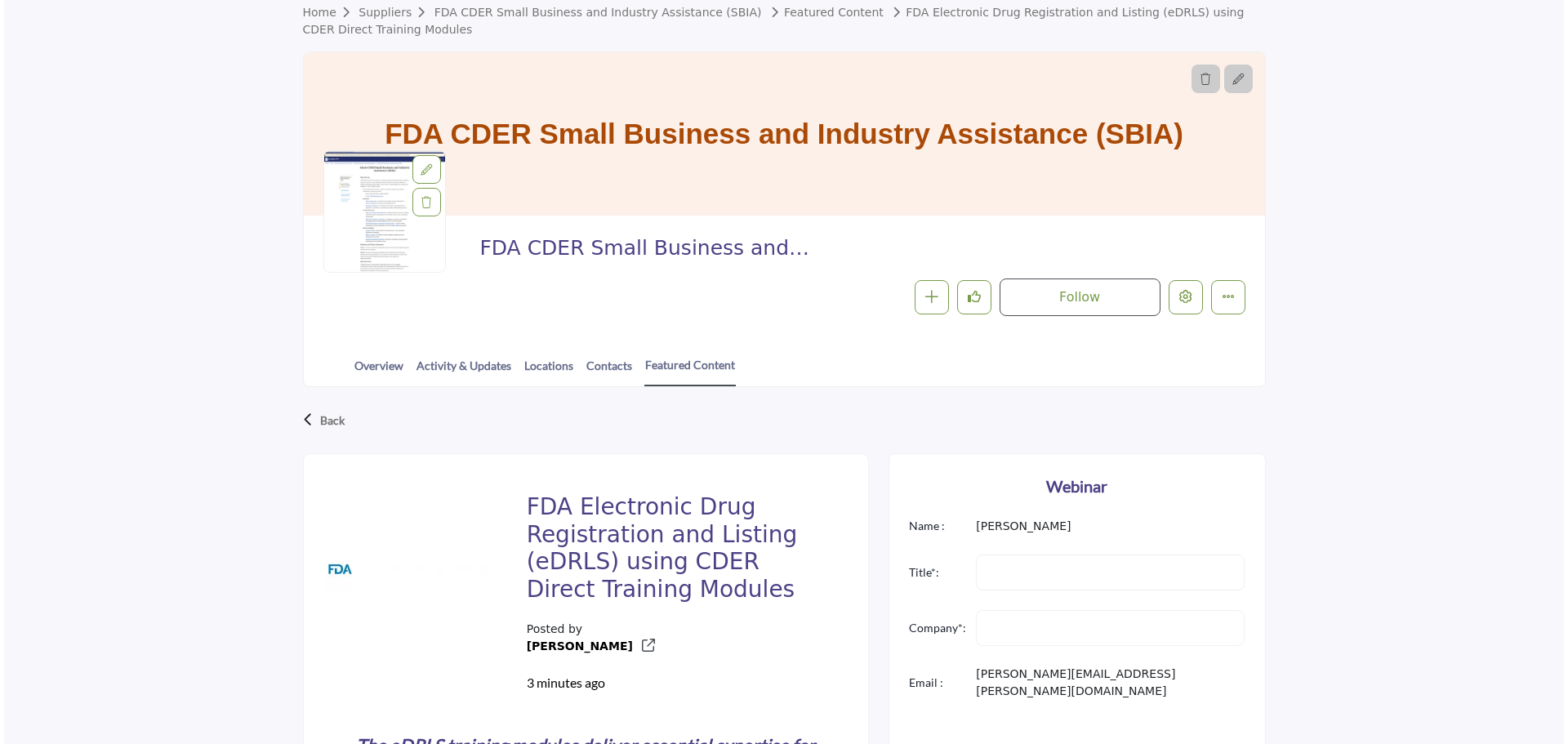
scroll to position [0, 0]
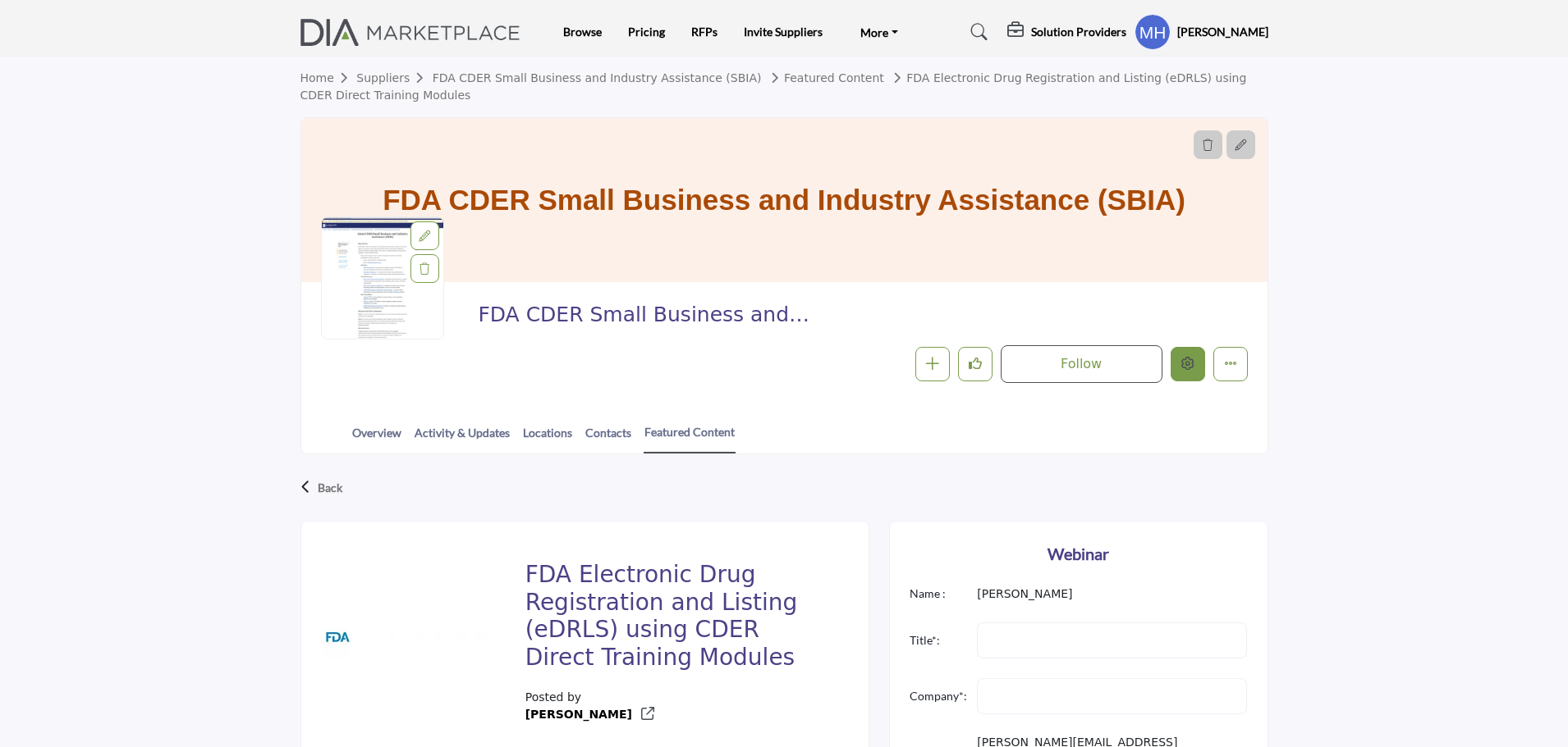
click at [1181, 363] on icon "Edit company" at bounding box center [1188, 364] width 13 height 13
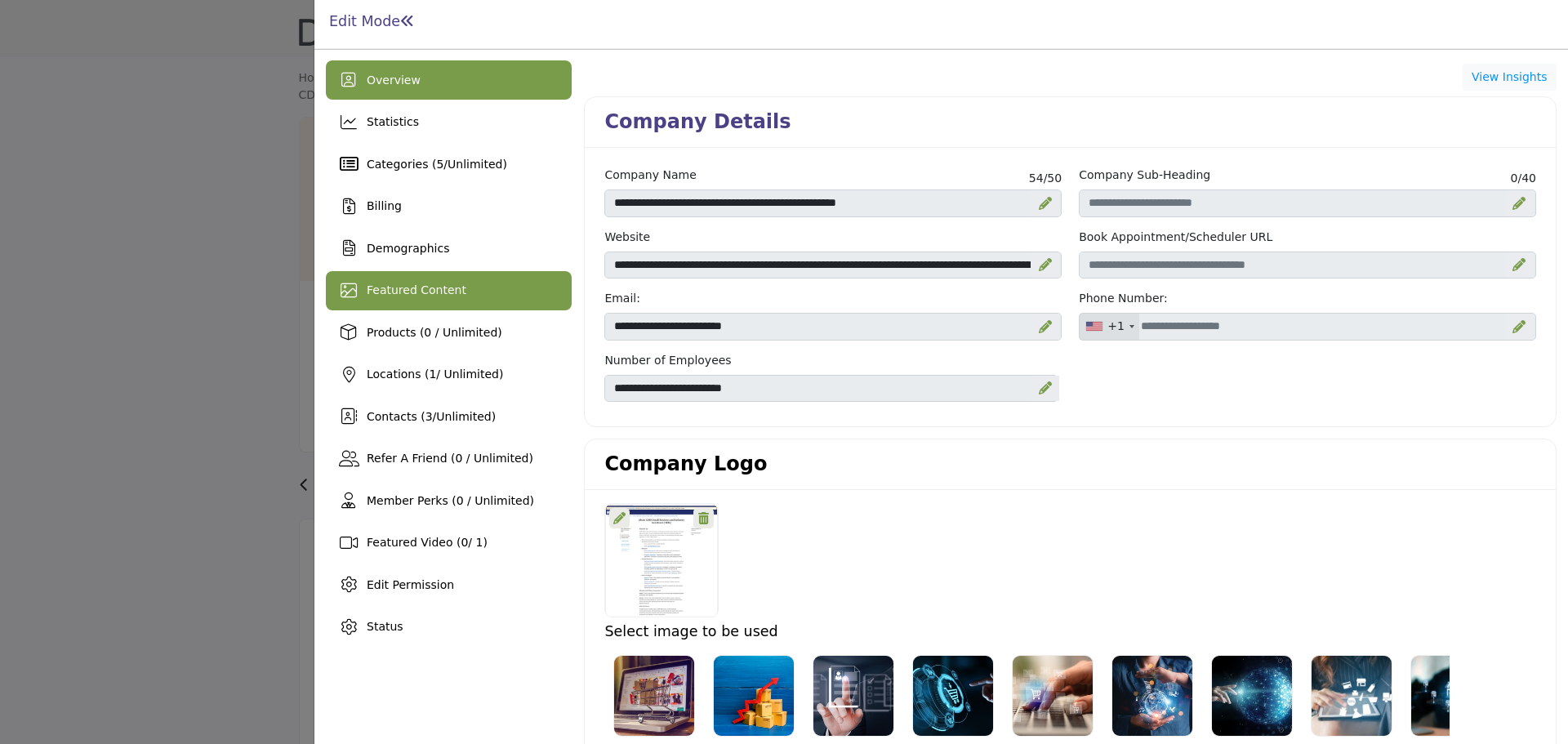
click at [444, 292] on span "Featured Content" at bounding box center [416, 290] width 100 height 13
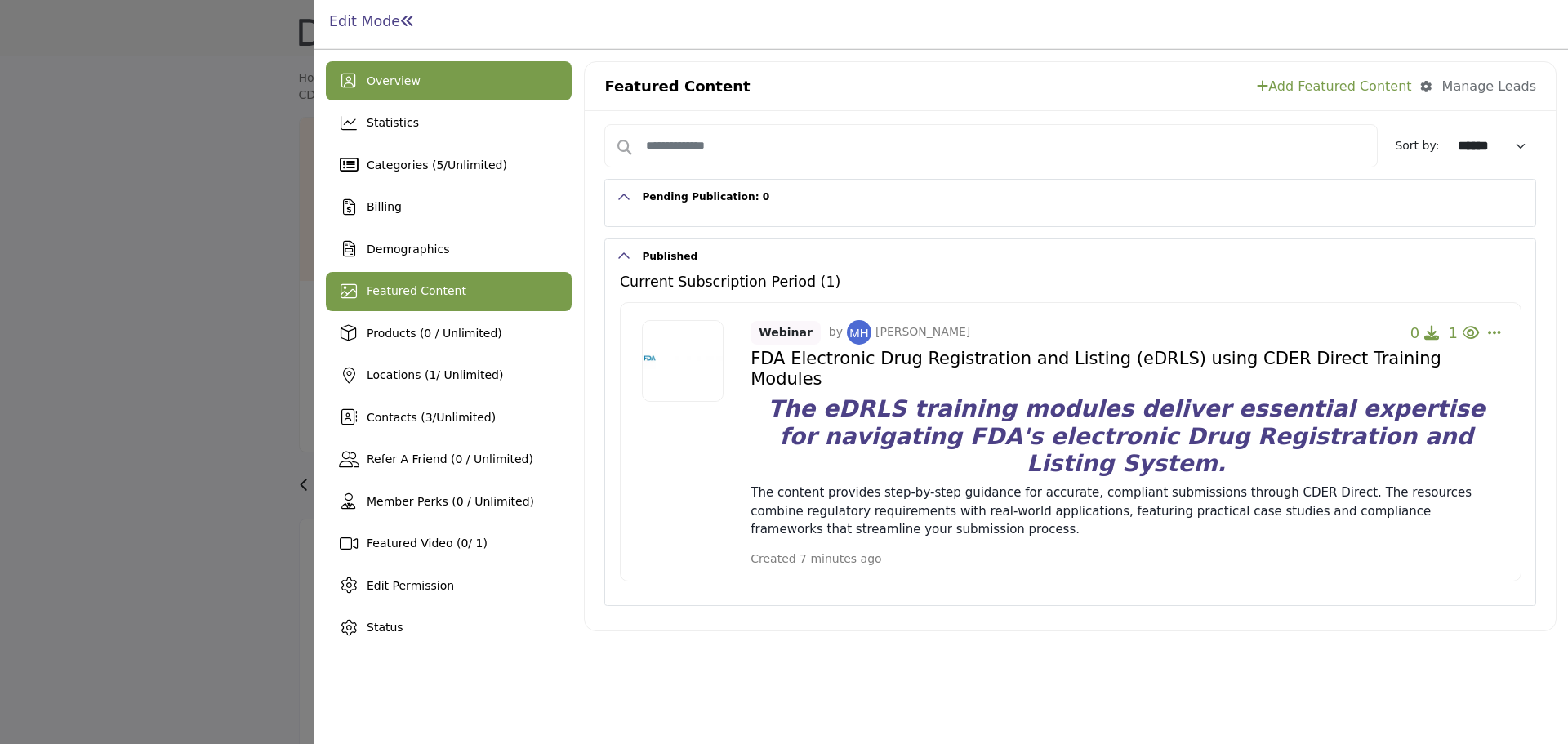
click at [434, 87] on div "Overview" at bounding box center [449, 80] width 246 height 39
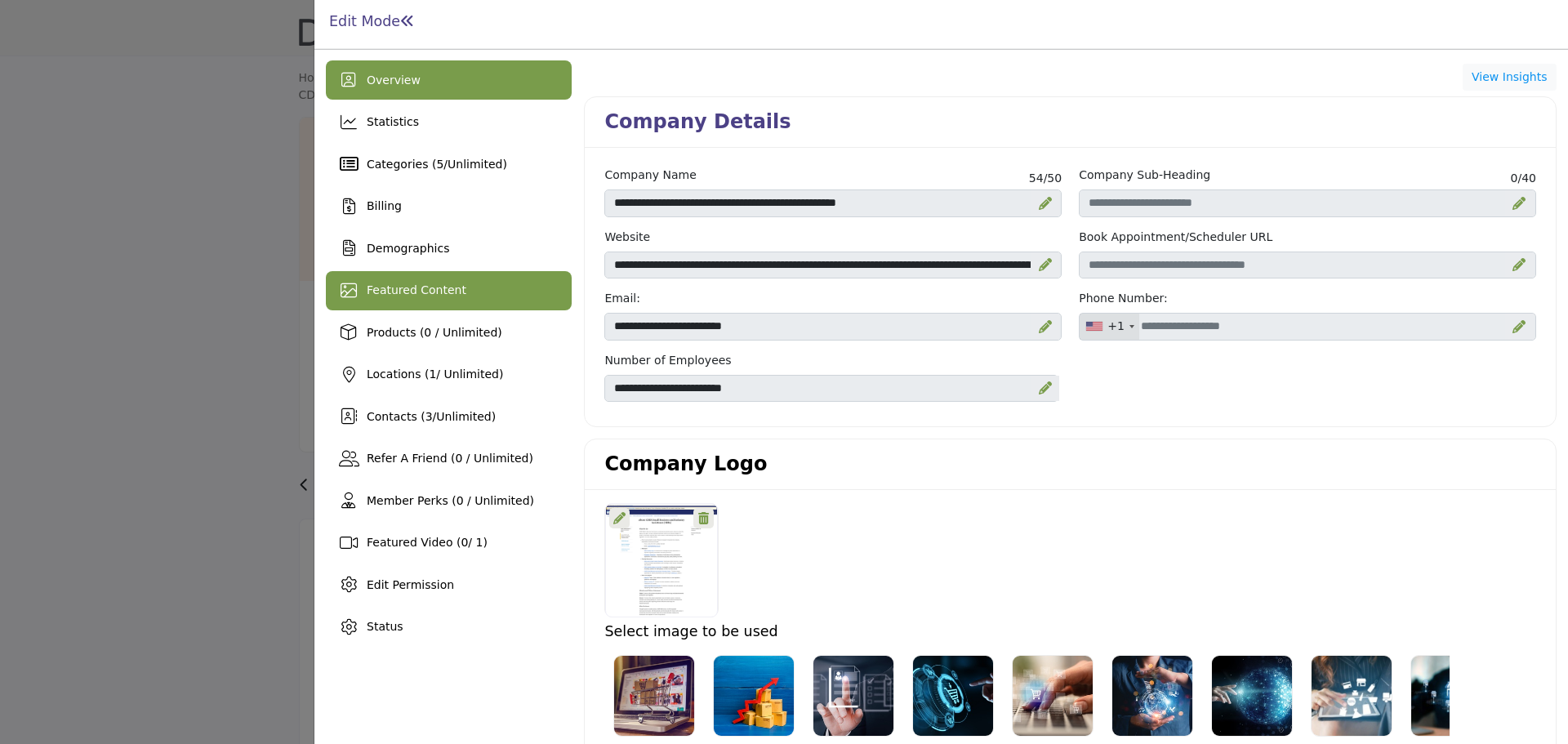
click at [444, 288] on span "Featured Content" at bounding box center [416, 290] width 100 height 13
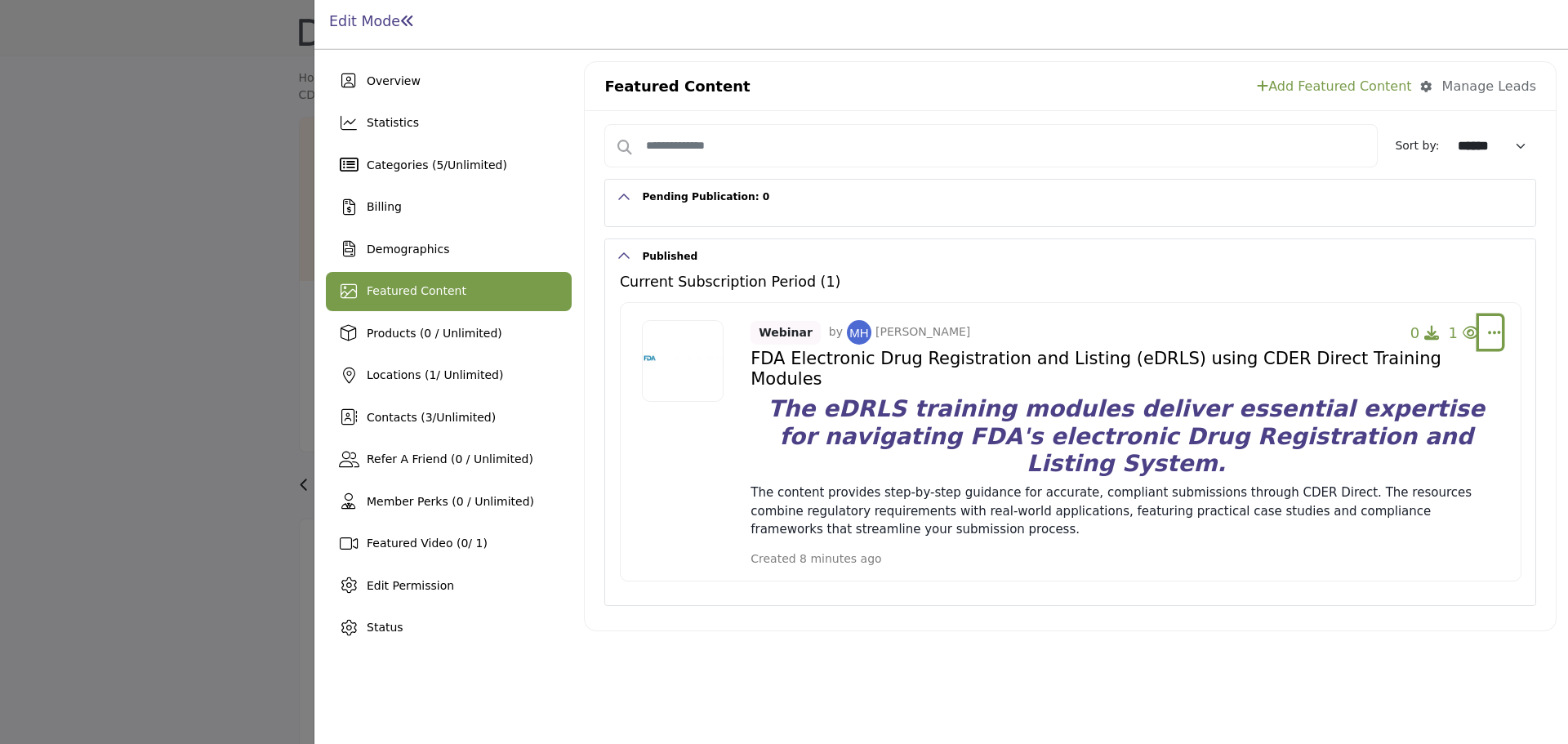
click at [1491, 331] on icon "Select Dropdown Options" at bounding box center [1494, 332] width 13 height 15
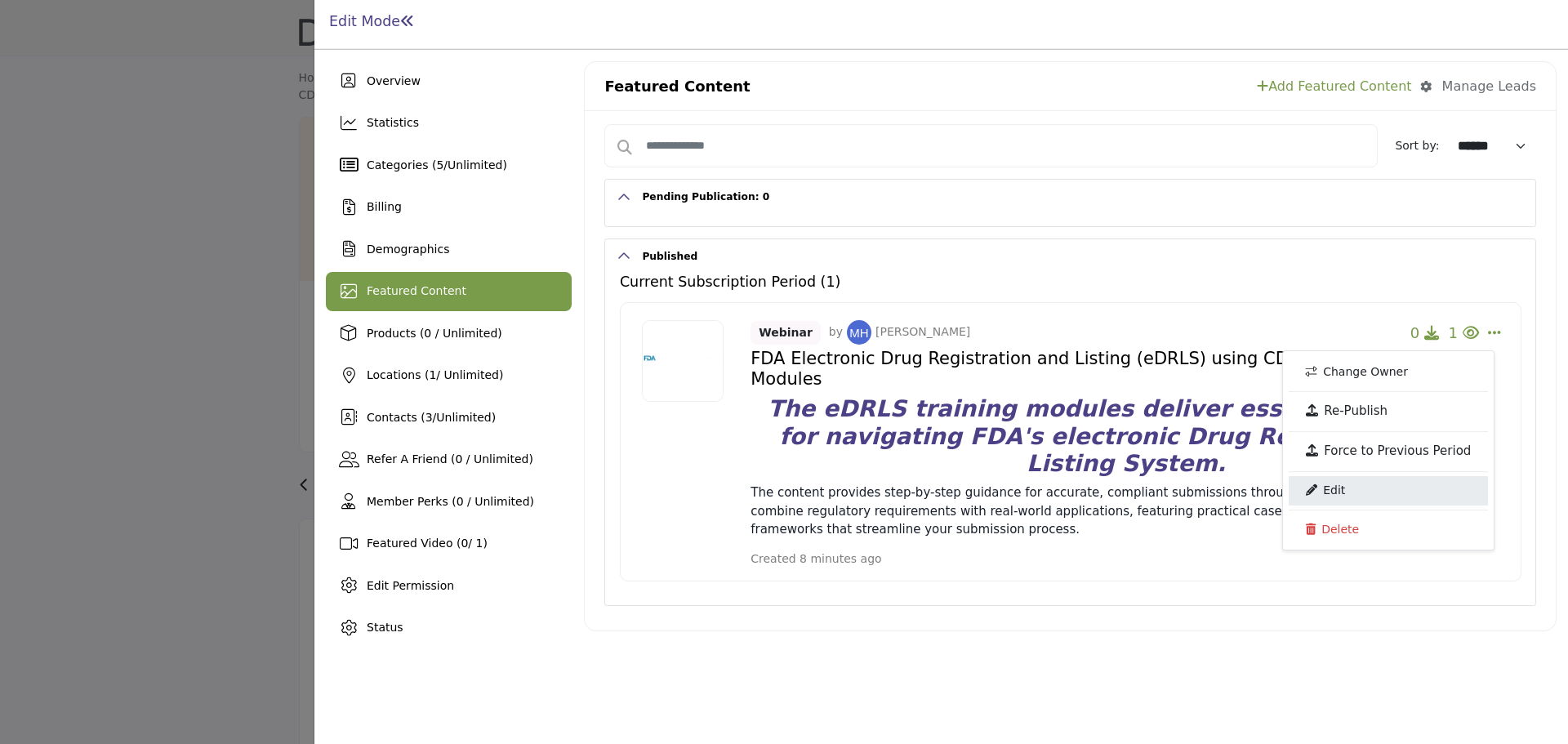
click at [1346, 499] on link "Edit" at bounding box center [1388, 491] width 199 height 30
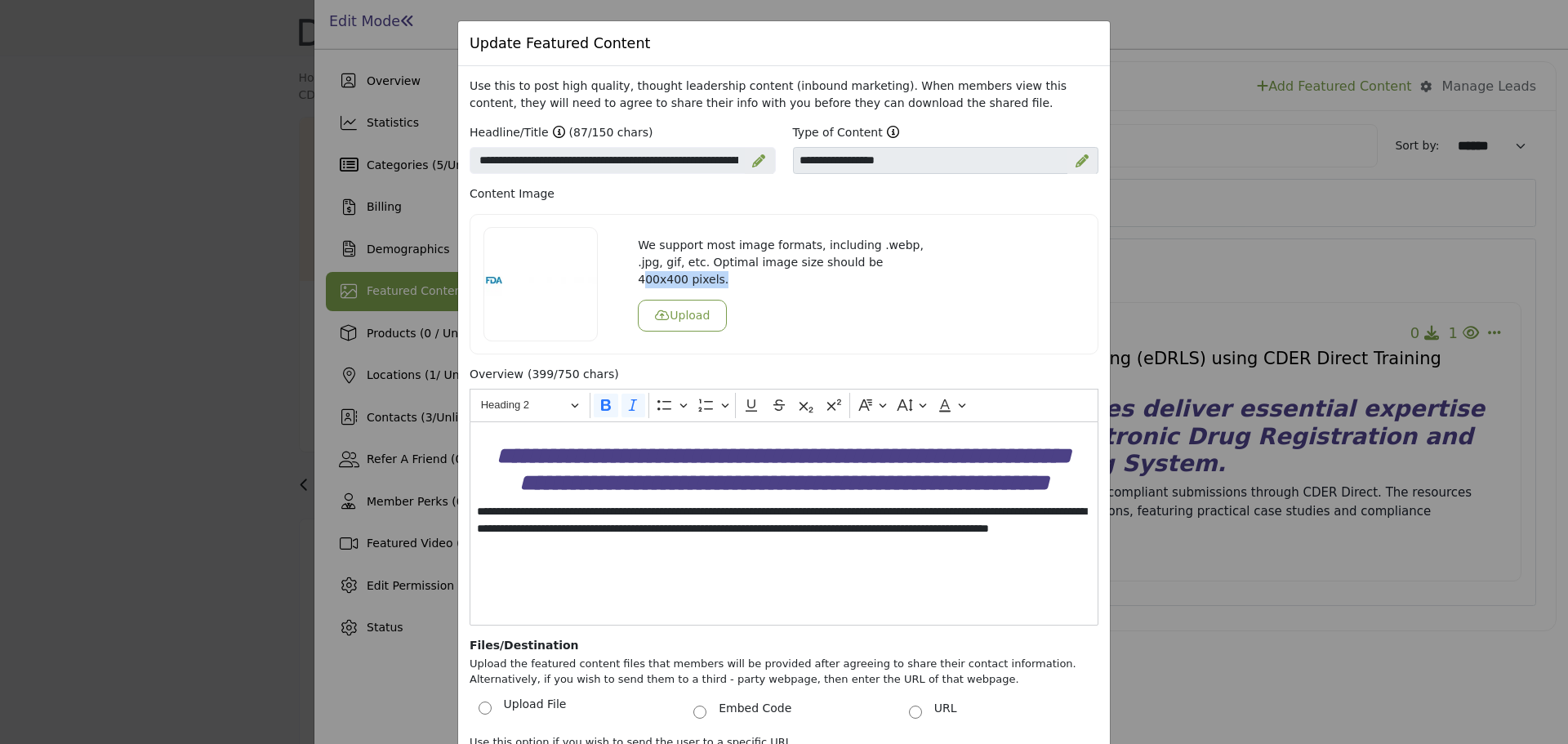
drag, startPoint x: 829, startPoint y: 268, endPoint x: 915, endPoint y: 269, distance: 86.0
click at [915, 269] on p "We support most image formats, including .webp, .jpg, gif, etc. Optimal image s…" at bounding box center [784, 263] width 292 height 51
click at [829, 269] on p "We support most image formats, including .webp, .jpg, gif, etc. Optimal image s…" at bounding box center [784, 263] width 292 height 51
drag, startPoint x: 822, startPoint y: 270, endPoint x: 909, endPoint y: 270, distance: 87.0
click at [909, 270] on p "We support most image formats, including .webp, .jpg, gif, etc. Optimal image s…" at bounding box center [784, 263] width 292 height 51
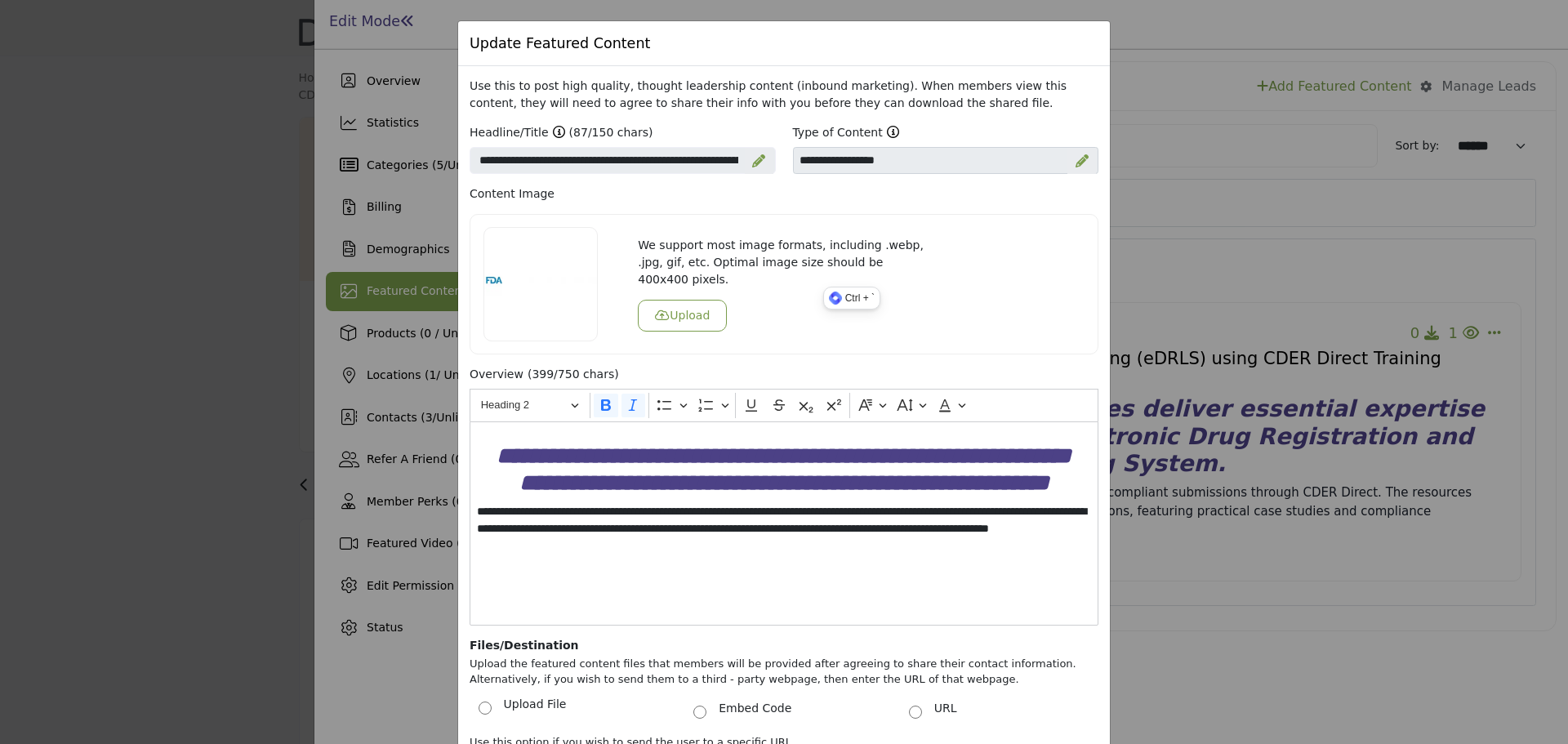
click at [750, 300] on div "We support most image formats, including .webp, .jpg, gif, etc. Optimal image s…" at bounding box center [784, 284] width 310 height 95
click at [1231, 257] on div "Update Featured Content Use this to post high quality, thought leadership conte…" at bounding box center [784, 372] width 1568 height 744
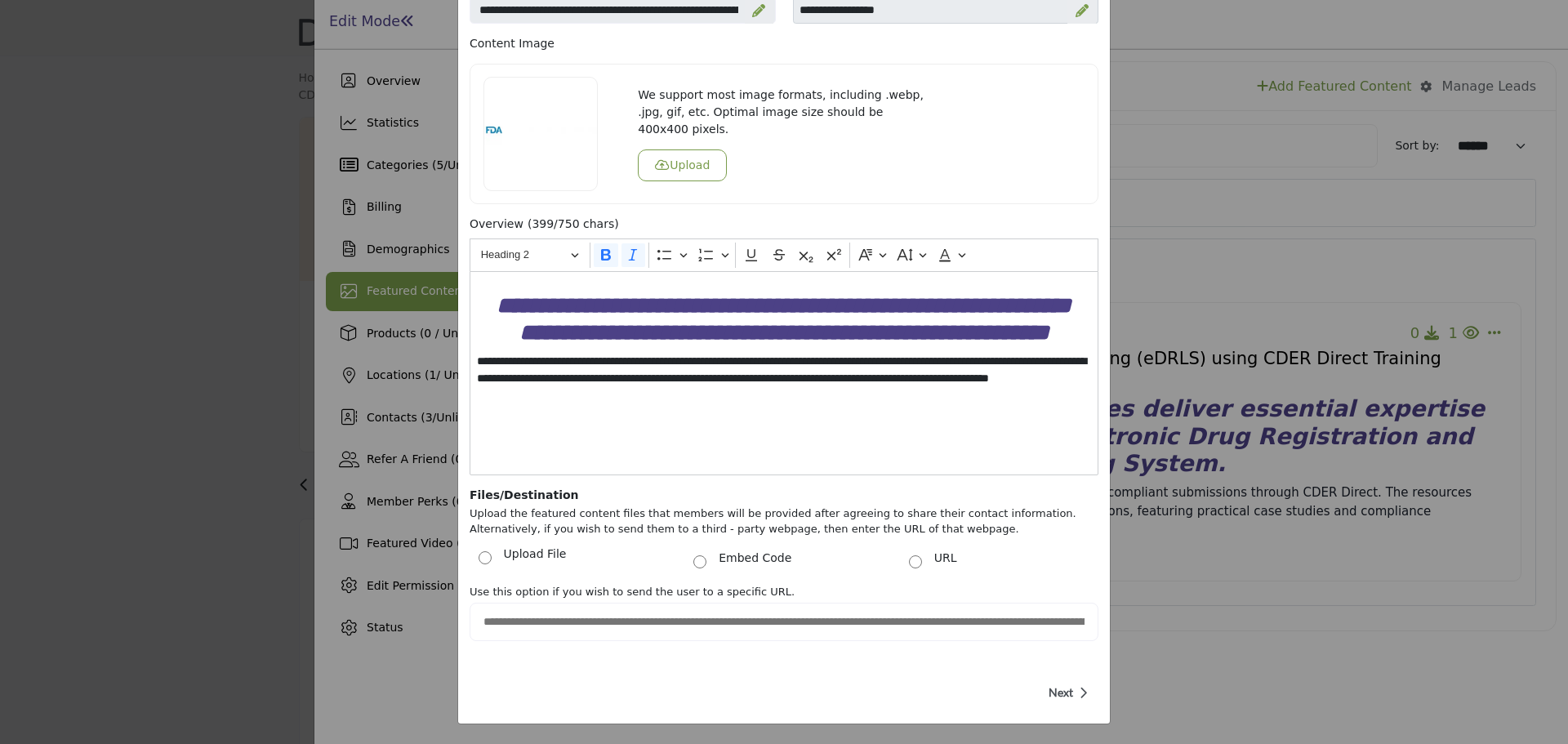
click at [1069, 693] on p "Next" at bounding box center [1067, 693] width 39 height 17
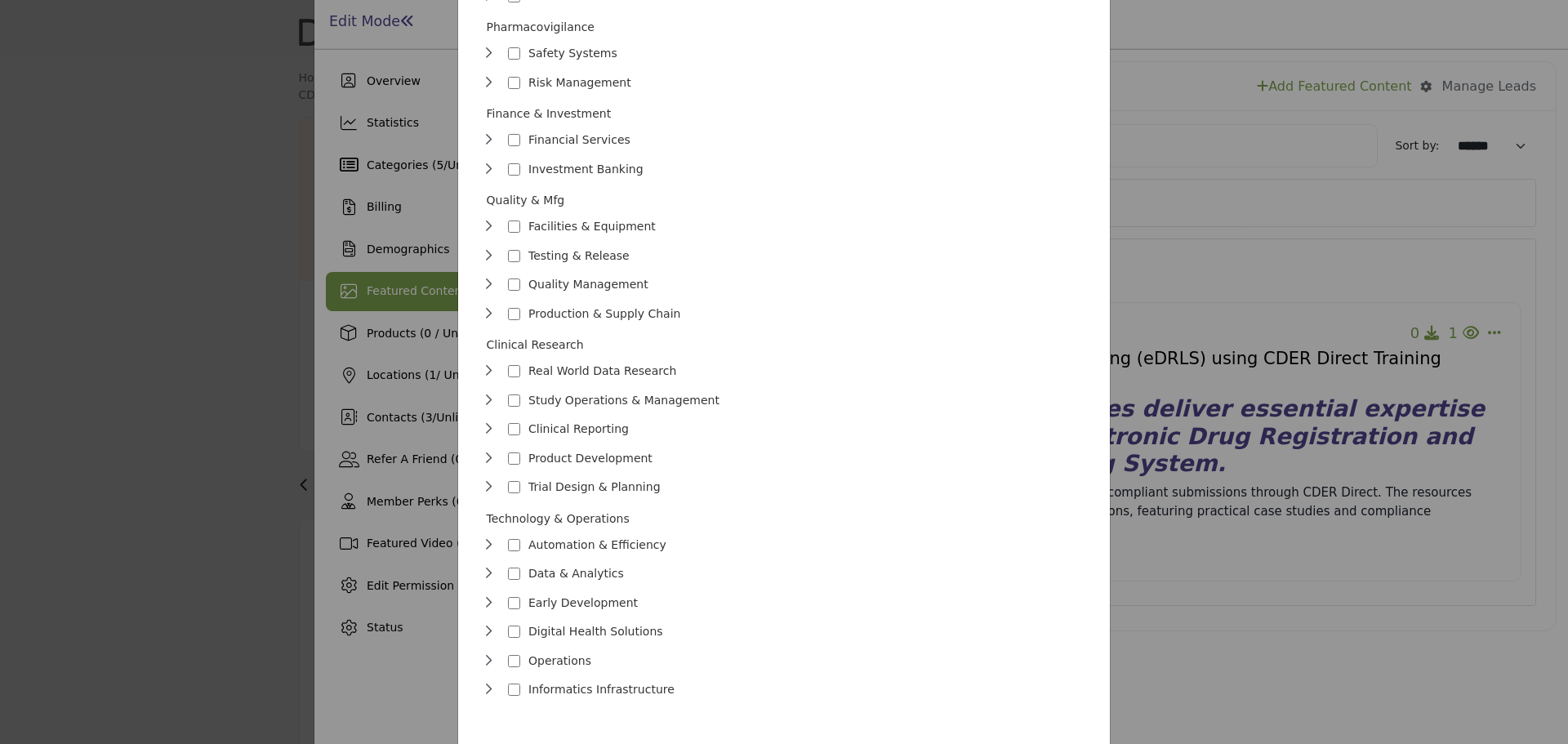
scroll to position [792, 0]
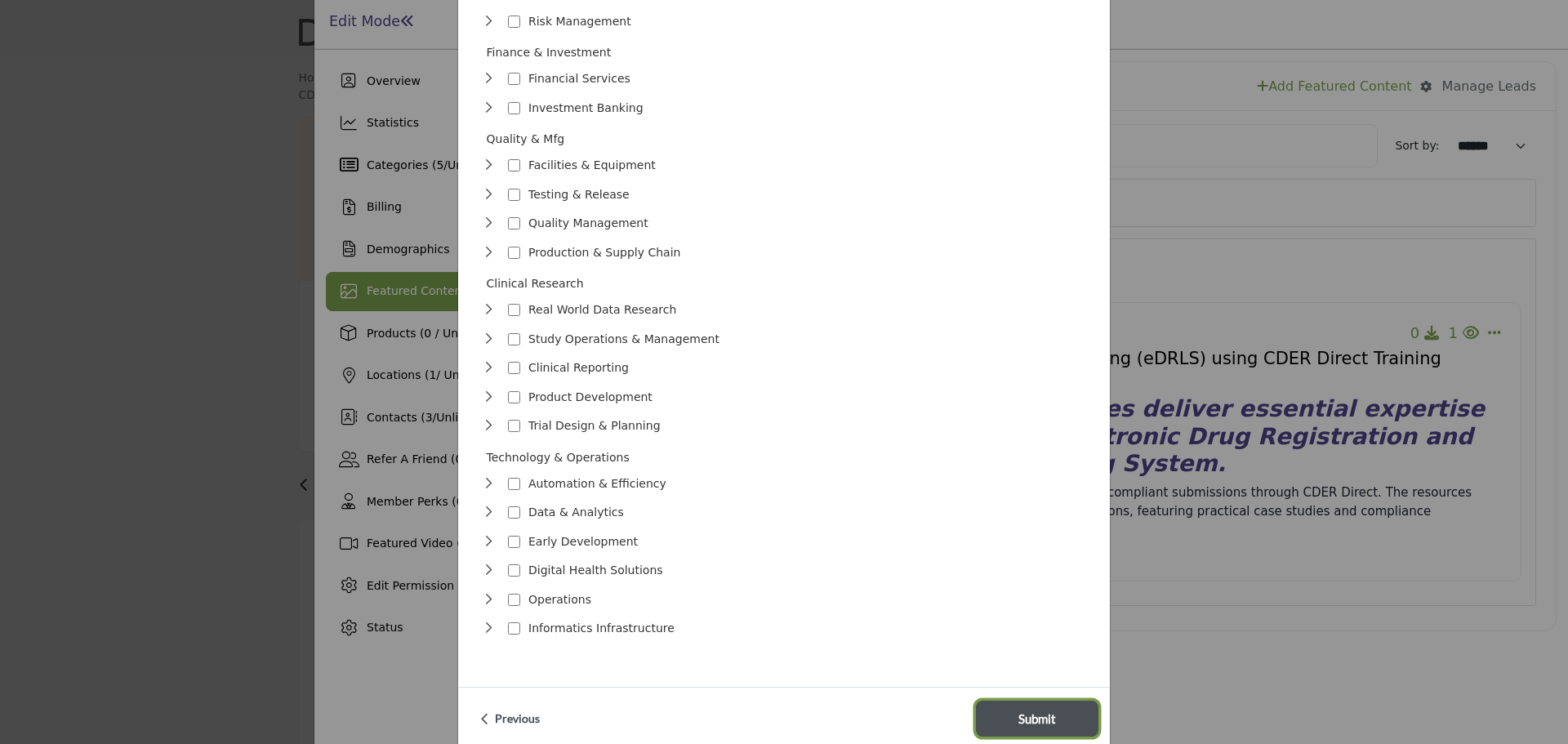
click at [1048, 710] on span "Submit" at bounding box center [1037, 719] width 37 height 19
click at [1038, 710] on span "Submit" at bounding box center [1037, 719] width 37 height 19
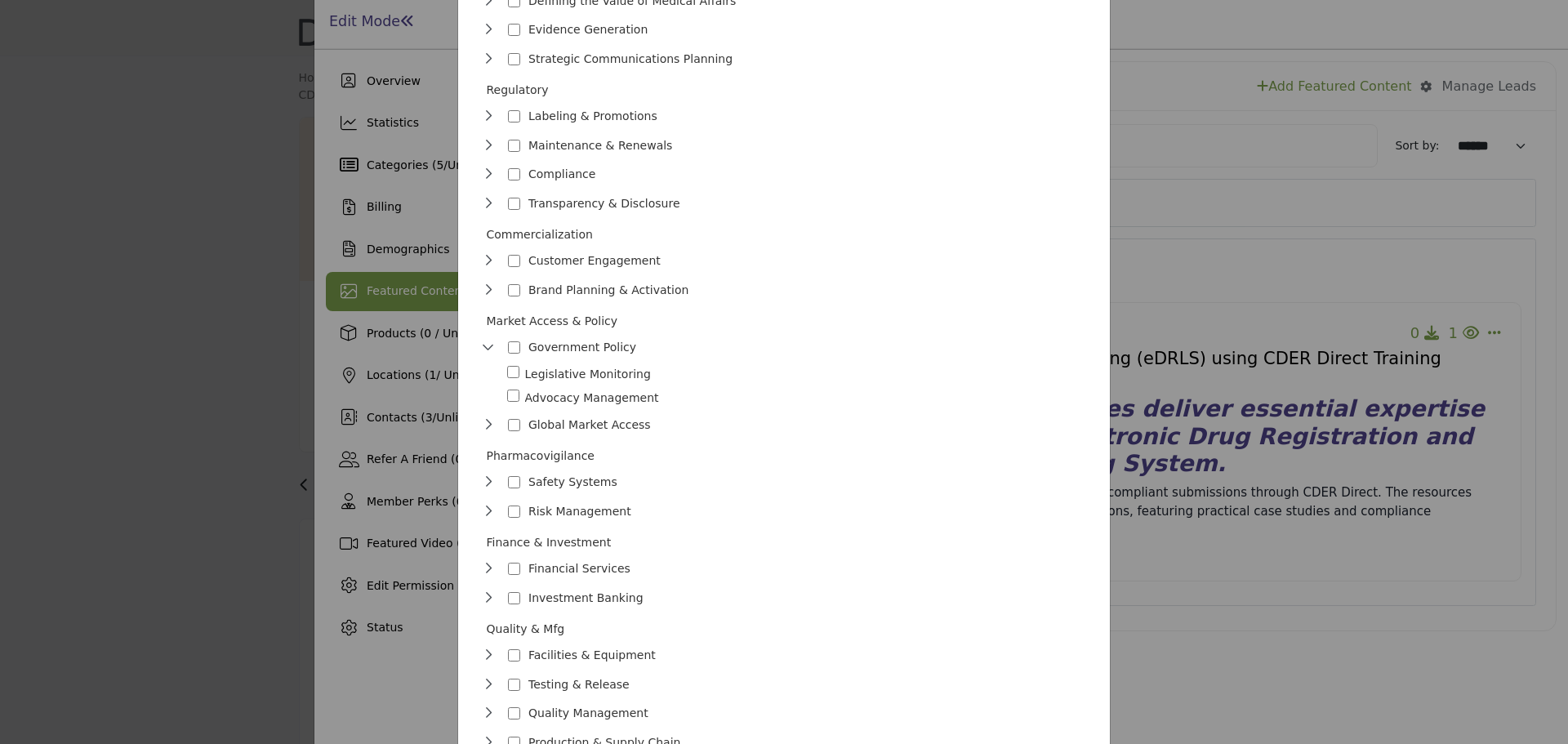
scroll to position [0, 0]
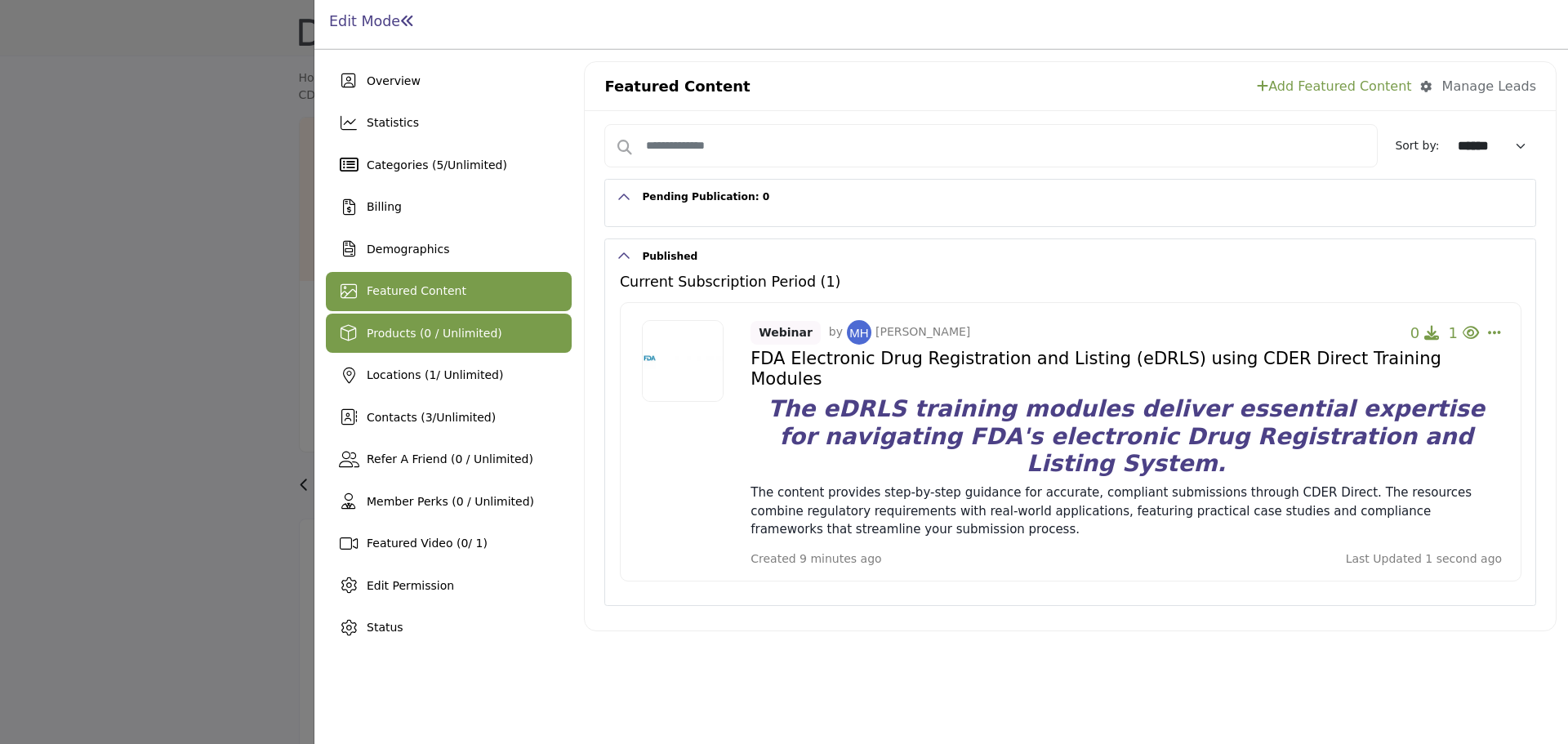
click at [391, 327] on span "Products (0 / Unlimited)" at bounding box center [435, 333] width 135 height 13
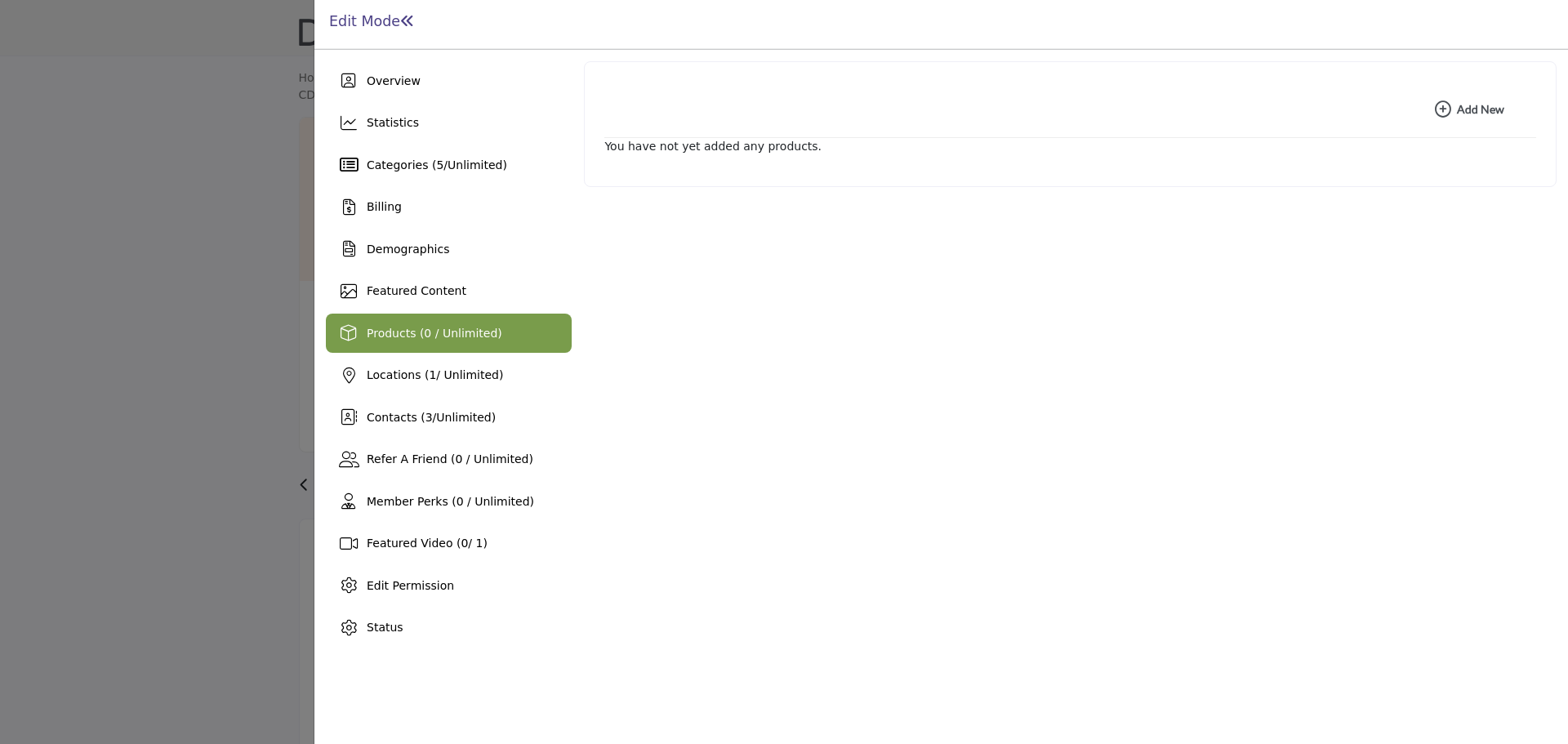
click at [1466, 109] on b "Add New Add New" at bounding box center [1470, 110] width 69 height 17
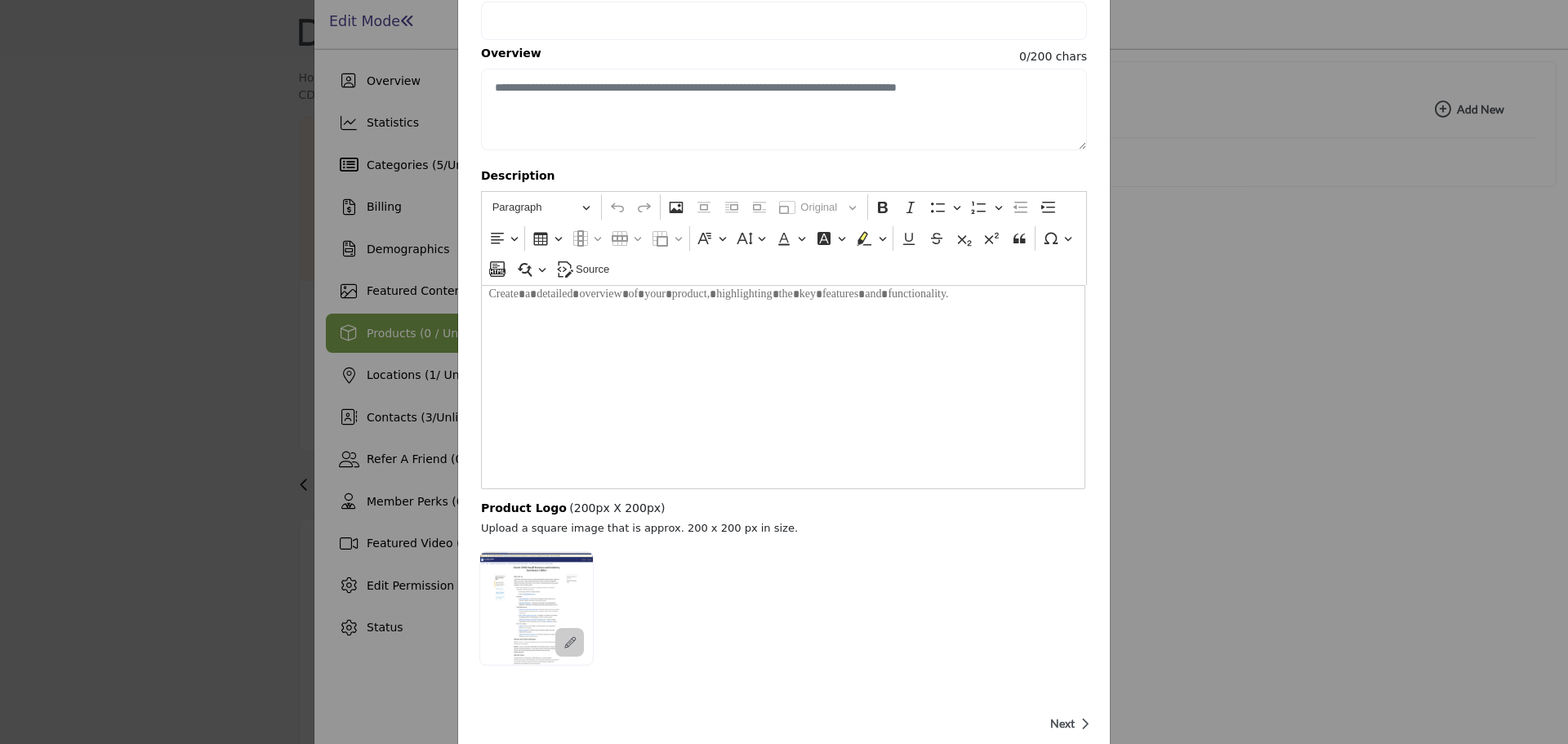
scroll to position [279, 0]
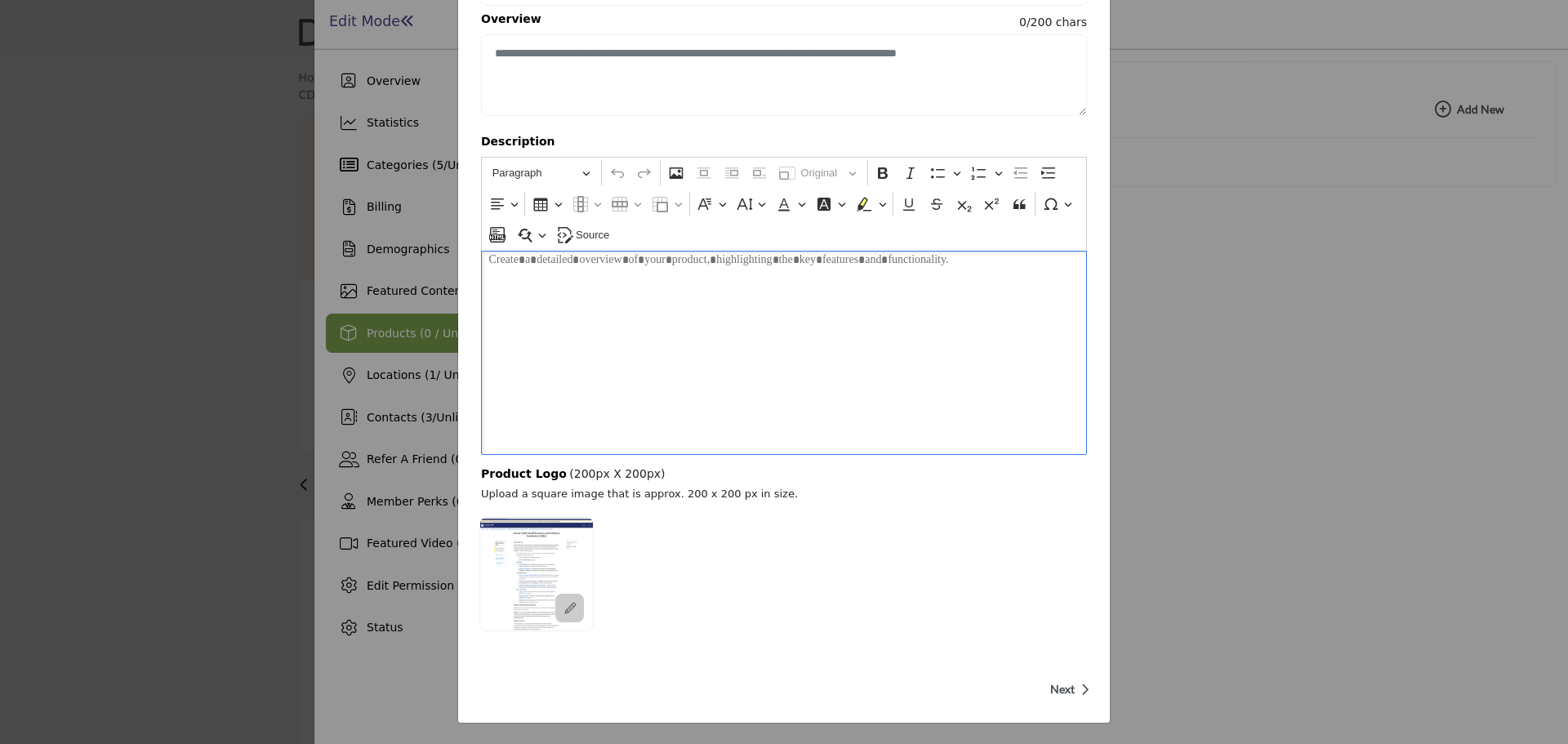
click at [791, 379] on div "Editor editing area: main" at bounding box center [783, 352] width 606 height 204
drag, startPoint x: 471, startPoint y: 471, endPoint x: 664, endPoint y: 480, distance: 193.2
click at [664, 480] on div "Name Category Selection: No categories match your search criteria. Medical Affa…" at bounding box center [783, 222] width 652 height 844
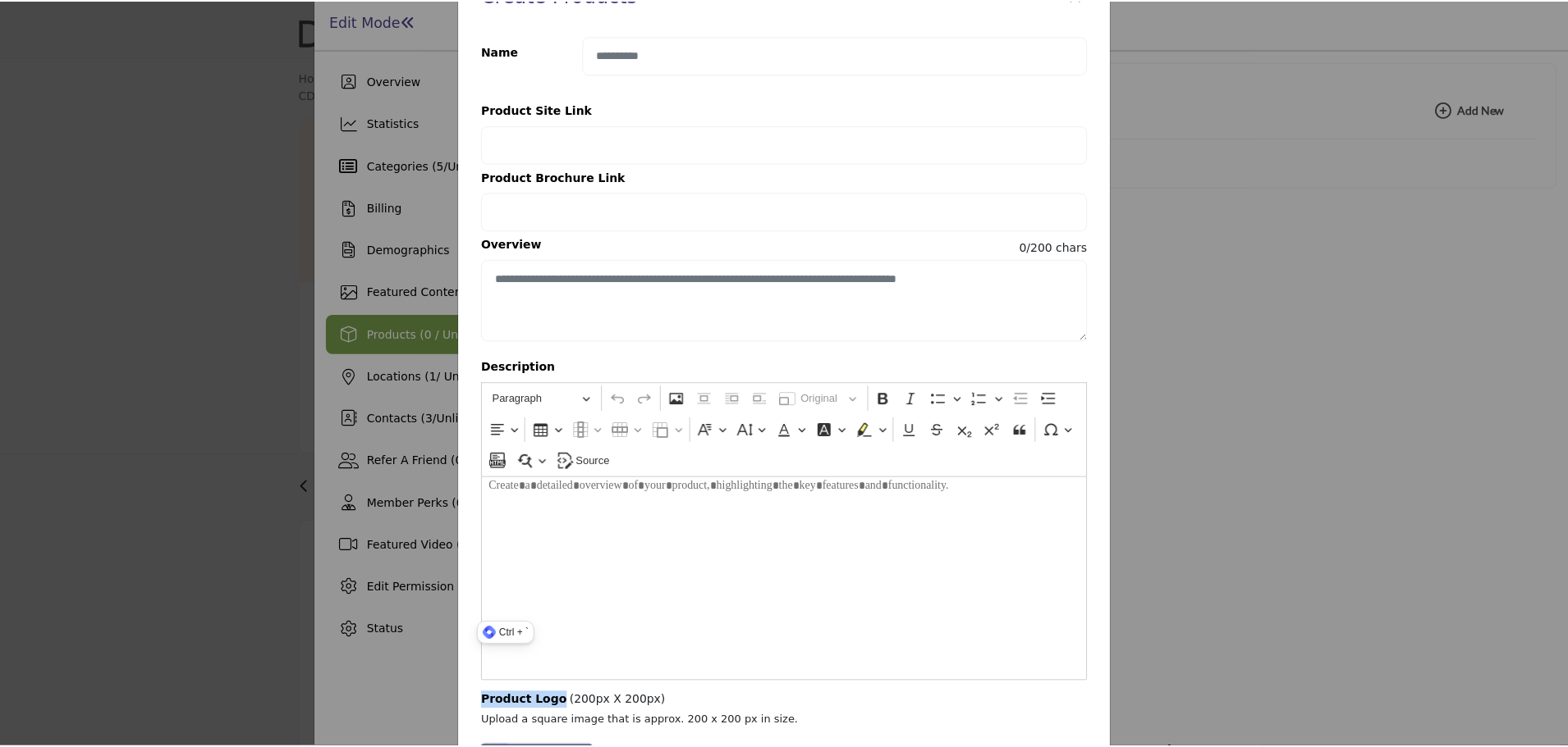
scroll to position [0, 0]
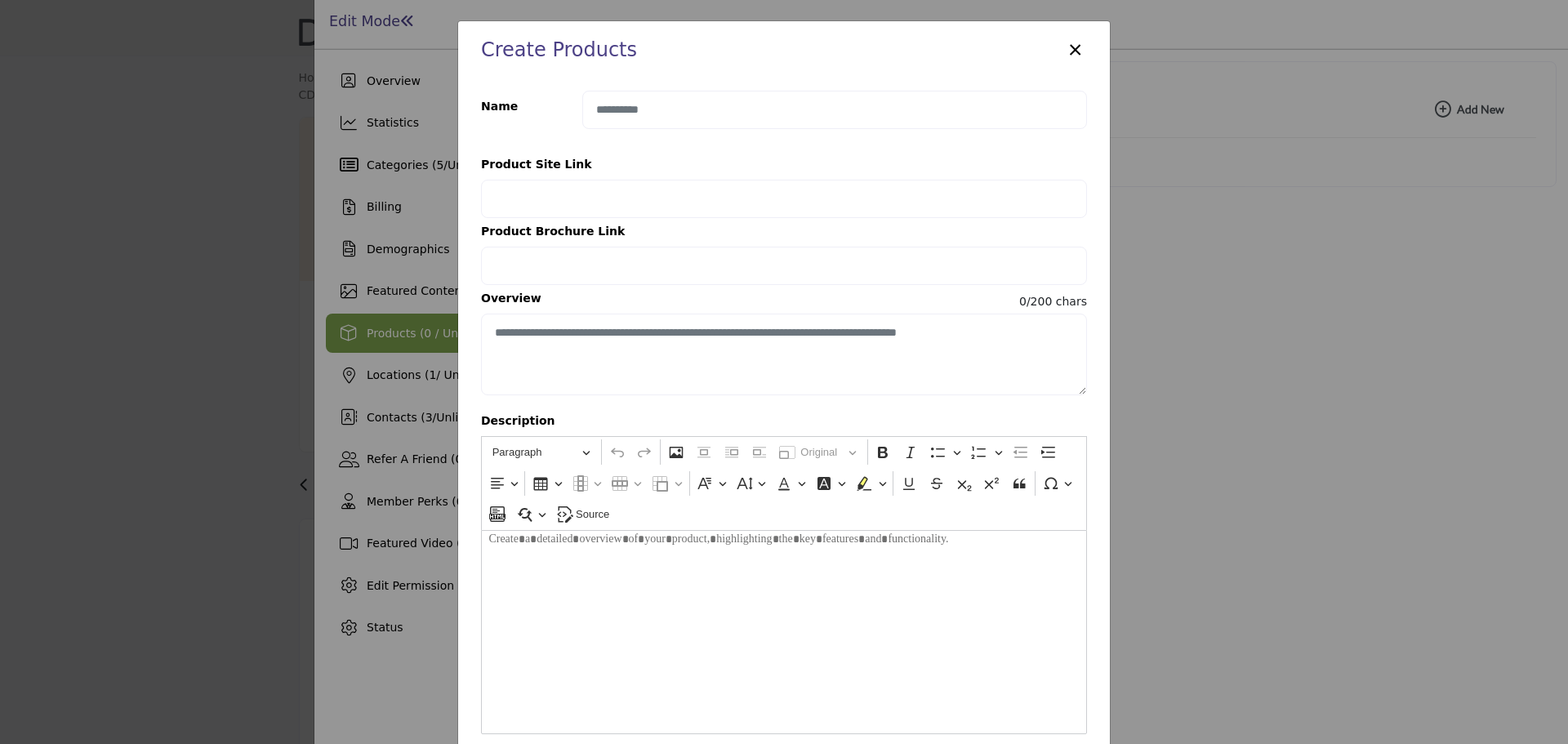
click at [1074, 49] on button "×" at bounding box center [1075, 49] width 24 height 31
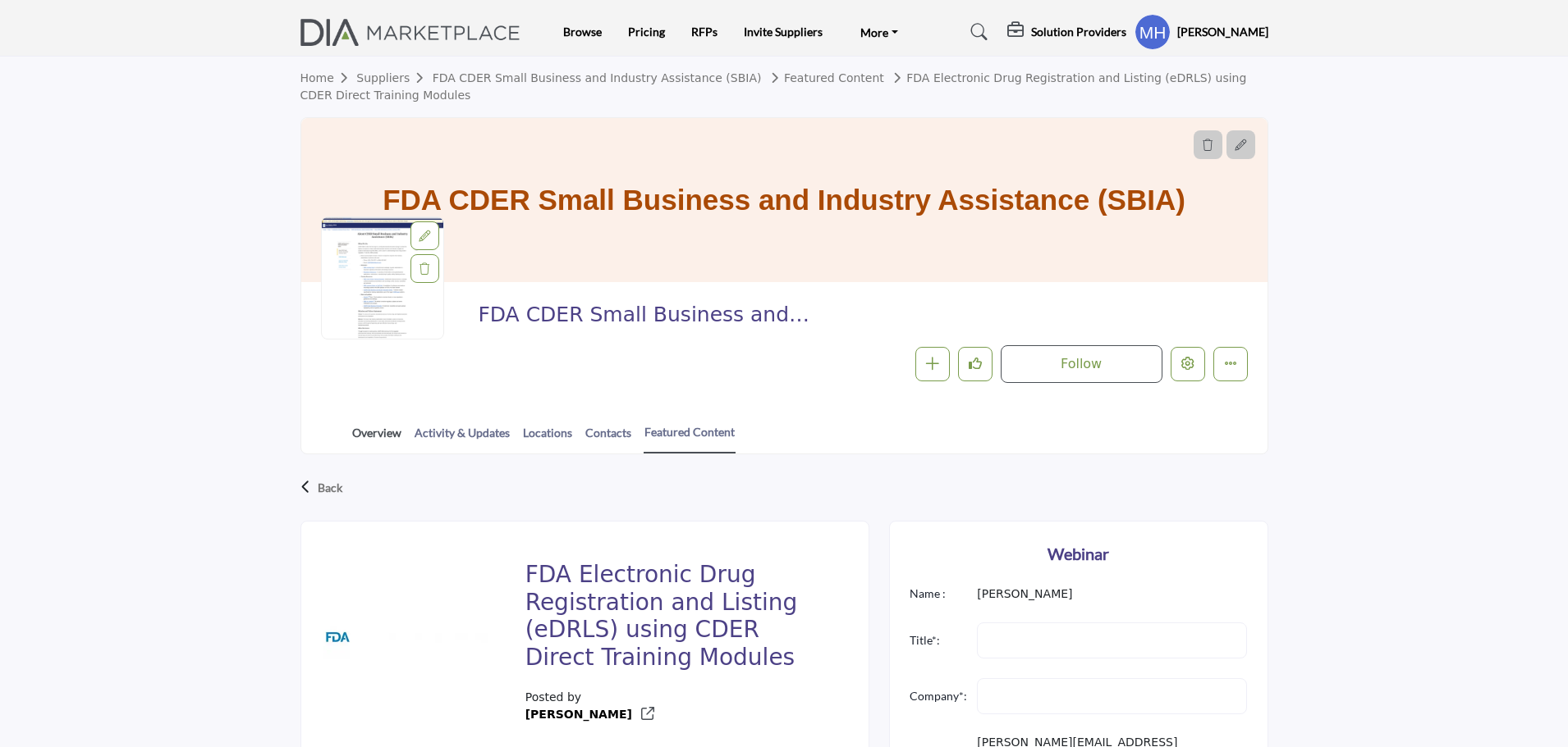
click at [377, 438] on link "Overview" at bounding box center [376, 438] width 51 height 29
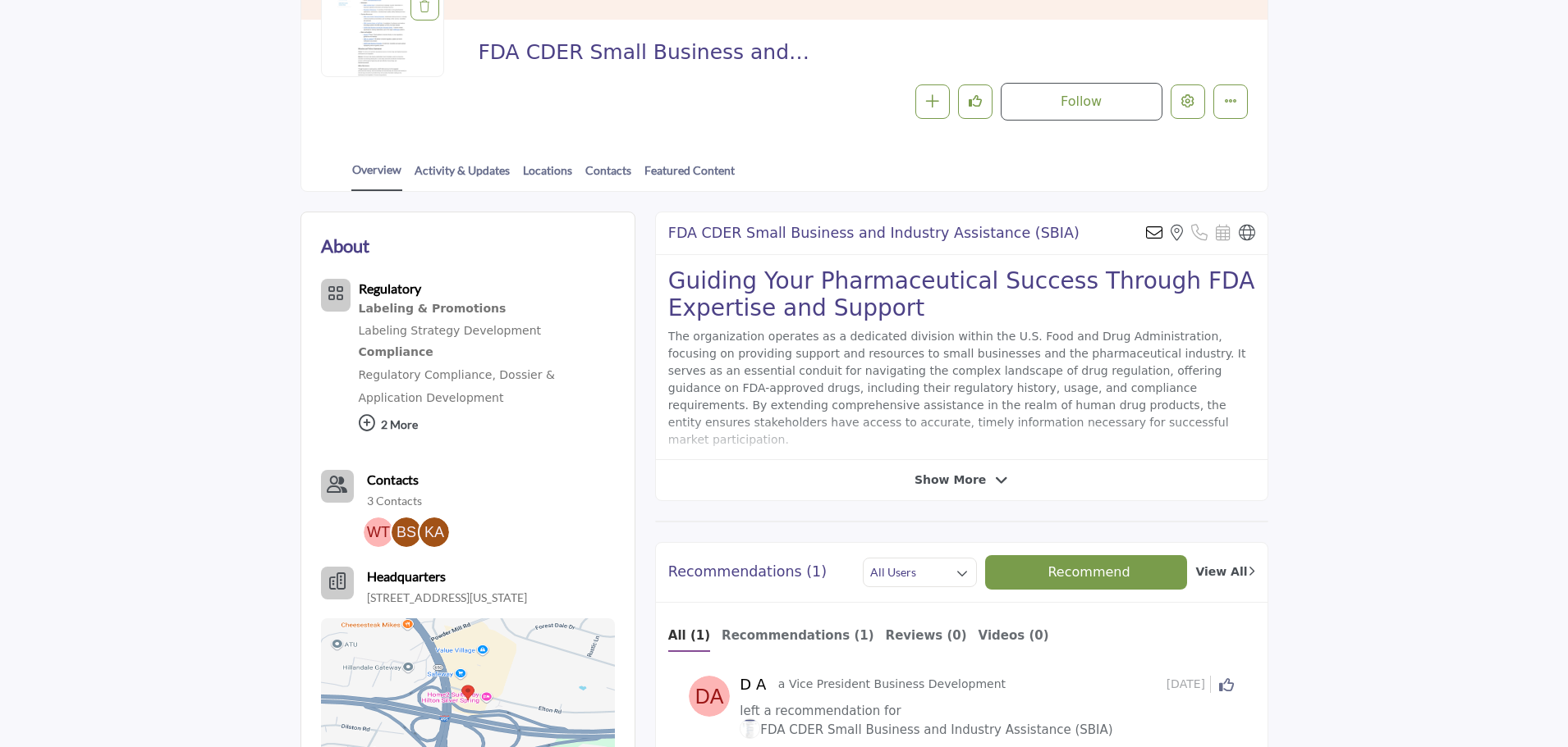
scroll to position [247, 0]
click at [368, 414] on icon at bounding box center [367, 422] width 17 height 17
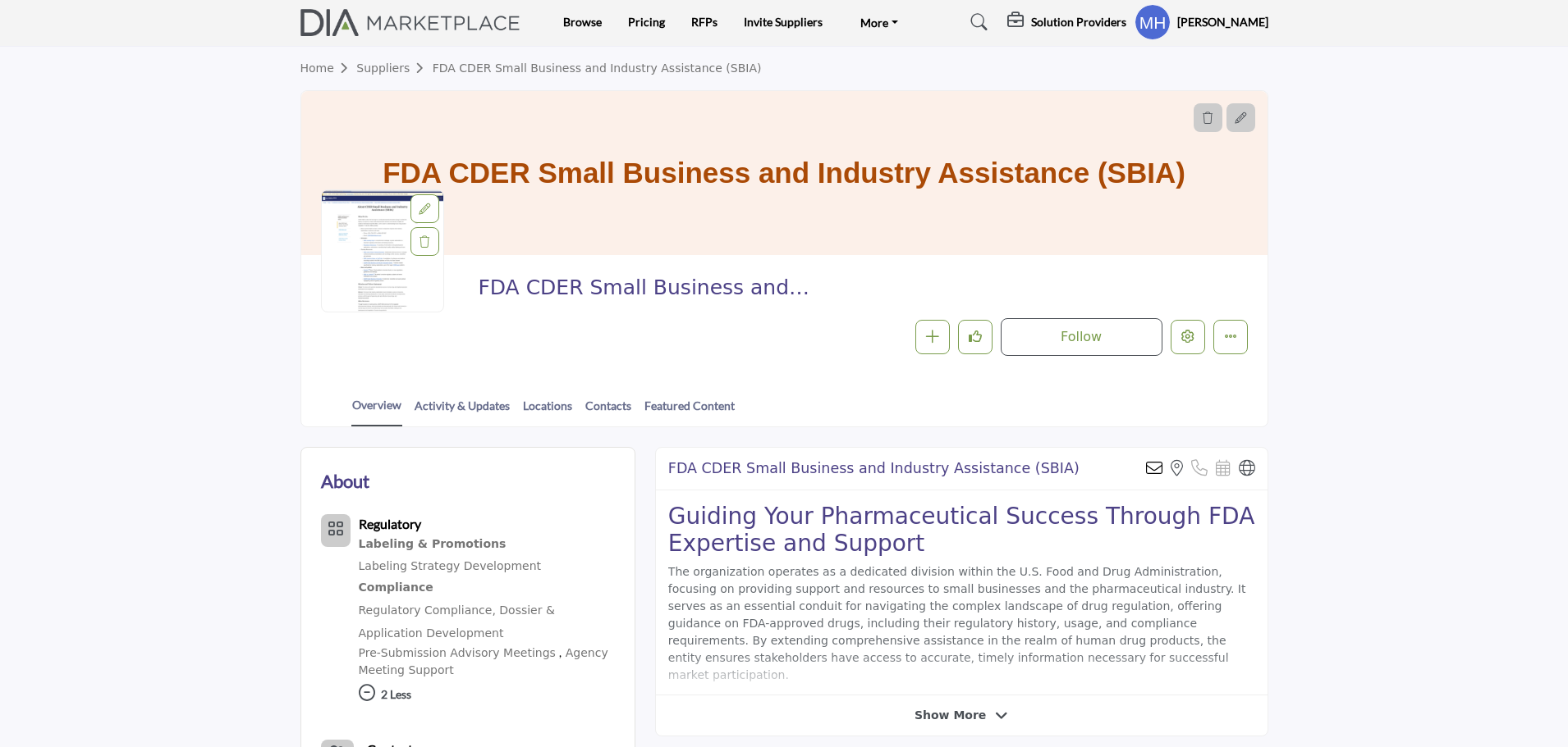
scroll to position [0, 0]
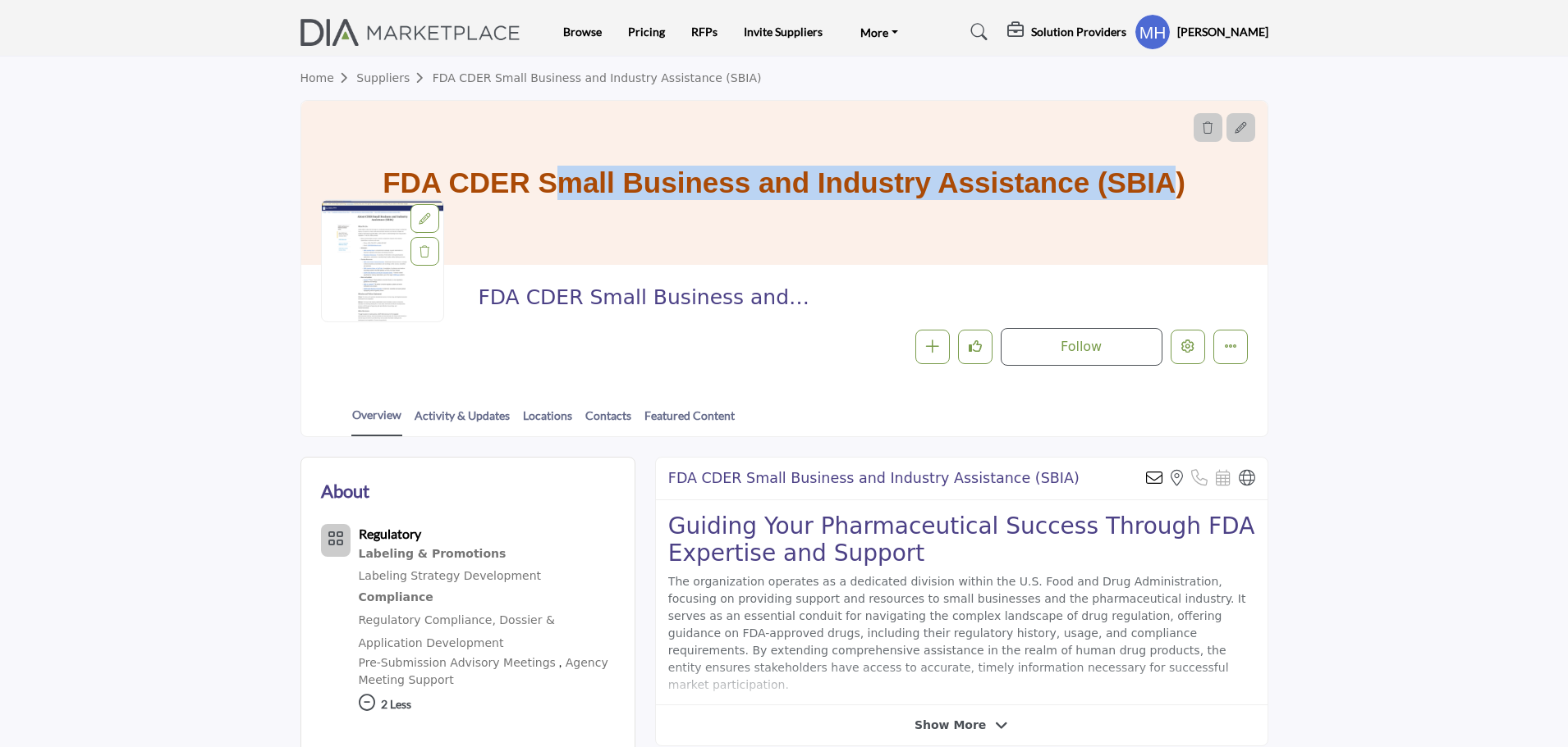
drag, startPoint x: 426, startPoint y: 183, endPoint x: 1027, endPoint y: 223, distance: 602.3
click at [1027, 223] on h1 "FDA CDER Small Business and Industry Assistance (SBIA)" at bounding box center [784, 183] width 803 height 164
click at [590, 32] on link "Browse" at bounding box center [582, 32] width 38 height 14
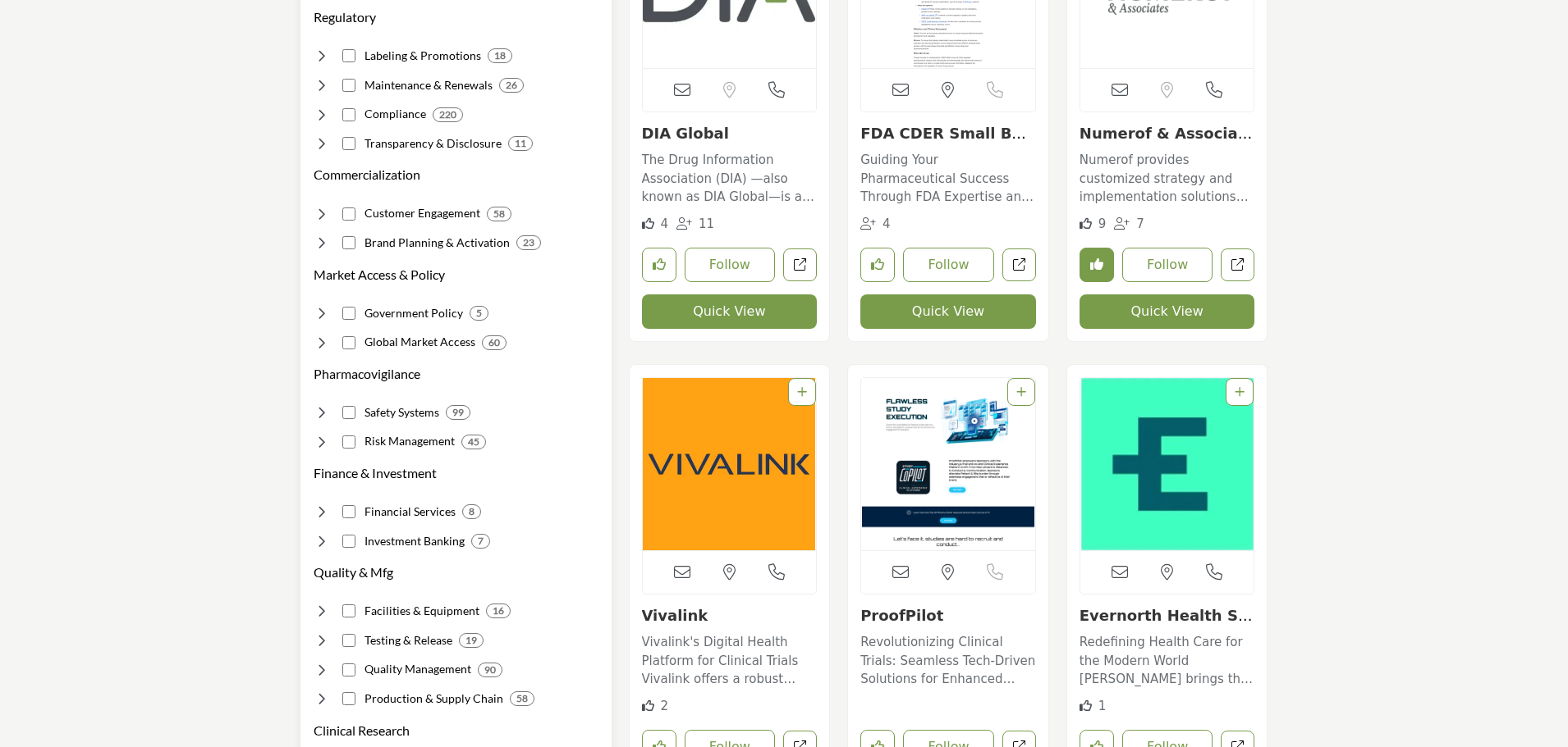
scroll to position [247, 0]
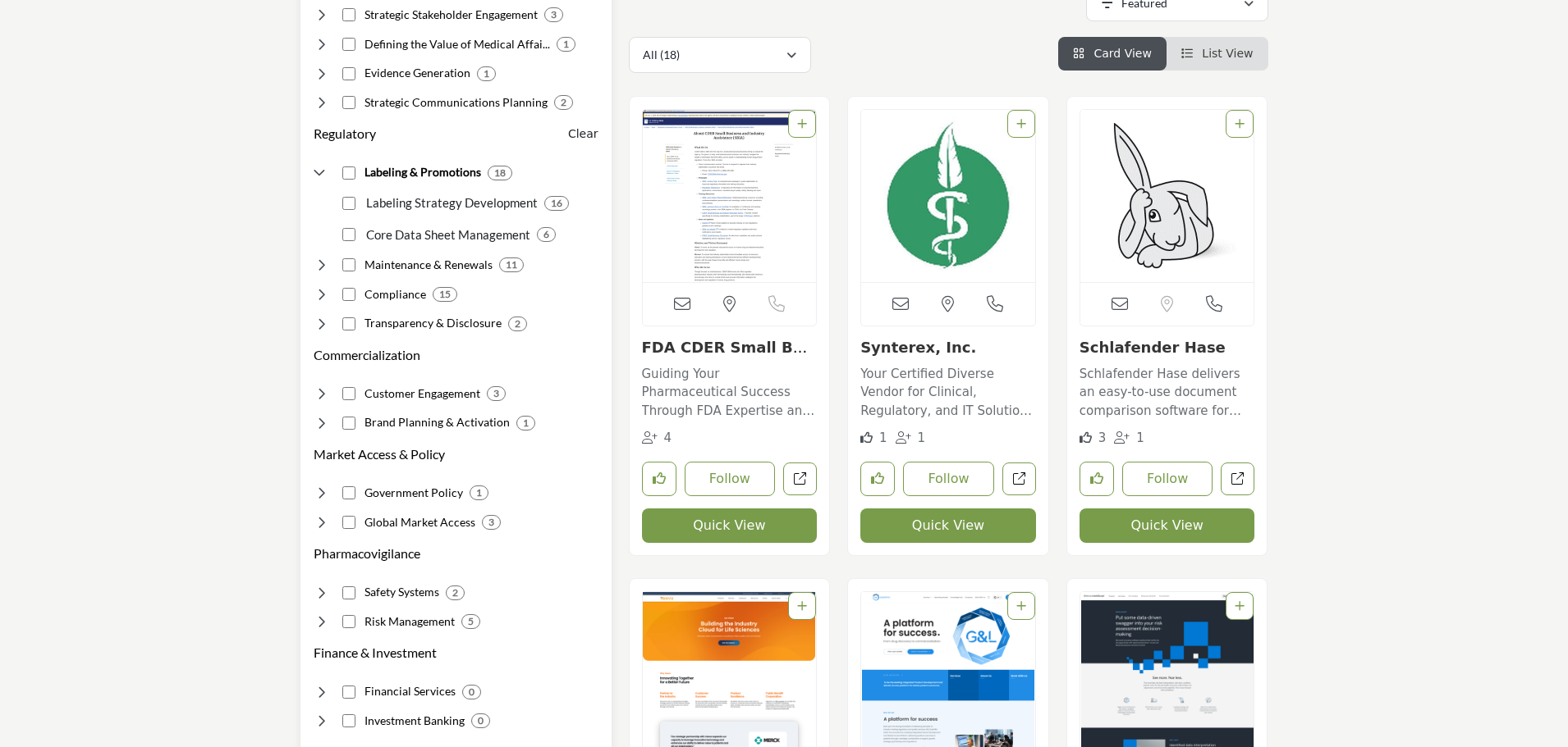
scroll to position [410, 0]
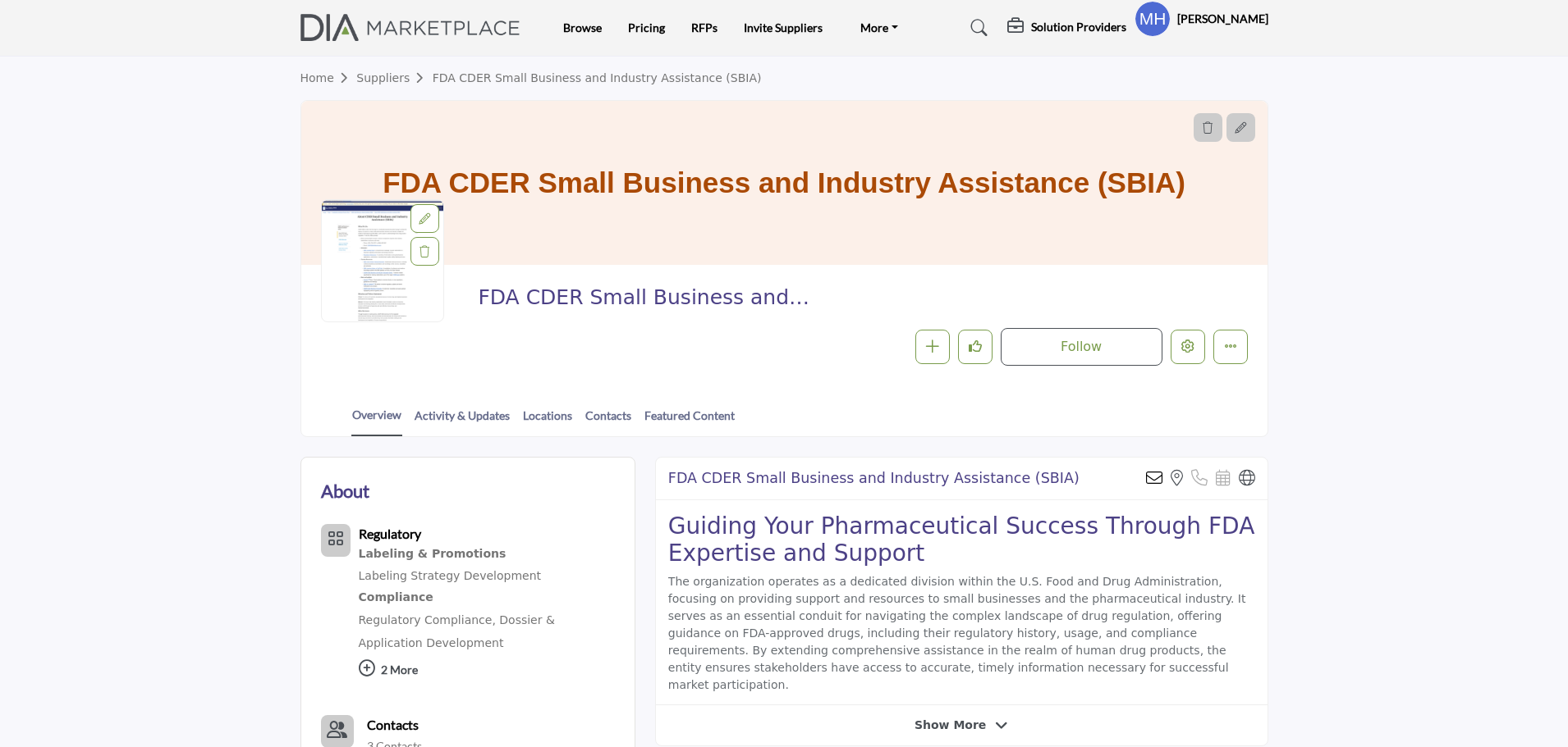
scroll to position [164, 0]
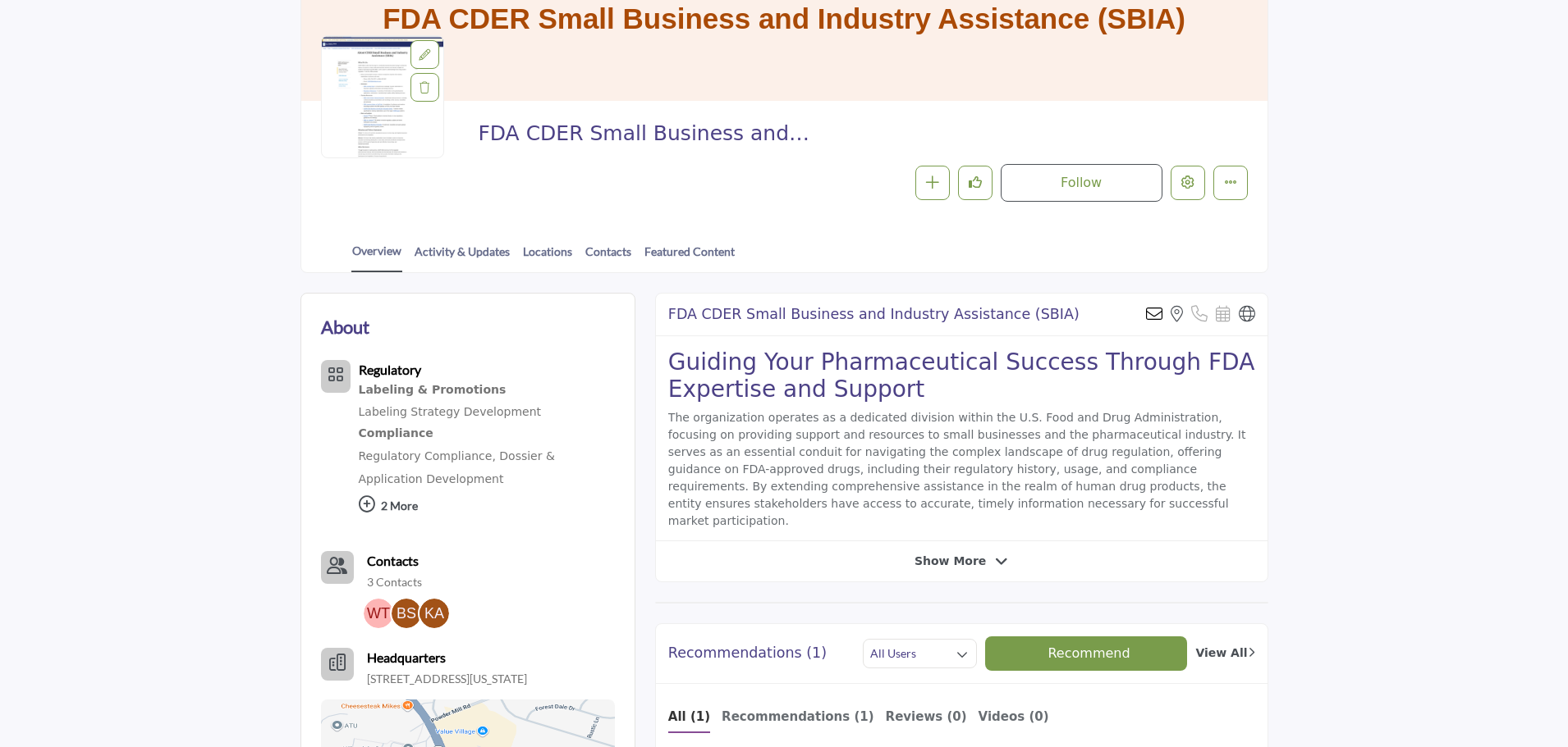
click at [0, 0] on div at bounding box center [0, 0] width 0 height 0
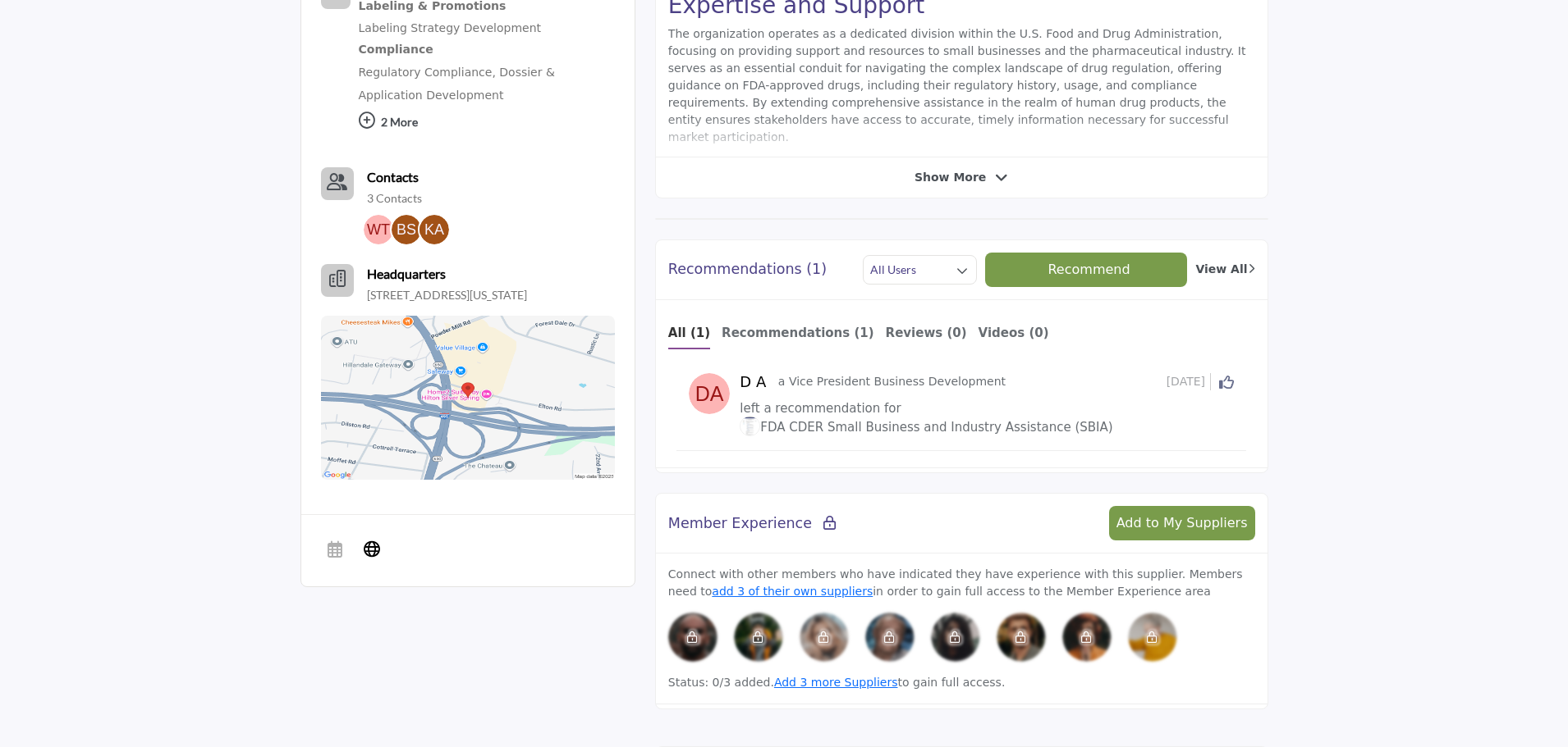
scroll to position [574, 0]
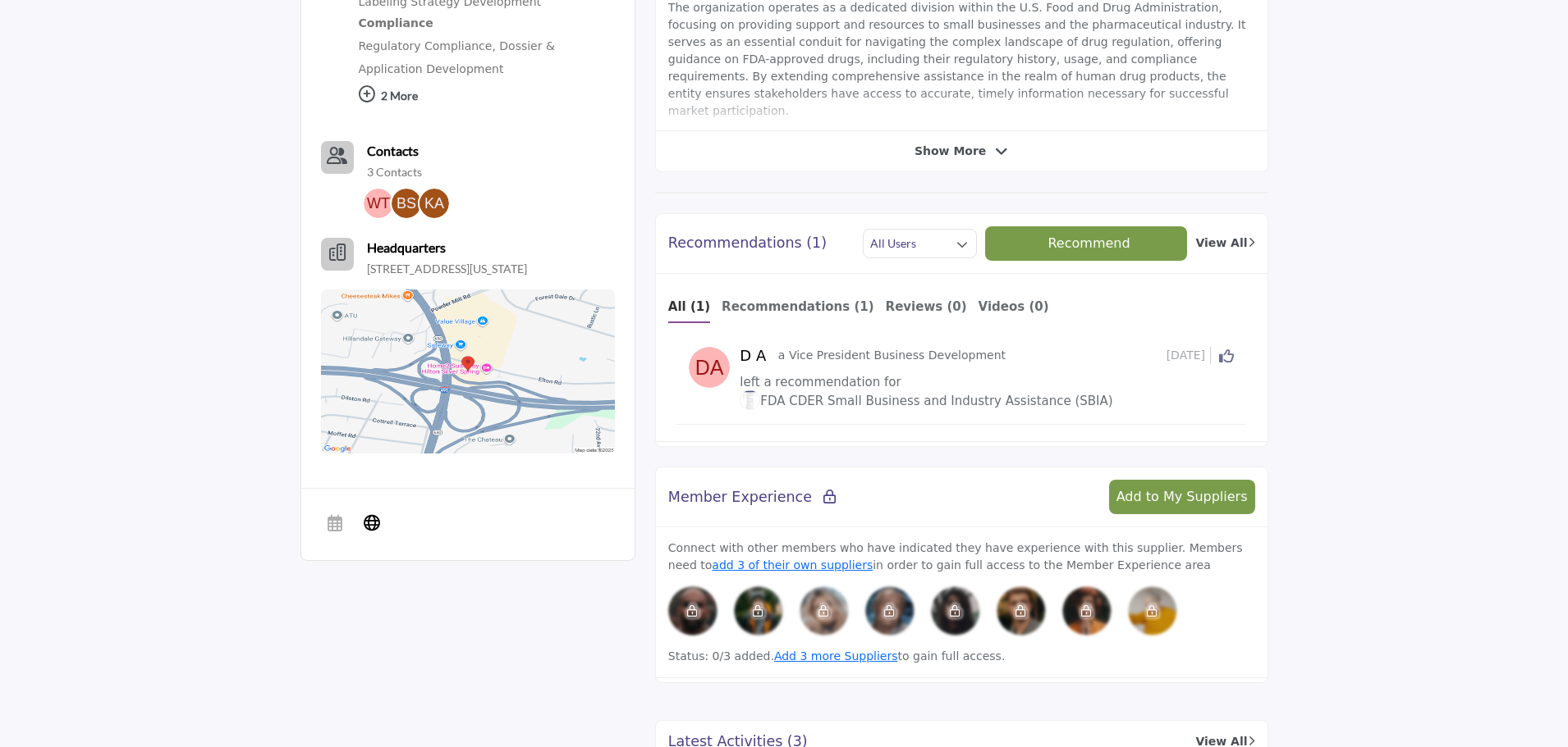
click at [931, 156] on span "Show More" at bounding box center [950, 151] width 71 height 17
